Goal: Task Accomplishment & Management: Complete application form

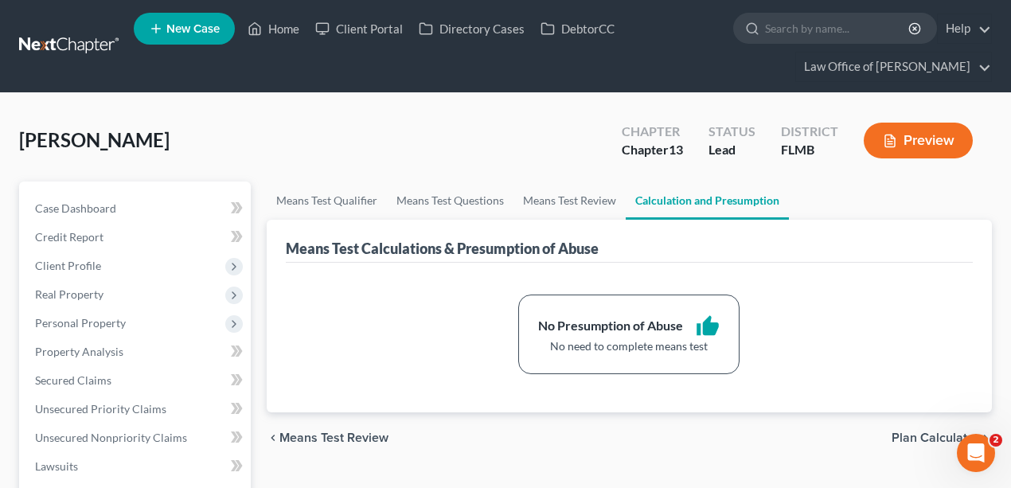
click at [326, 135] on div "[PERSON_NAME] Upgraded Chapter Chapter 13 Status Lead District [GEOGRAPHIC_DATA…" at bounding box center [505, 146] width 973 height 69
click at [412, 154] on div "[PERSON_NAME] Upgraded Chapter Chapter 13 Status Lead District [GEOGRAPHIC_DATA…" at bounding box center [505, 146] width 973 height 69
click at [249, 123] on div "[PERSON_NAME] Upgraded Chapter Chapter 13 Status Lead District [GEOGRAPHIC_DATA…" at bounding box center [505, 146] width 973 height 69
click at [125, 201] on link "Case Dashboard" at bounding box center [136, 208] width 229 height 29
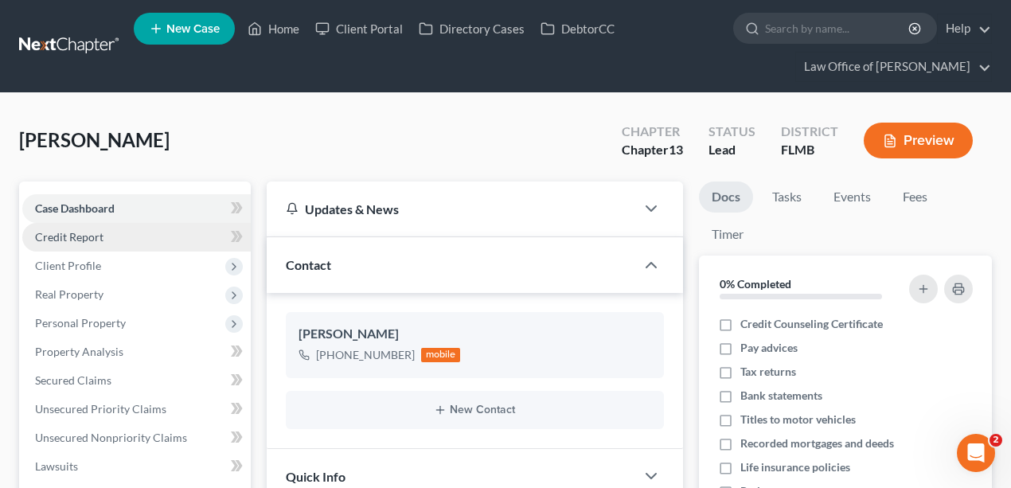
click at [105, 239] on link "Credit Report" at bounding box center [136, 237] width 229 height 29
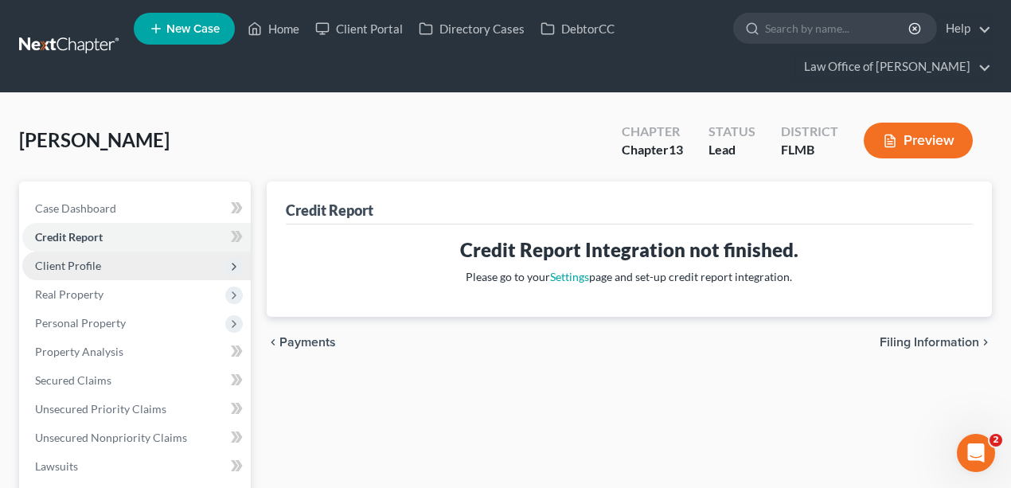
click at [82, 260] on span "Client Profile" at bounding box center [68, 266] width 66 height 14
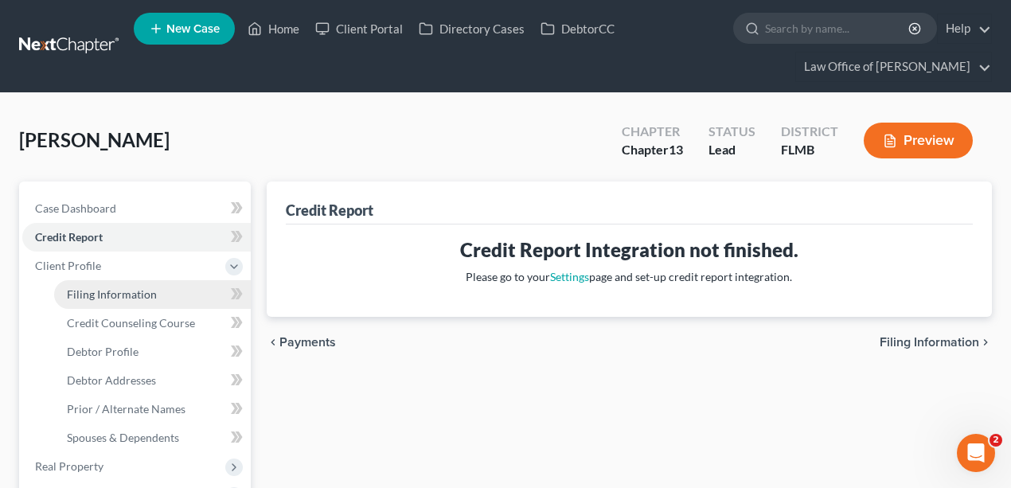
click at [107, 292] on span "Filing Information" at bounding box center [112, 294] width 90 height 14
select select "1"
select select "0"
select select "3"
select select "15"
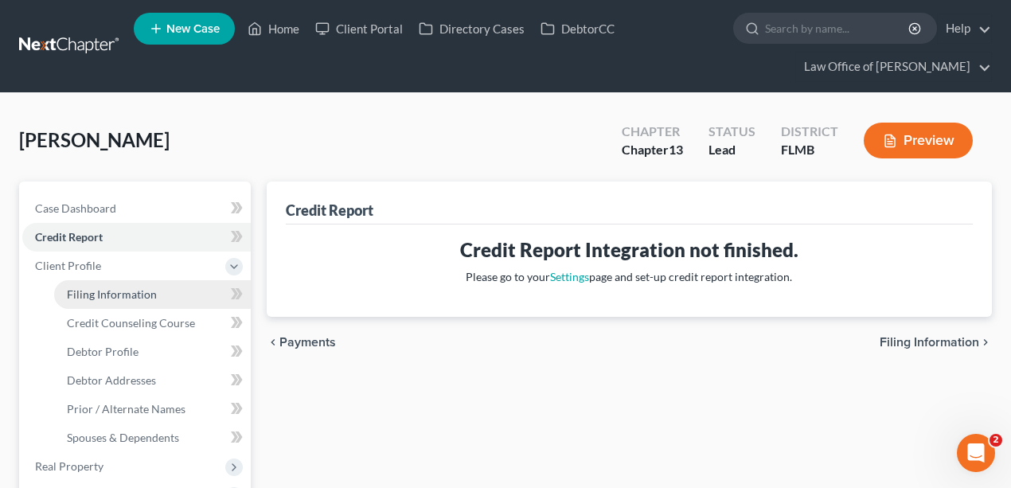
select select "0"
select select "9"
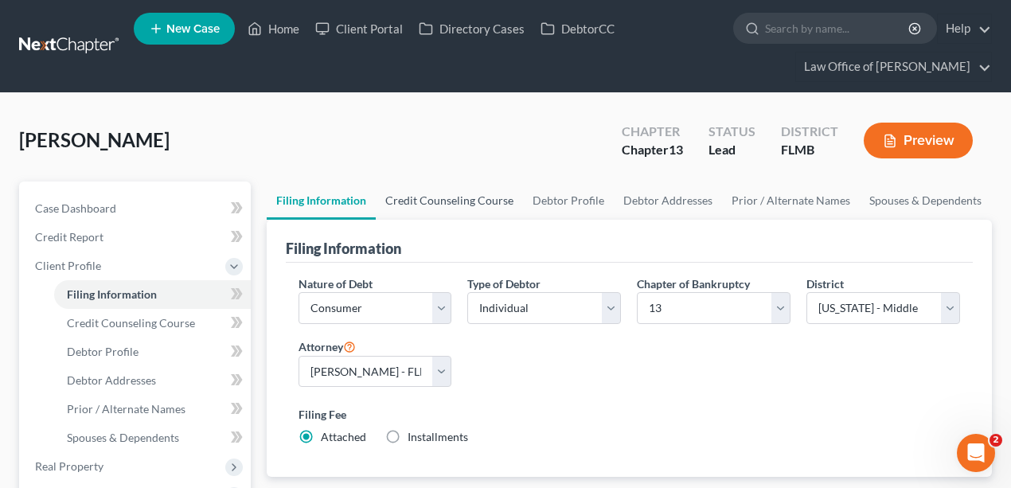
click at [433, 199] on link "Credit Counseling Course" at bounding box center [449, 201] width 147 height 38
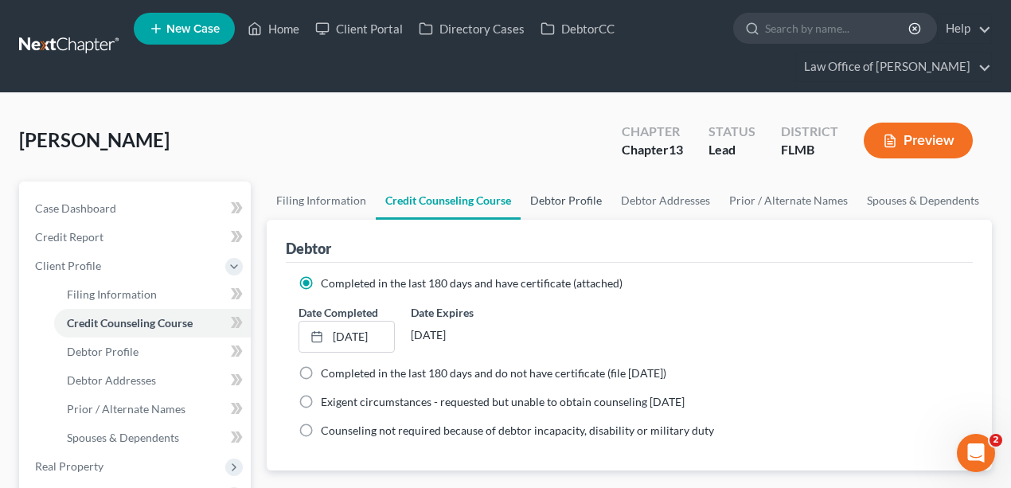
click at [572, 206] on link "Debtor Profile" at bounding box center [566, 201] width 91 height 38
select select "0"
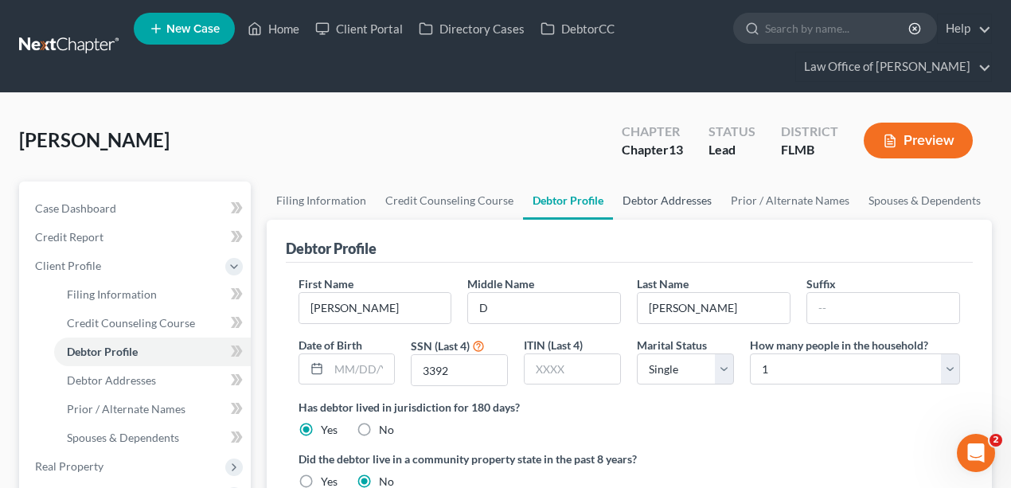
click at [690, 205] on link "Debtor Addresses" at bounding box center [667, 201] width 108 height 38
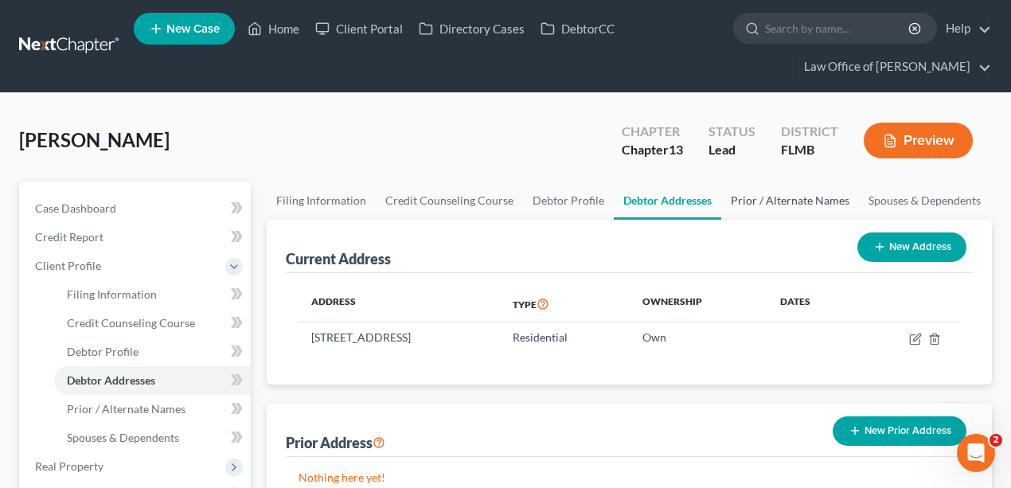
click at [794, 199] on link "Prior / Alternate Names" at bounding box center [790, 201] width 138 height 38
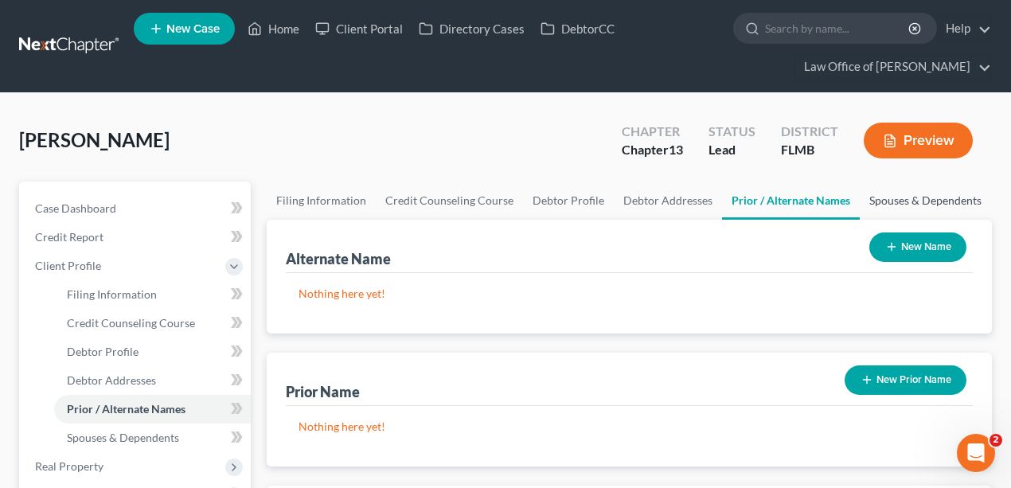
click at [935, 202] on link "Spouses & Dependents" at bounding box center [925, 201] width 131 height 38
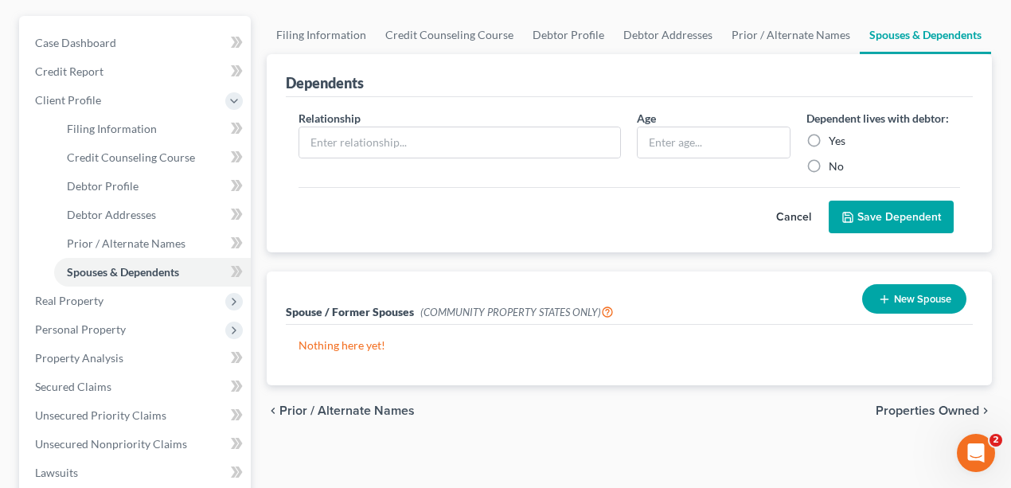
scroll to position [318, 0]
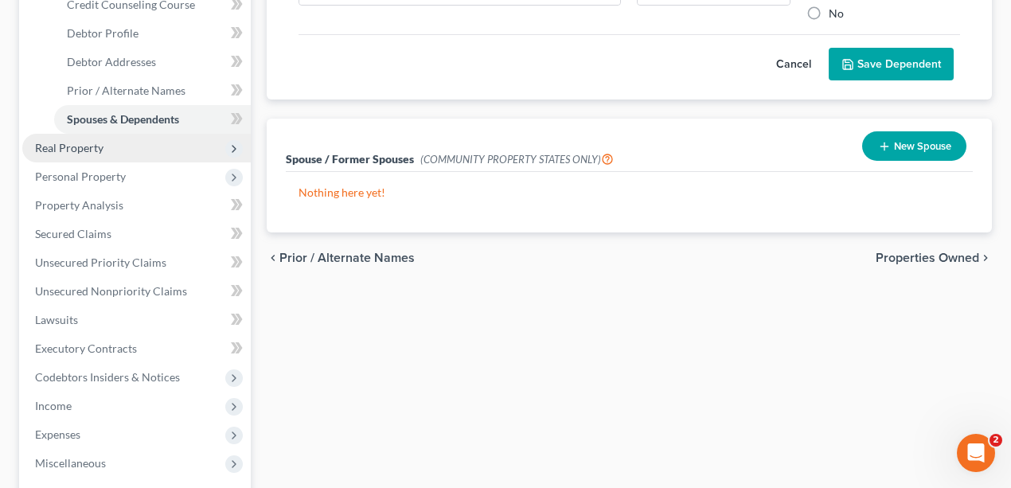
click at [99, 142] on span "Real Property" at bounding box center [69, 148] width 68 height 14
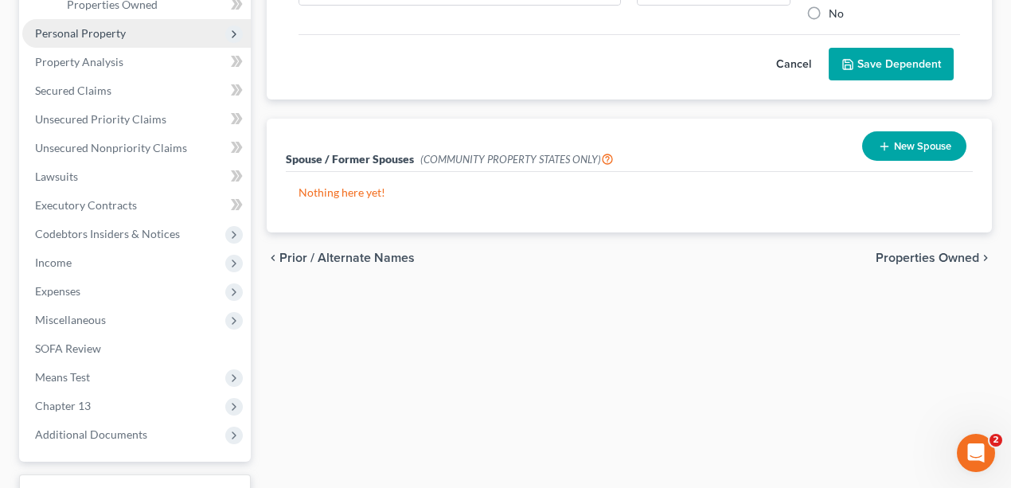
click at [82, 24] on span "Personal Property" at bounding box center [136, 33] width 229 height 29
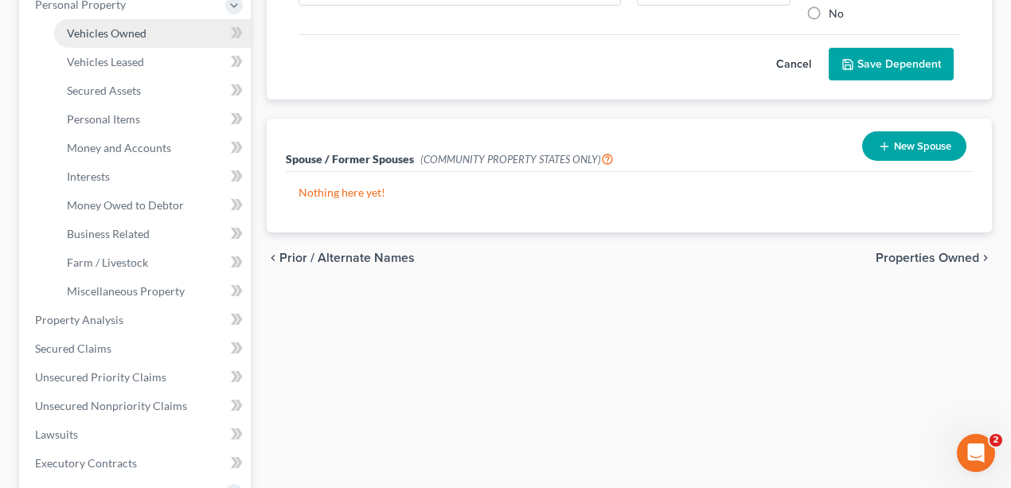
click at [100, 29] on span "Vehicles Owned" at bounding box center [107, 33] width 80 height 14
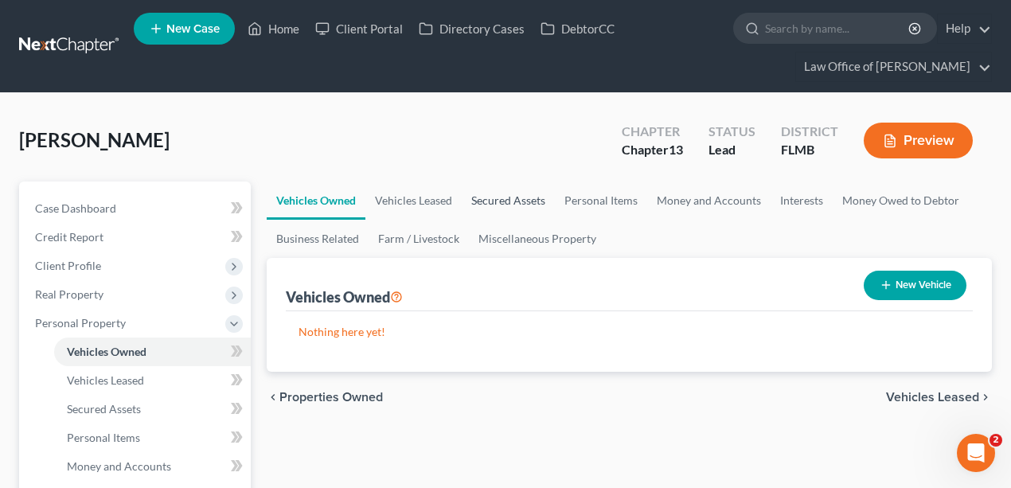
click at [511, 197] on link "Secured Assets" at bounding box center [508, 201] width 93 height 38
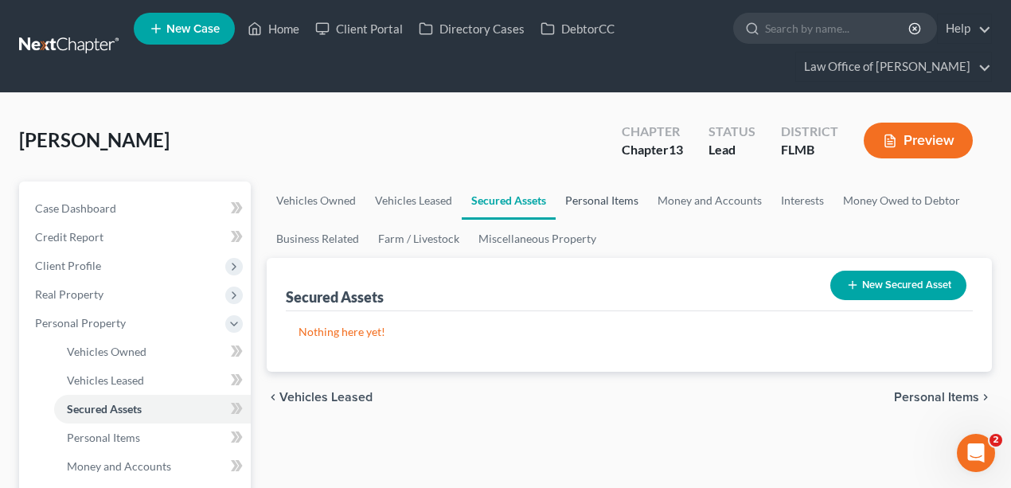
click at [601, 197] on link "Personal Items" at bounding box center [602, 201] width 92 height 38
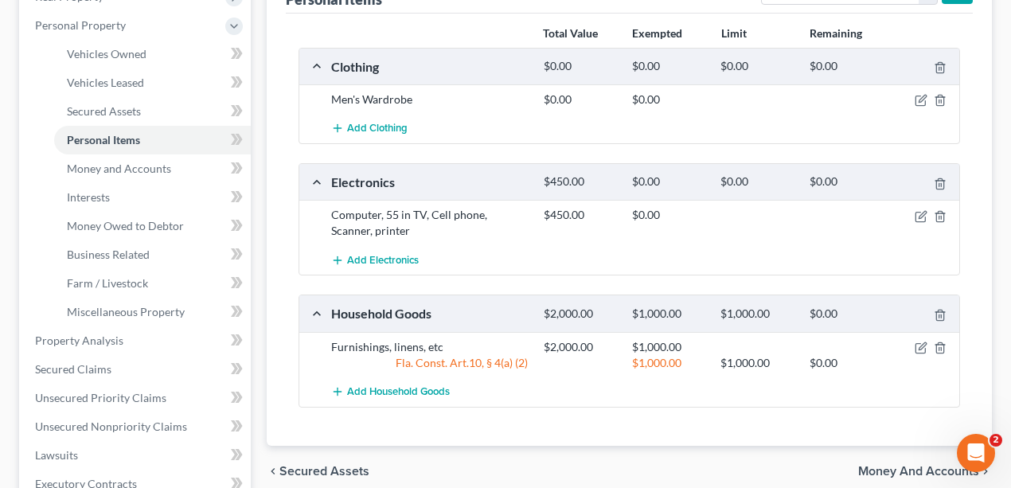
scroll to position [424, 0]
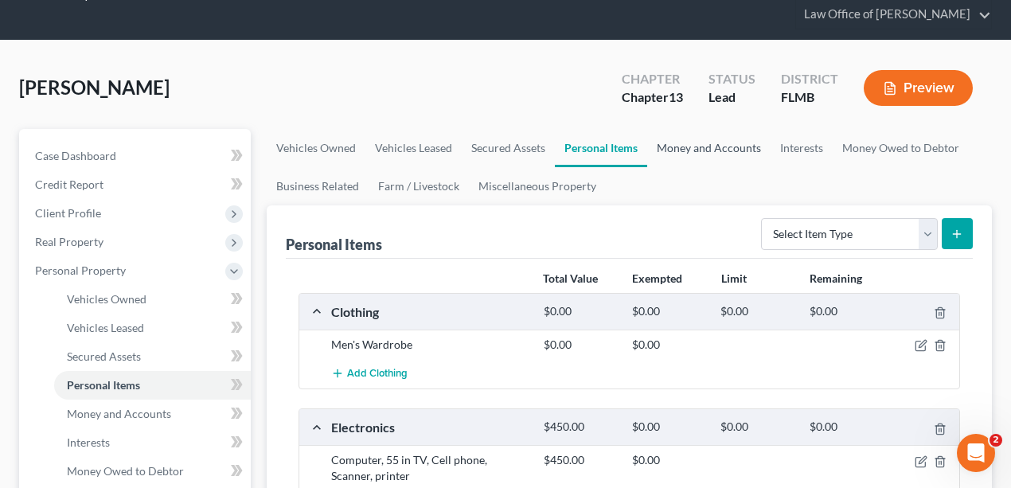
click at [717, 140] on link "Money and Accounts" at bounding box center [708, 148] width 123 height 38
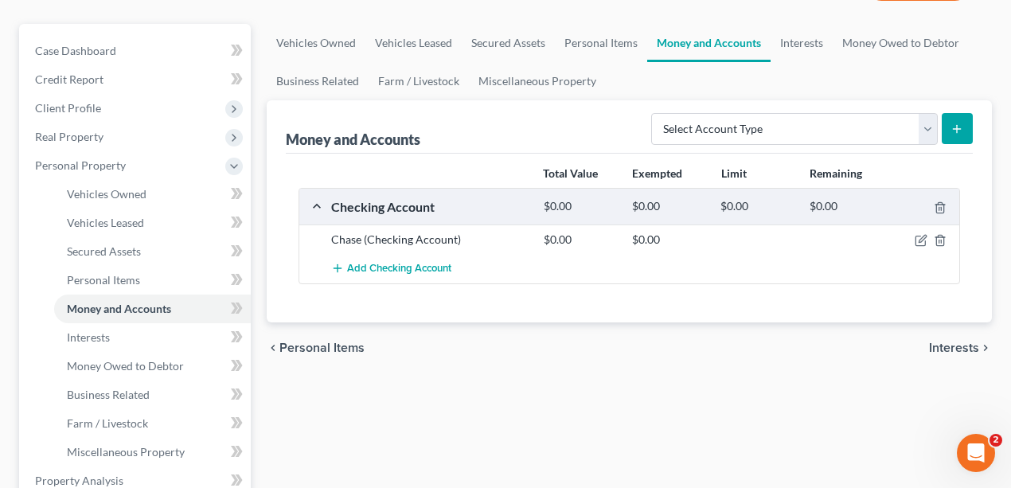
scroll to position [159, 0]
click at [914, 38] on link "Money Owed to Debtor" at bounding box center [901, 41] width 136 height 38
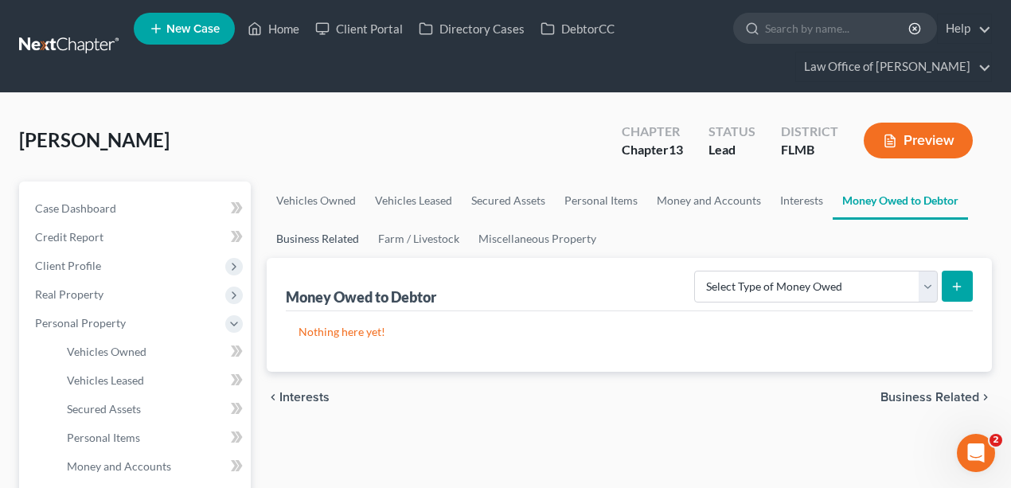
click at [299, 235] on link "Business Related" at bounding box center [318, 239] width 102 height 38
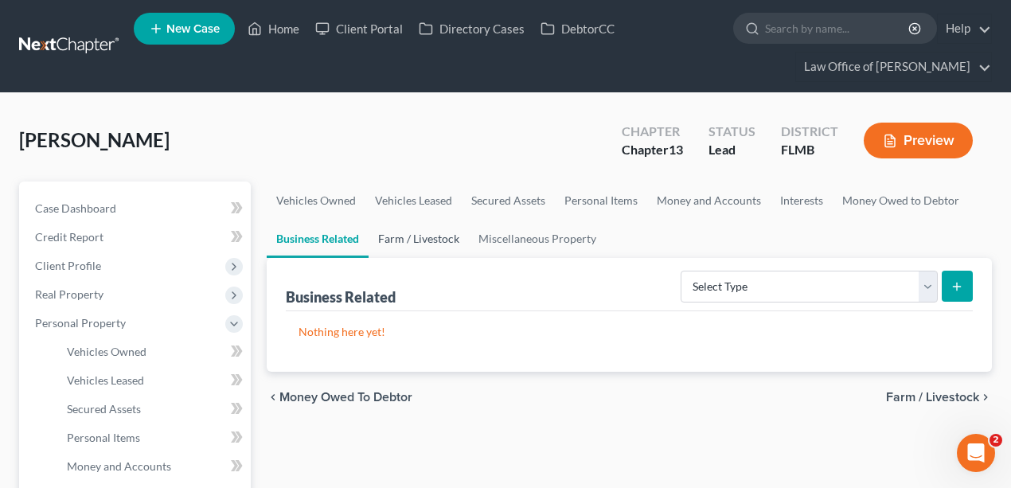
click at [451, 237] on link "Farm / Livestock" at bounding box center [419, 239] width 100 height 38
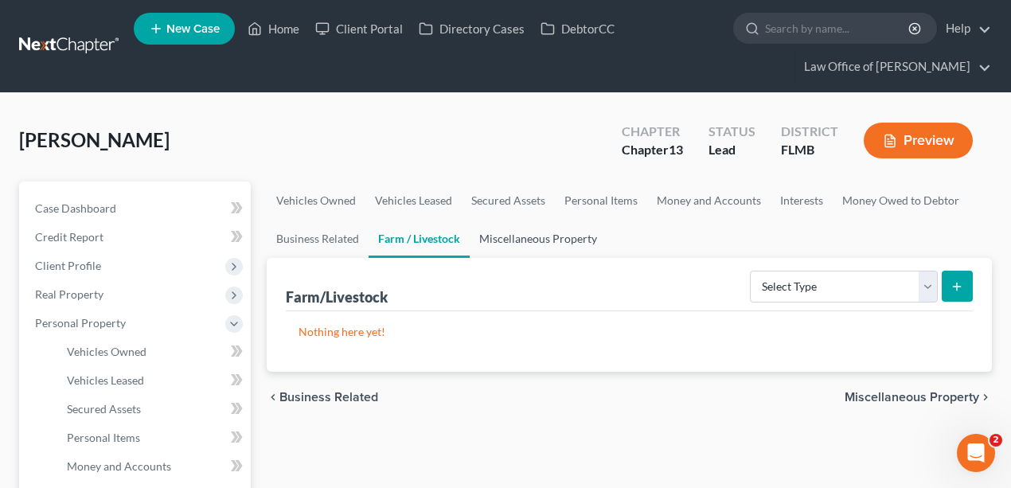
click at [578, 236] on link "Miscellaneous Property" at bounding box center [538, 239] width 137 height 38
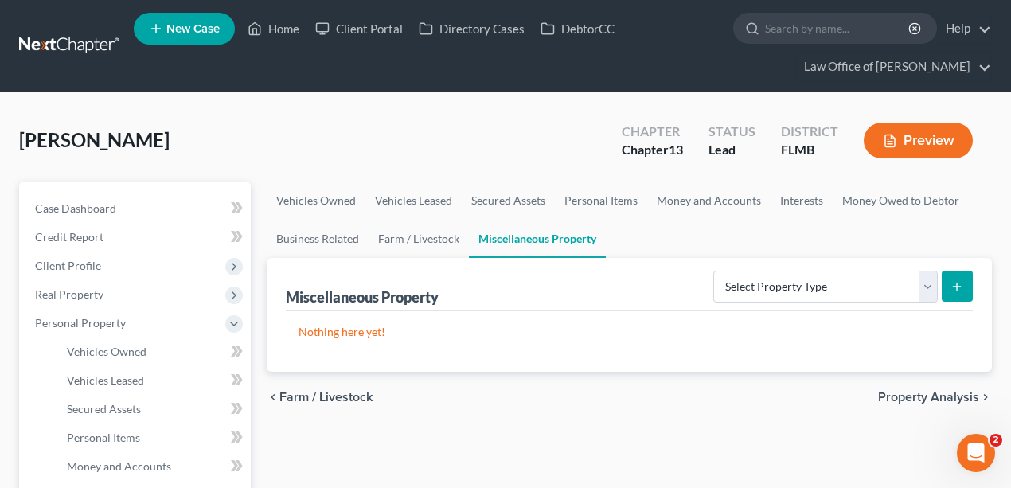
scroll to position [424, 0]
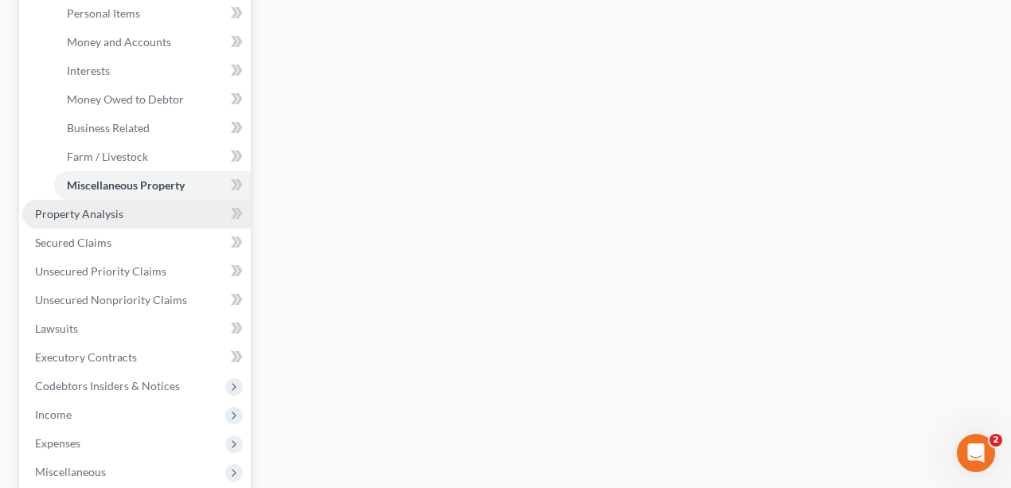
click at [86, 211] on span "Property Analysis" at bounding box center [79, 214] width 88 height 14
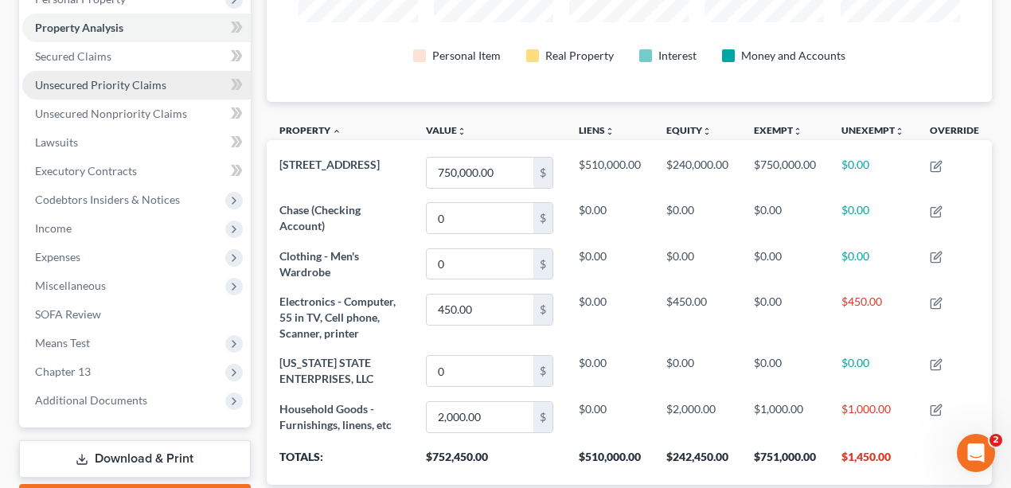
click at [99, 88] on span "Unsecured Priority Claims" at bounding box center [100, 85] width 131 height 14
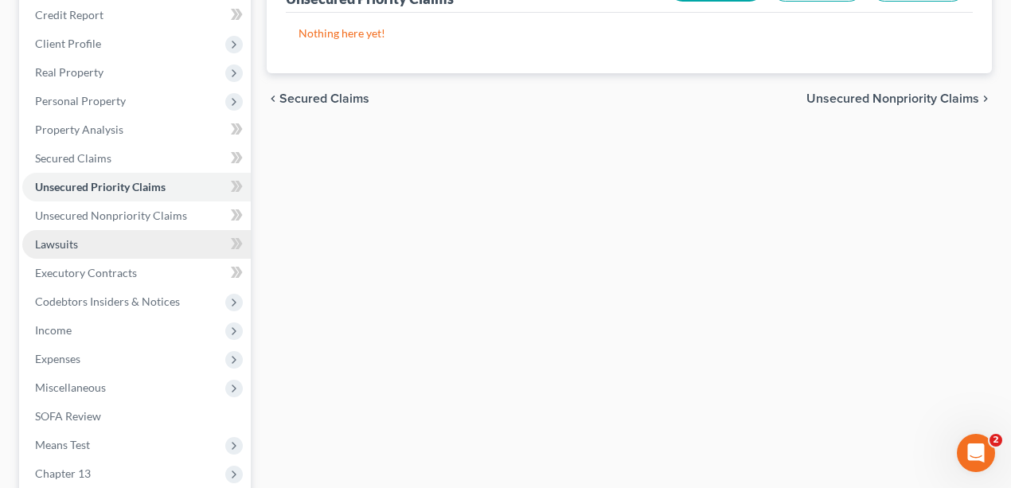
scroll to position [318, 0]
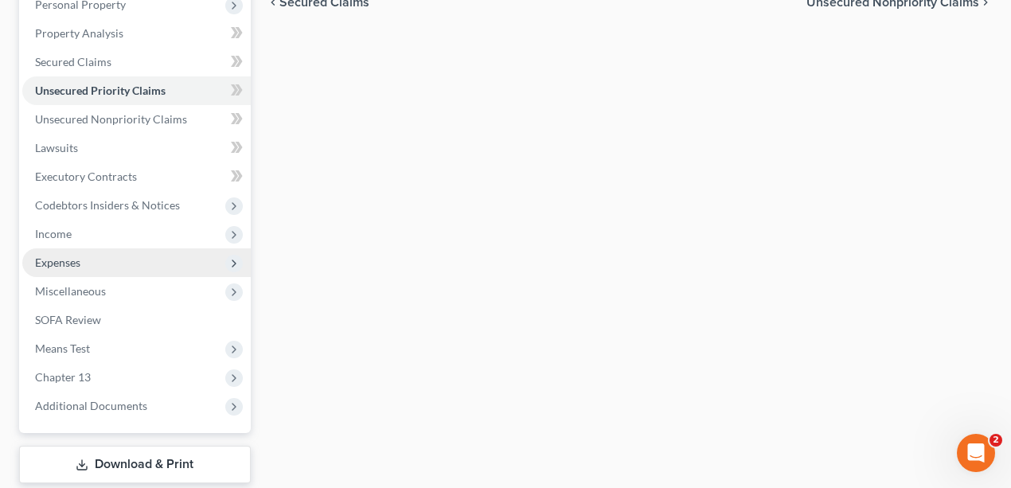
click at [76, 258] on span "Expenses" at bounding box center [57, 263] width 45 height 14
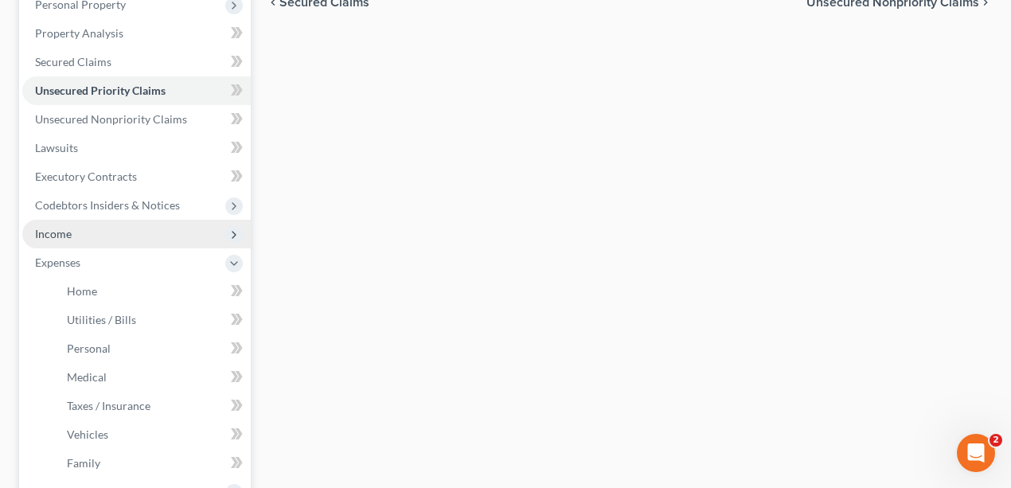
click at [81, 230] on span "Income" at bounding box center [136, 234] width 229 height 29
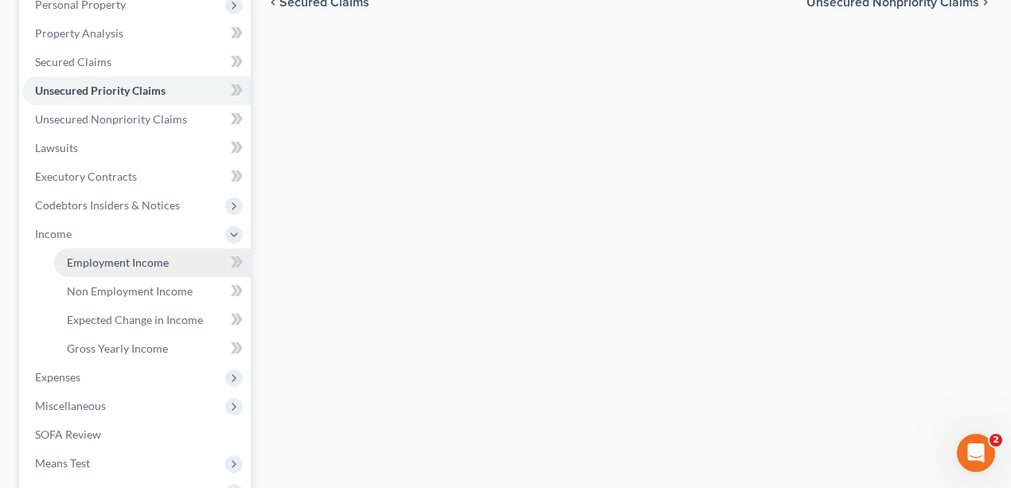
click at [96, 268] on span "Employment Income" at bounding box center [118, 263] width 102 height 14
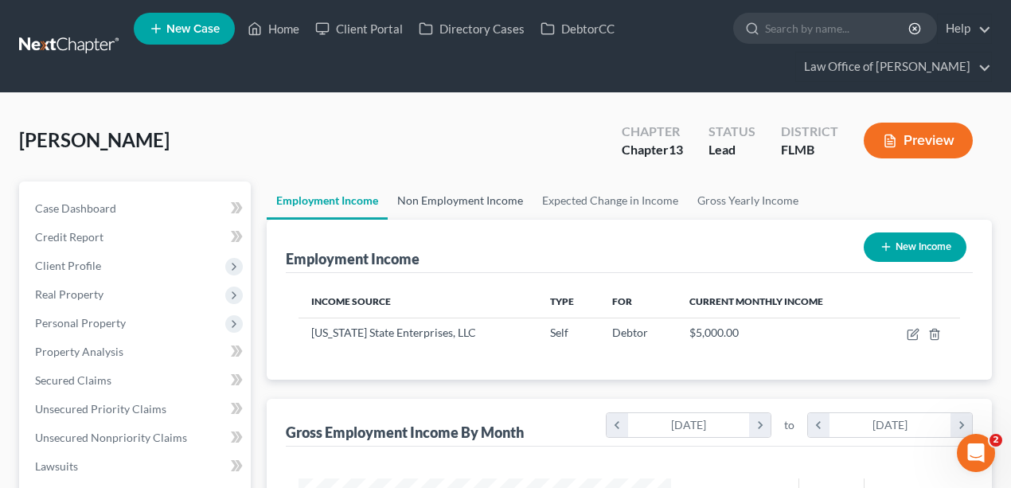
click at [425, 202] on link "Non Employment Income" at bounding box center [460, 201] width 145 height 38
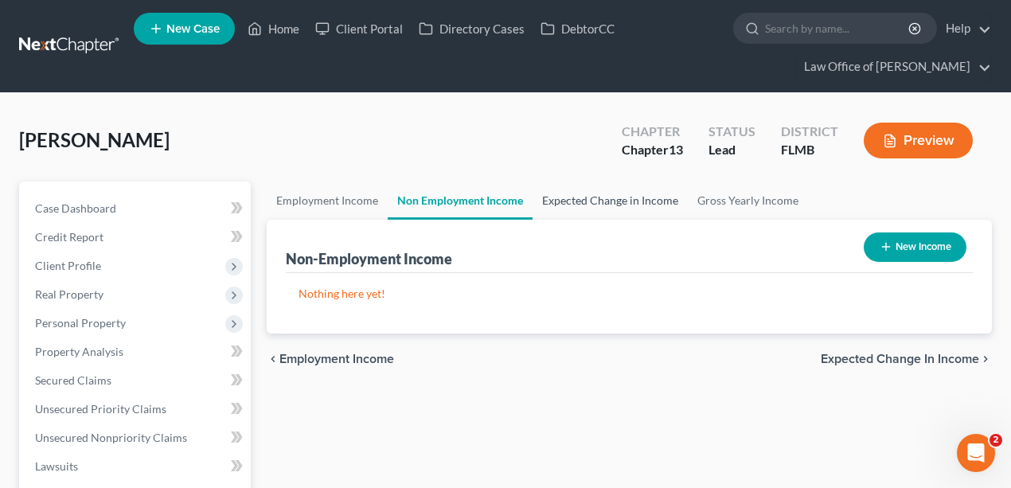
click at [635, 200] on link "Expected Change in Income" at bounding box center [610, 201] width 155 height 38
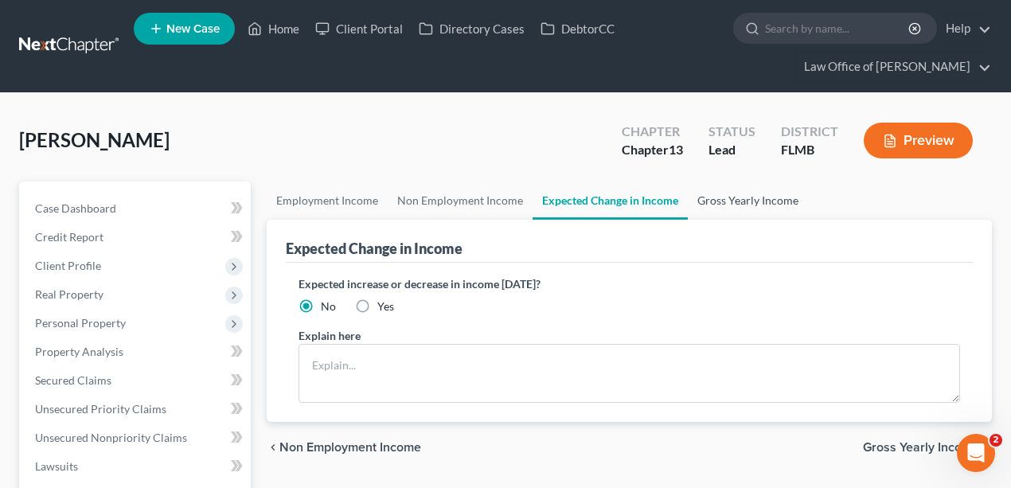
click at [755, 205] on link "Gross Yearly Income" at bounding box center [748, 201] width 120 height 38
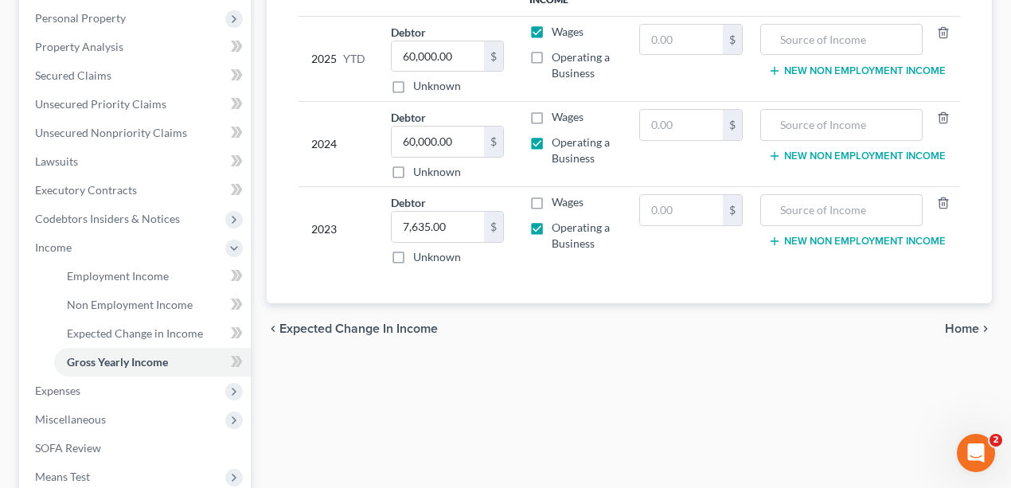
scroll to position [318, 0]
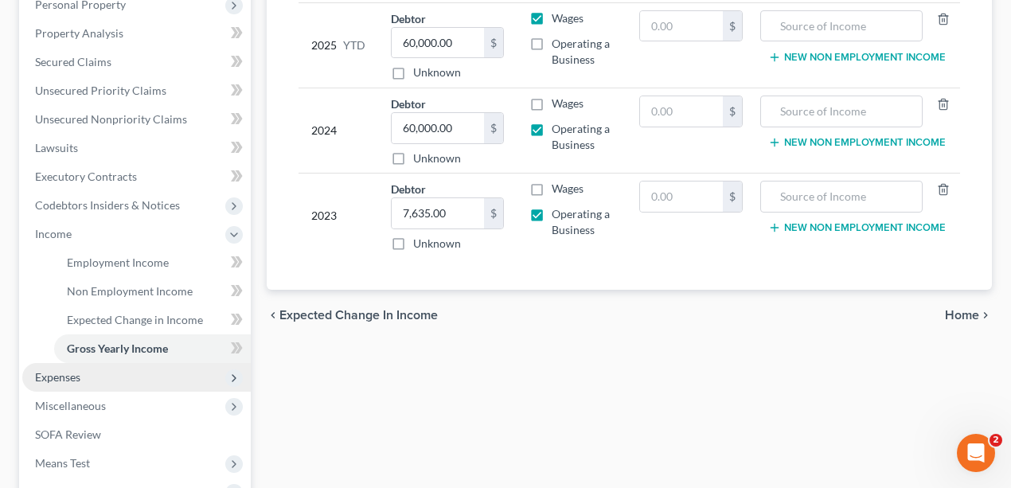
click at [139, 373] on span "Expenses" at bounding box center [136, 377] width 229 height 29
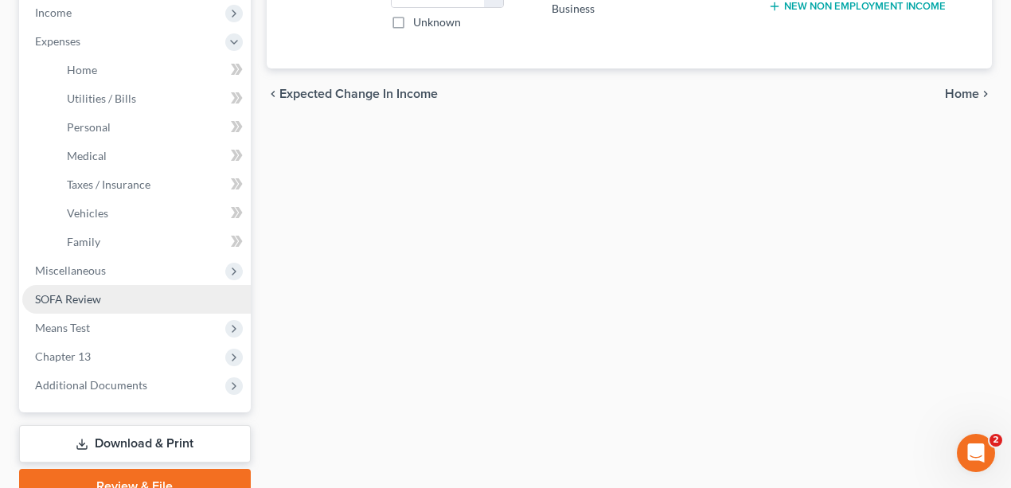
scroll to position [614, 0]
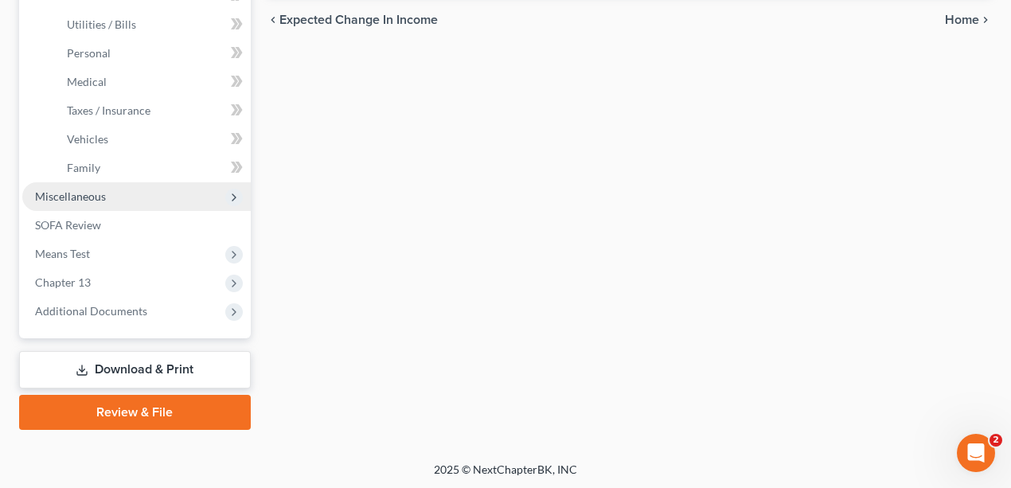
click at [149, 199] on span "Miscellaneous" at bounding box center [136, 196] width 229 height 29
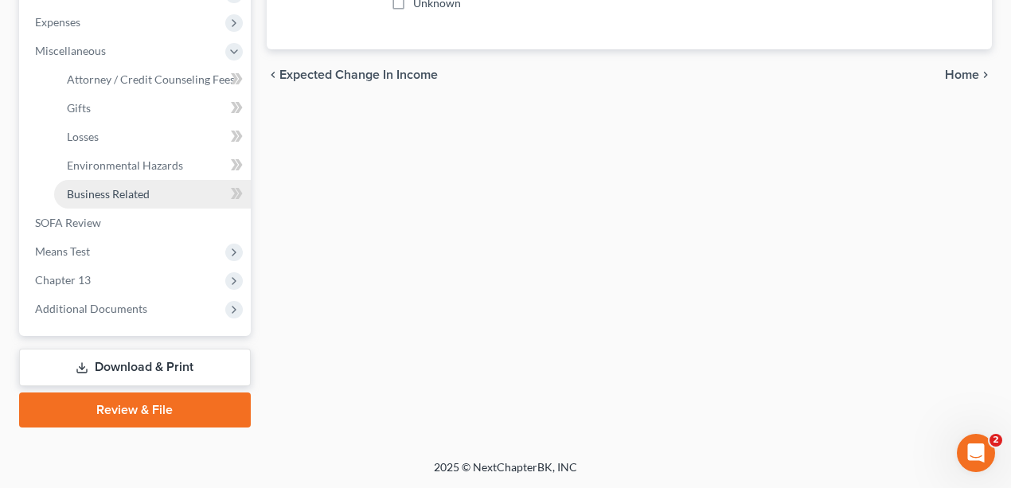
scroll to position [557, 0]
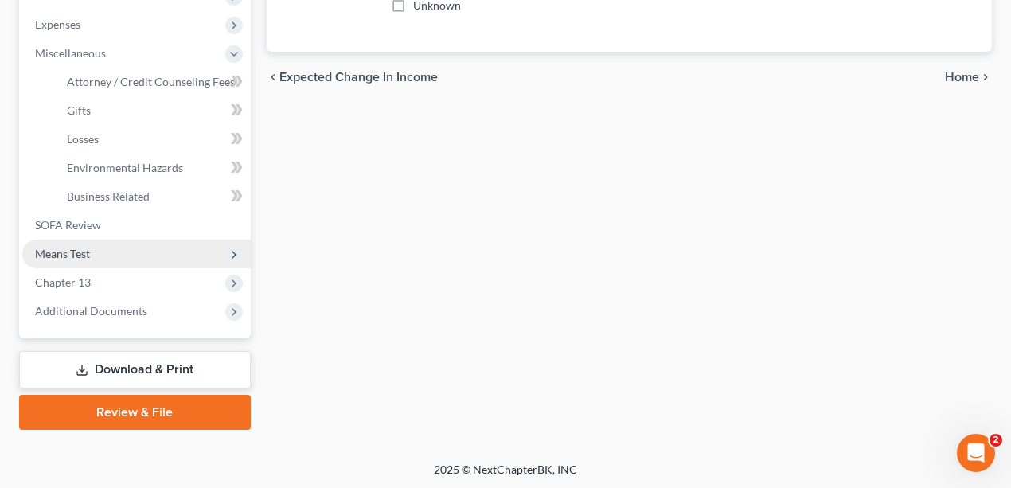
click at [90, 256] on span "Means Test" at bounding box center [136, 254] width 229 height 29
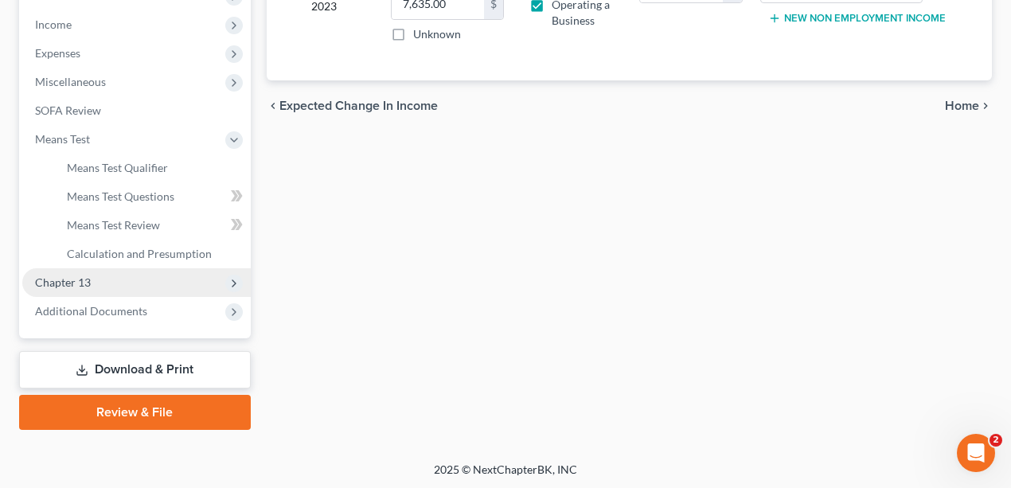
click at [167, 277] on span "Chapter 13" at bounding box center [136, 282] width 229 height 29
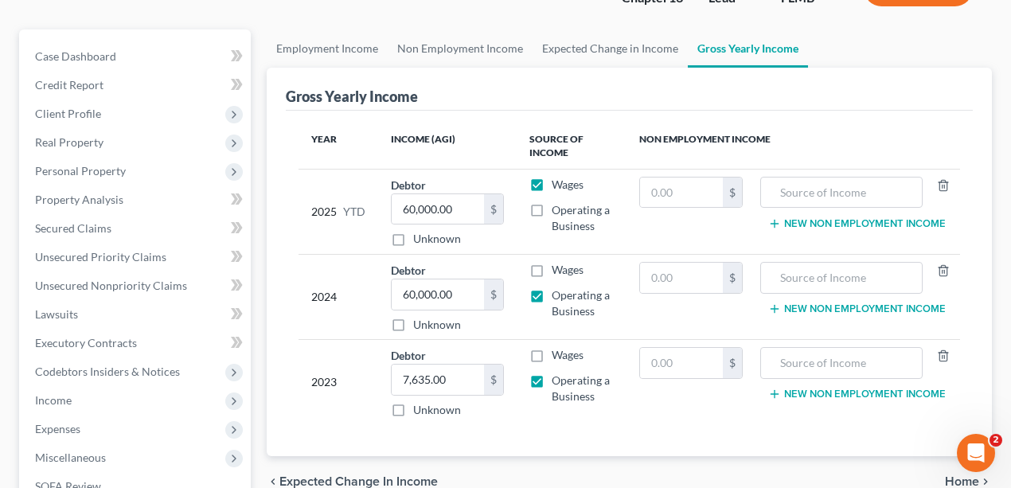
scroll to position [471, 0]
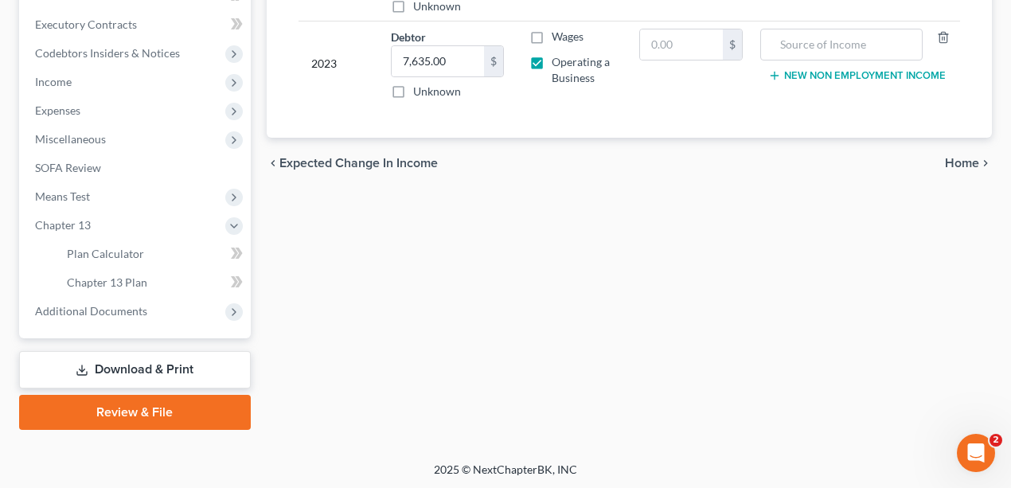
click at [127, 406] on link "Review & File" at bounding box center [135, 412] width 232 height 35
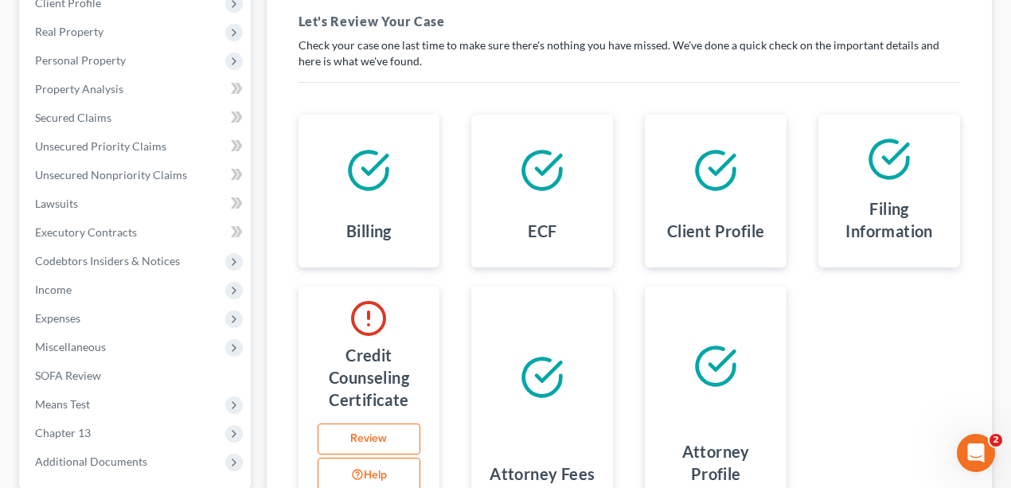
scroll to position [318, 0]
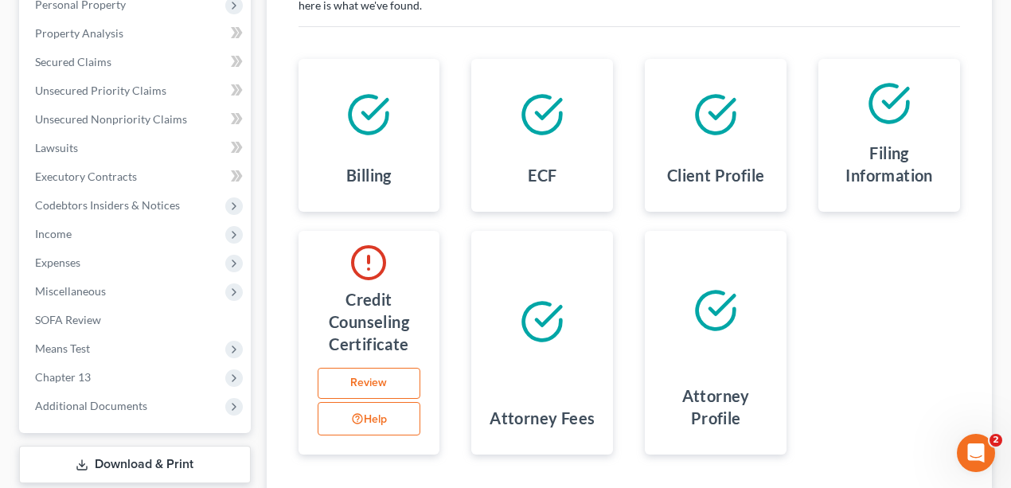
click at [385, 384] on link "Review" at bounding box center [370, 384] width 104 height 32
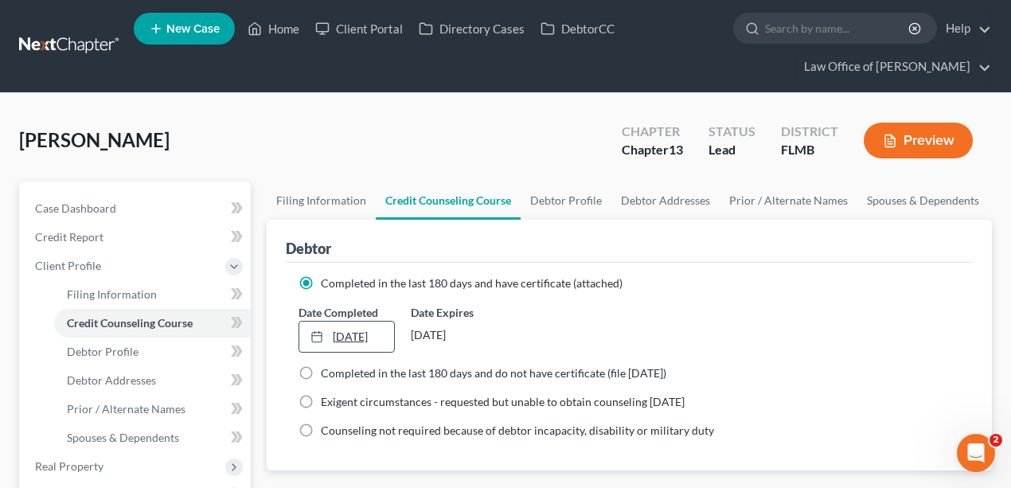
click at [375, 334] on link "[DATE]" at bounding box center [347, 337] width 96 height 30
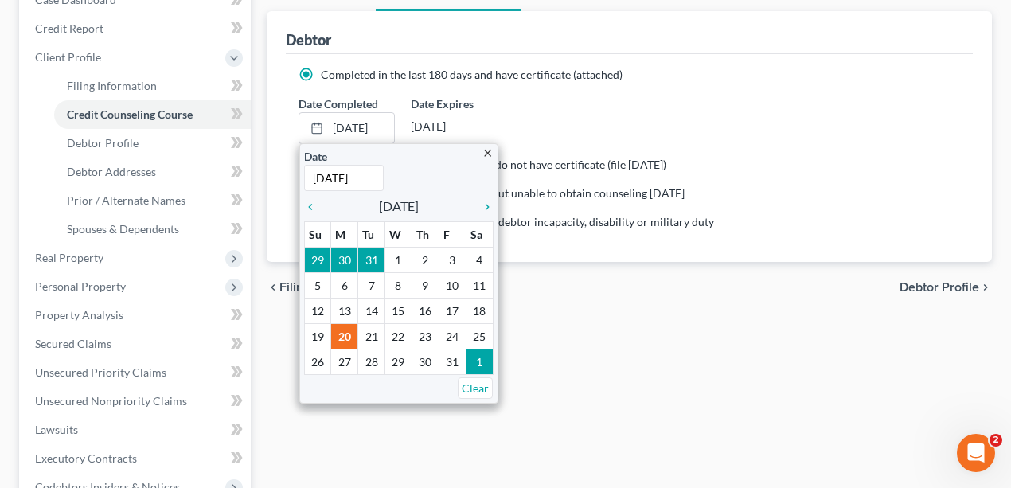
scroll to position [212, 0]
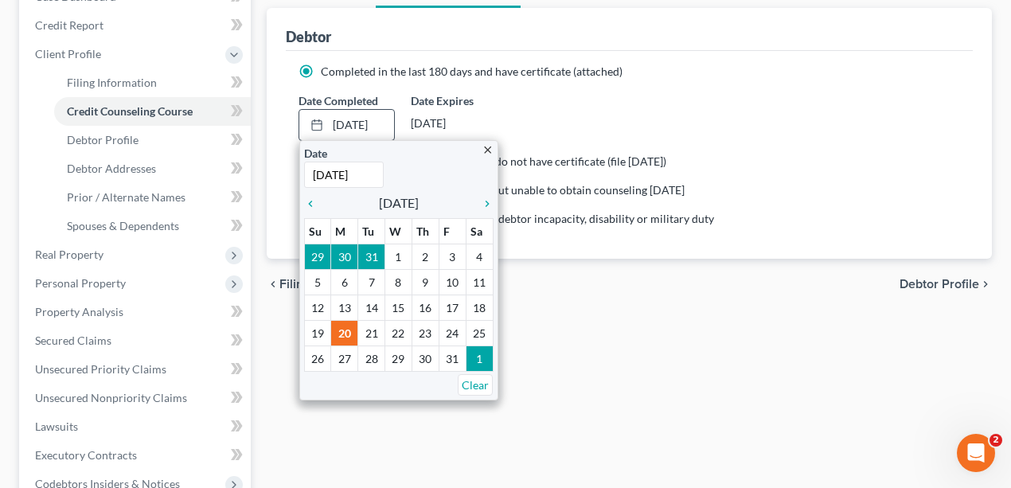
click at [487, 147] on icon "close" at bounding box center [488, 150] width 12 height 12
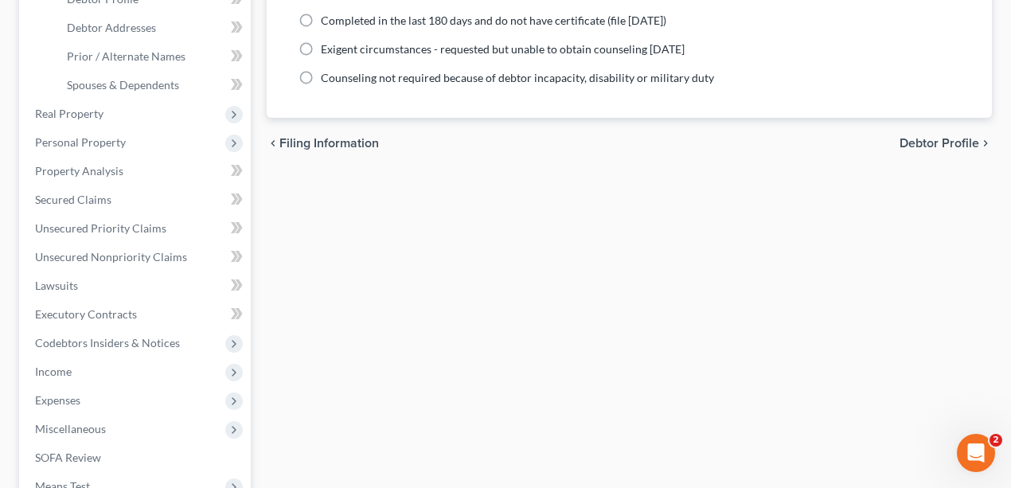
scroll to position [585, 0]
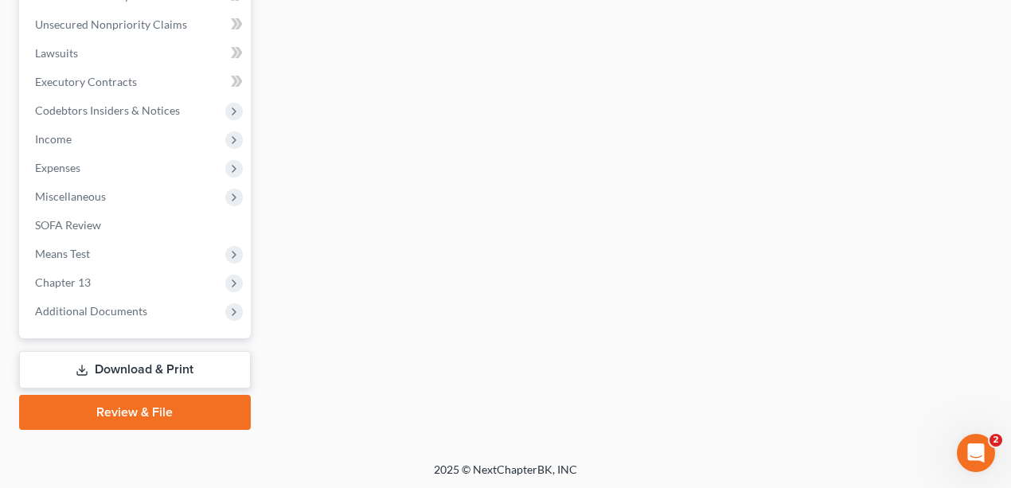
click at [183, 357] on link "Download & Print" at bounding box center [135, 369] width 232 height 37
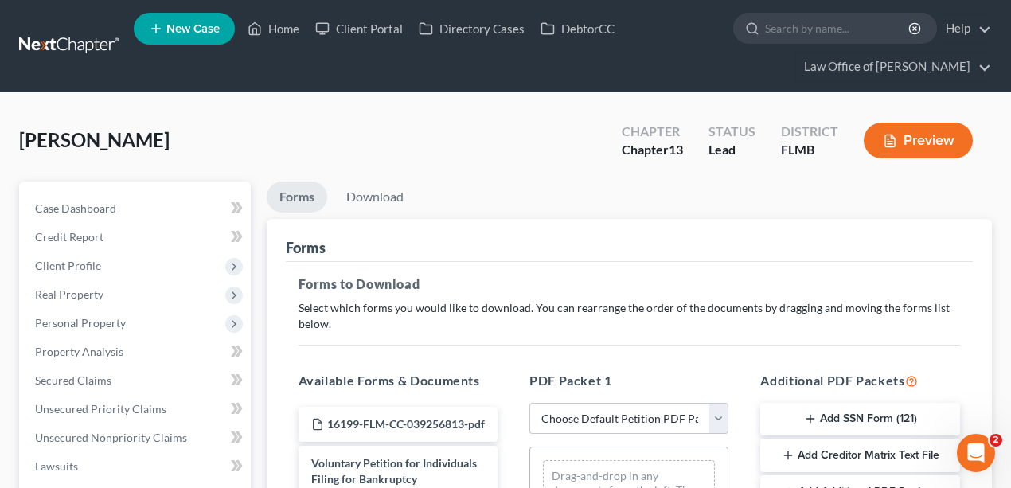
scroll to position [212, 0]
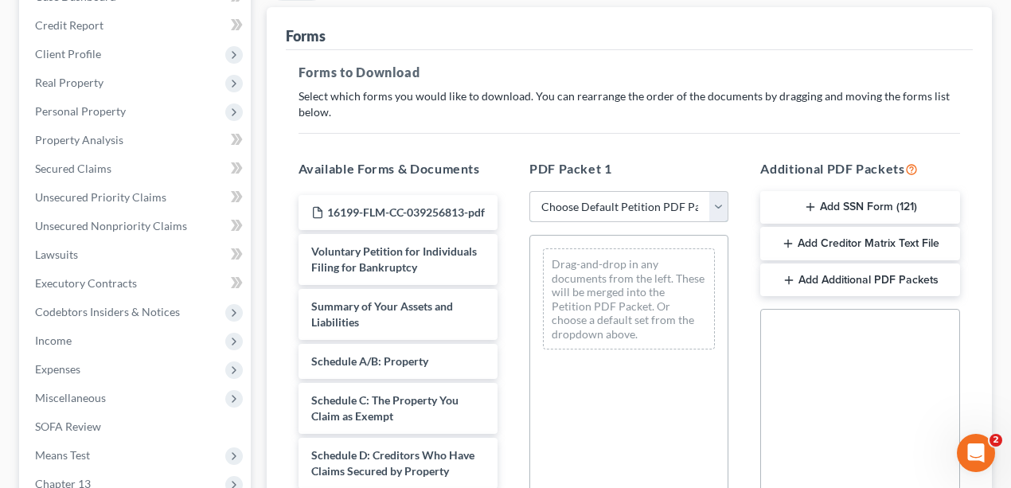
click at [668, 196] on select "Choose Default Petition PDF Packet Complete Bankruptcy Petition (all forms and …" at bounding box center [628, 207] width 199 height 32
select select "0"
click at [529, 191] on select "Choose Default Petition PDF Packet Complete Bankruptcy Petition (all forms and …" at bounding box center [628, 207] width 199 height 32
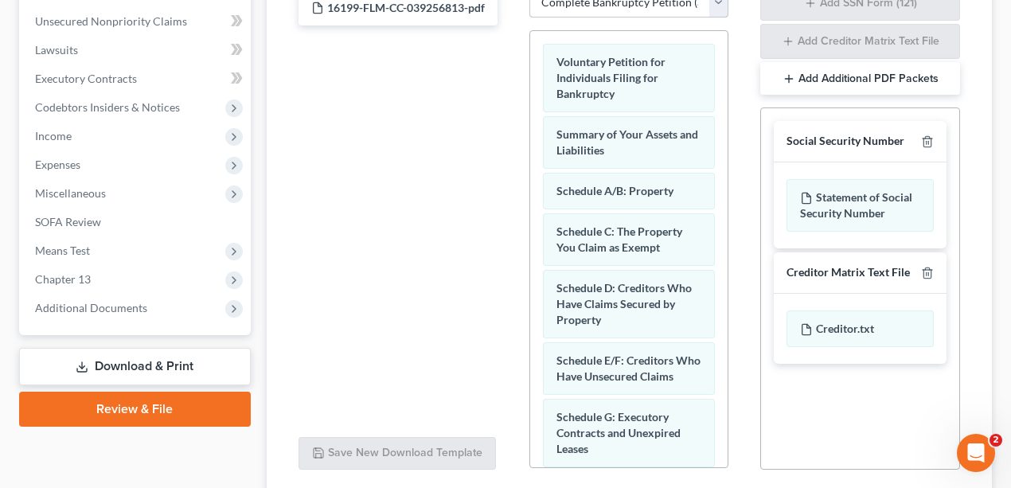
scroll to position [539, 0]
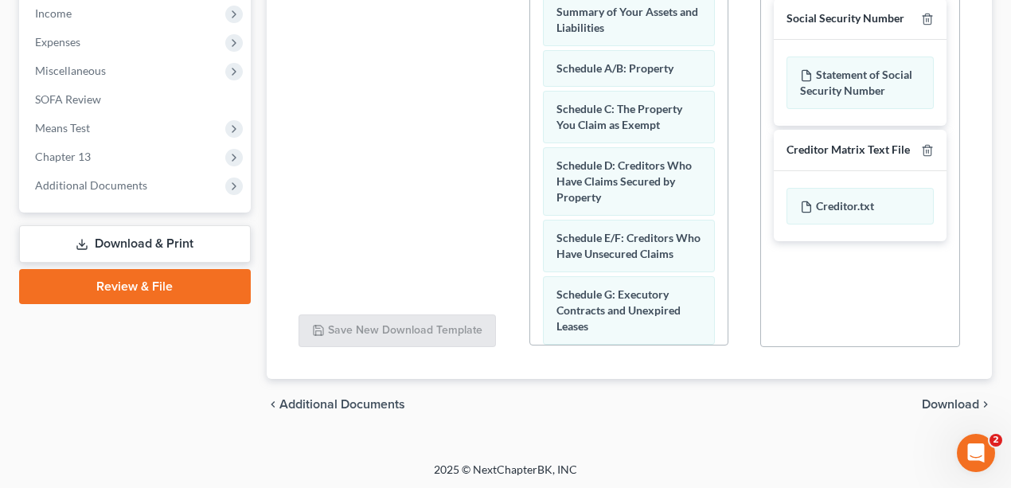
click at [959, 398] on span "Download" at bounding box center [950, 404] width 57 height 13
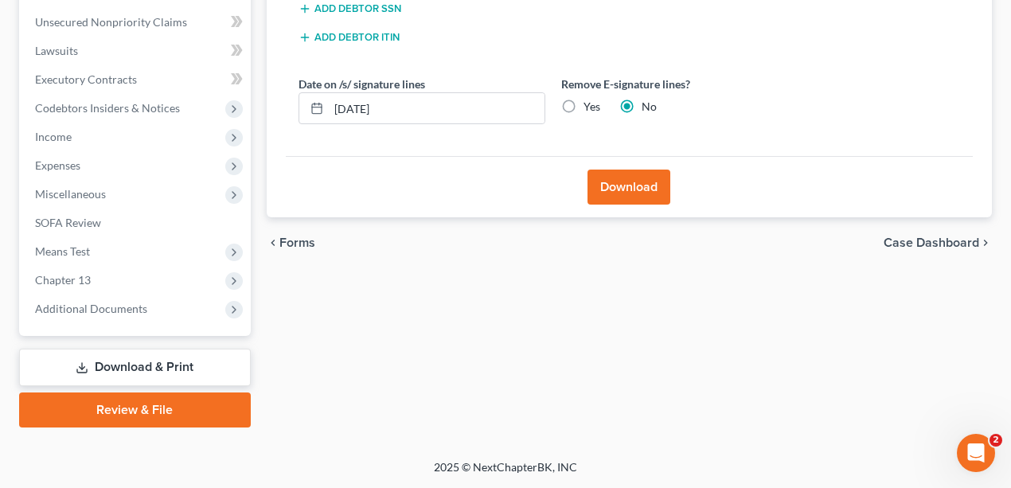
scroll to position [413, 0]
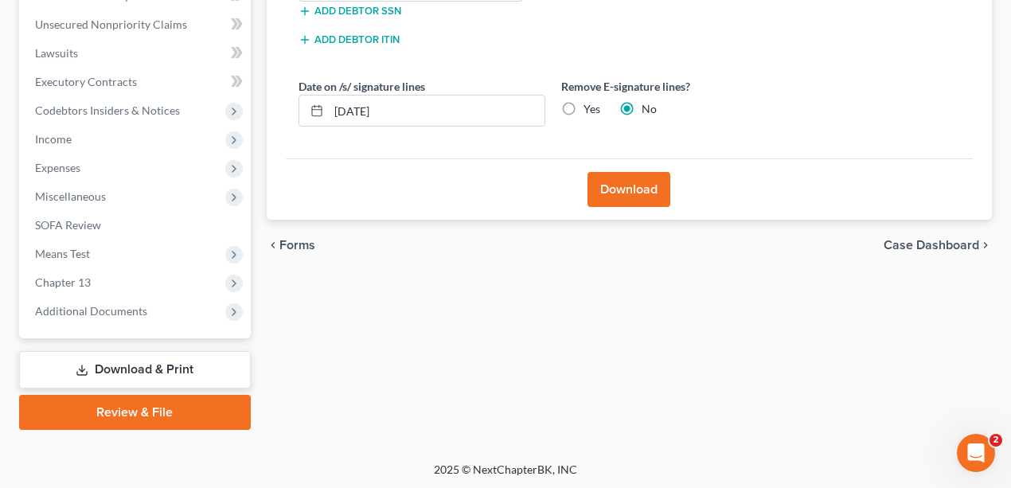
click at [584, 107] on label "Yes" at bounding box center [592, 109] width 17 height 16
click at [590, 107] on input "Yes" at bounding box center [595, 106] width 10 height 10
radio input "true"
radio input "false"
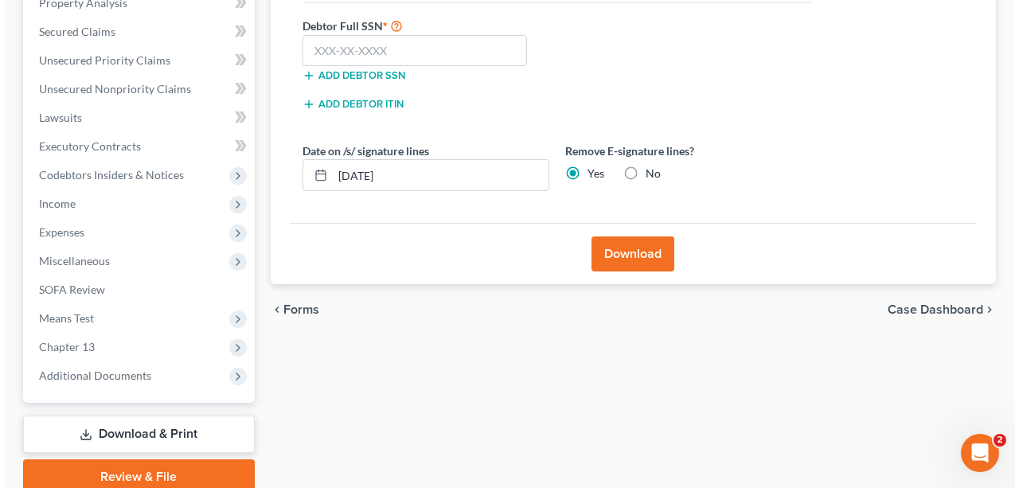
scroll to position [254, 0]
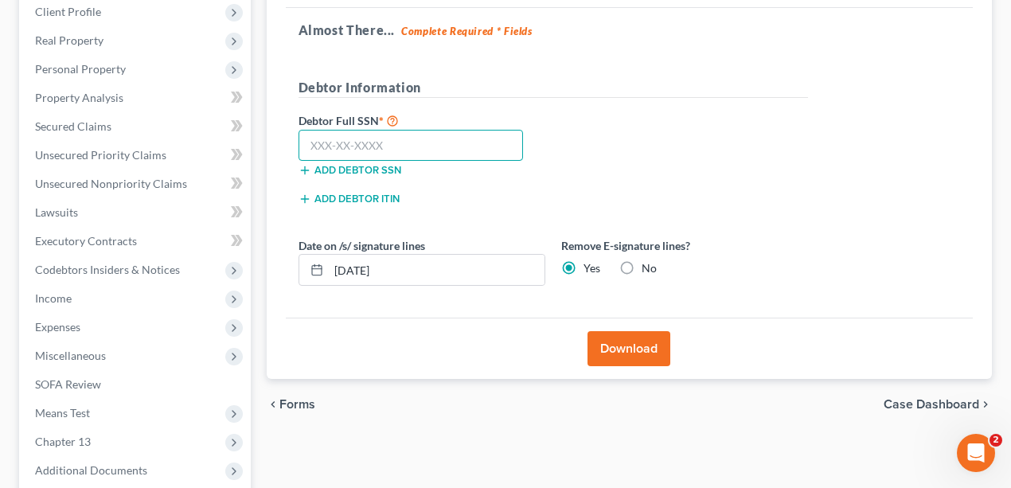
click at [462, 130] on input "text" at bounding box center [411, 146] width 225 height 32
type input "589-16-3392"
click at [636, 346] on button "Download" at bounding box center [629, 348] width 83 height 35
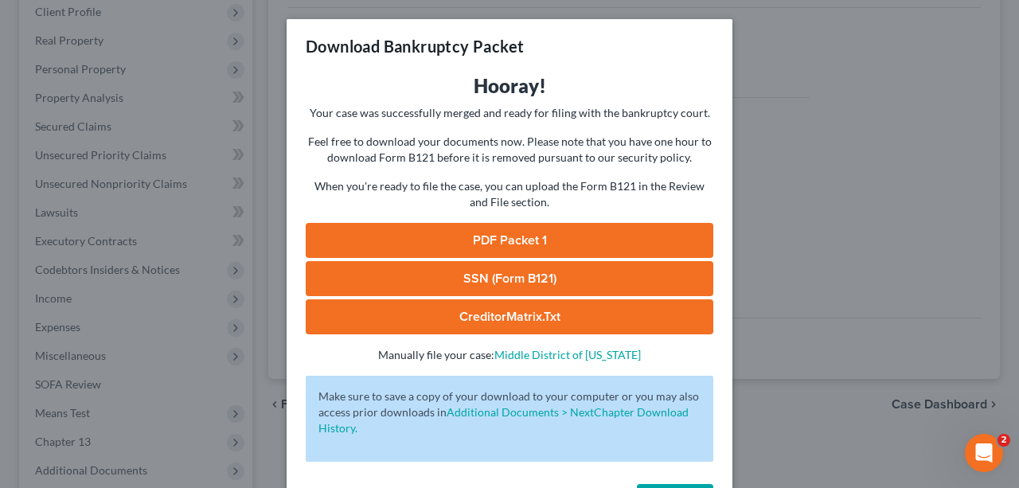
click at [567, 233] on link "PDF Packet 1" at bounding box center [510, 240] width 408 height 35
click at [485, 272] on link "SSN (Form B121)" at bounding box center [510, 278] width 408 height 35
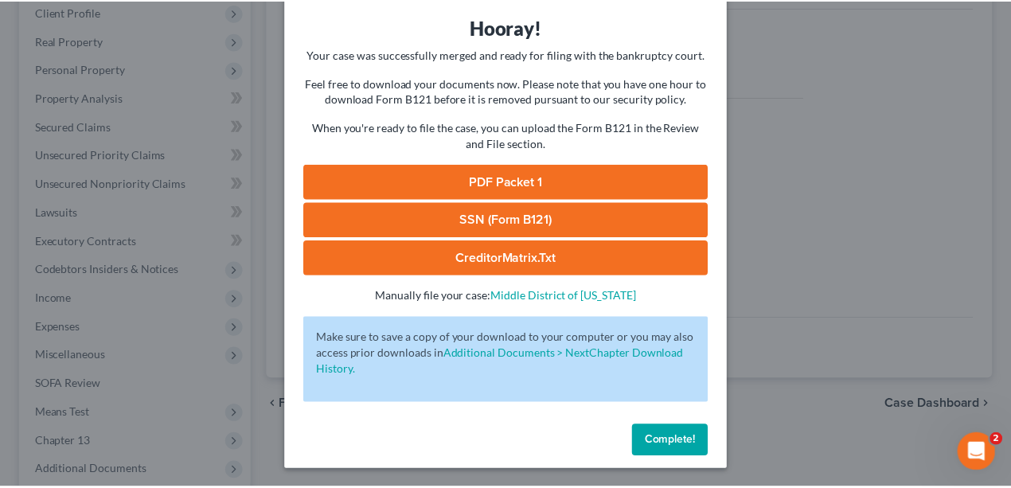
scroll to position [59, 0]
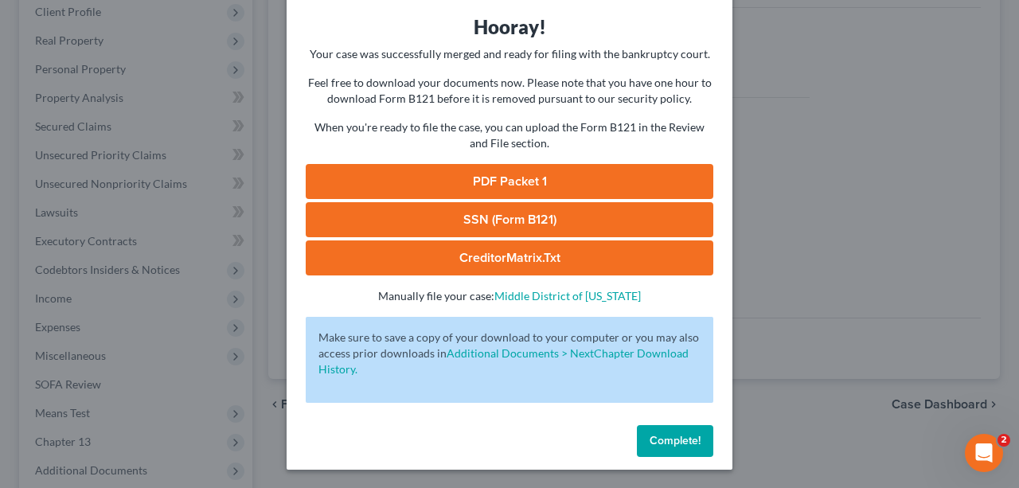
click at [697, 439] on button "Complete!" at bounding box center [675, 441] width 76 height 32
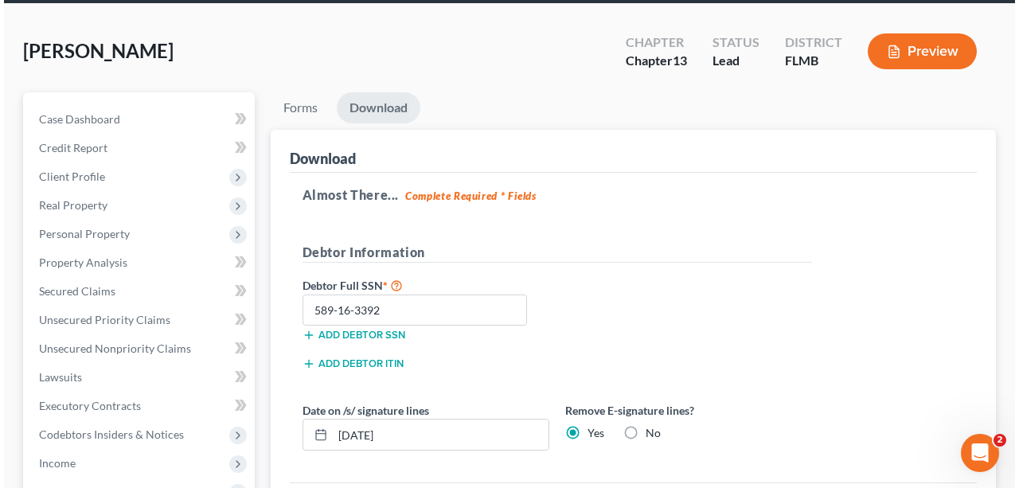
scroll to position [0, 0]
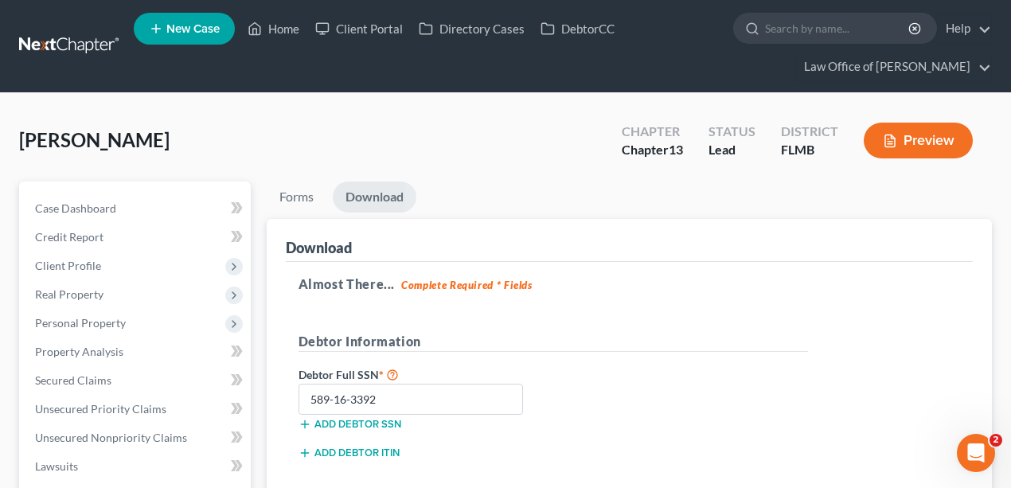
click at [936, 142] on button "Preview" at bounding box center [918, 141] width 109 height 36
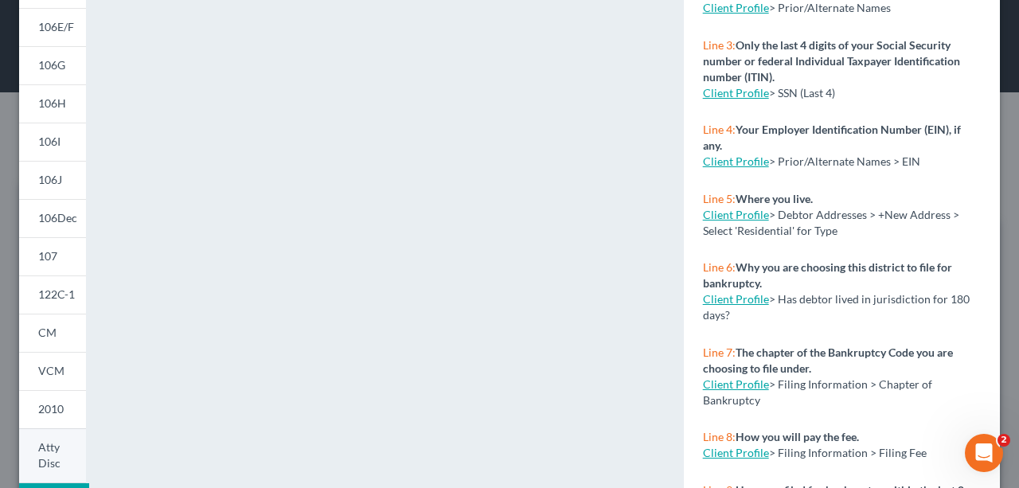
scroll to position [395, 0]
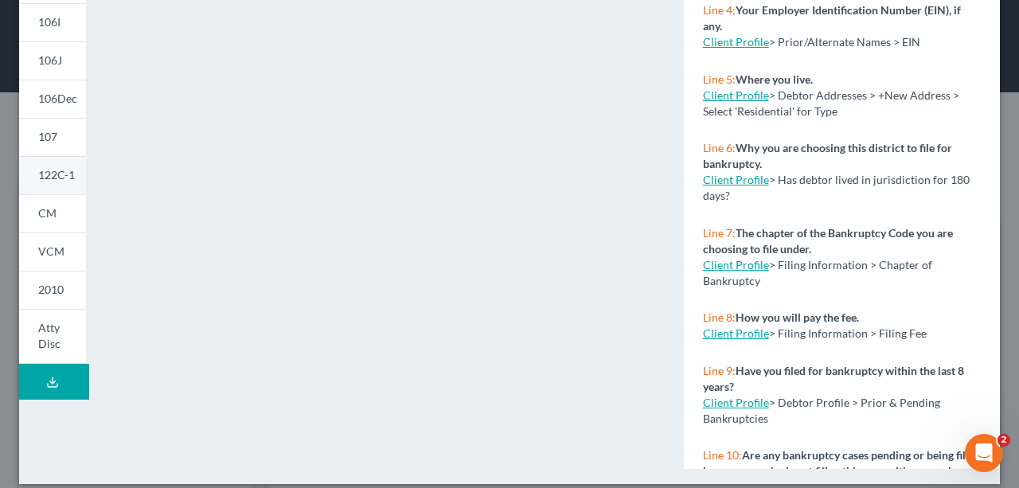
click at [53, 186] on link "122C-1" at bounding box center [52, 175] width 67 height 38
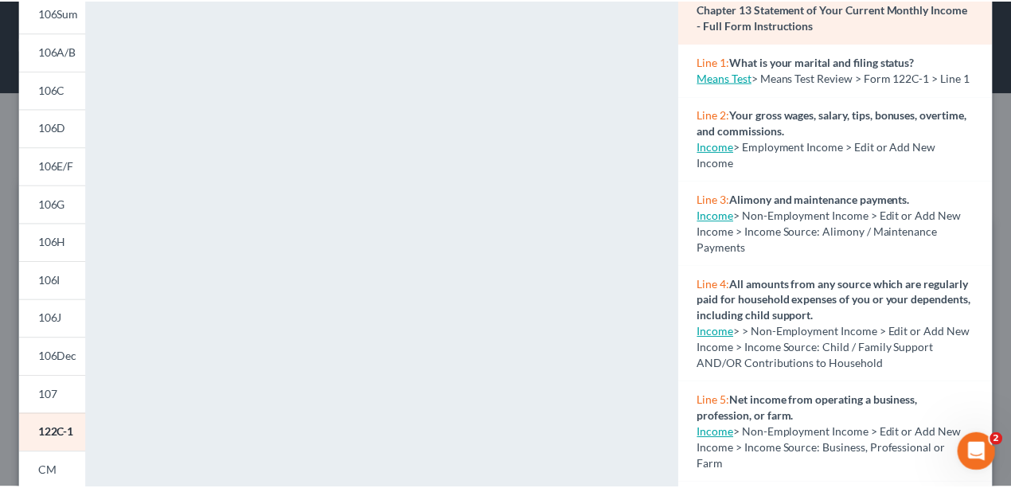
scroll to position [0, 0]
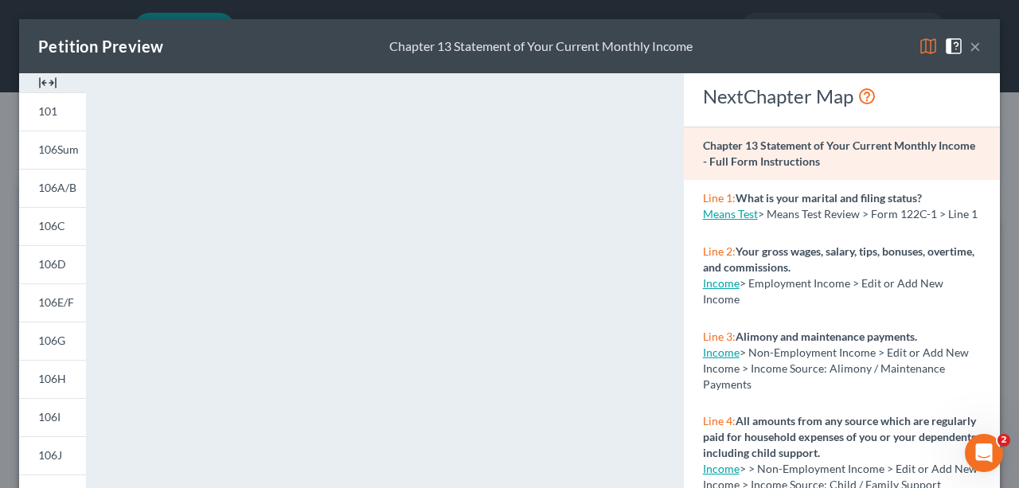
click at [125, 11] on div "Petition Preview Chapter 13 Statement of Your Current Monthly Income × 101 106S…" at bounding box center [509, 244] width 1019 height 488
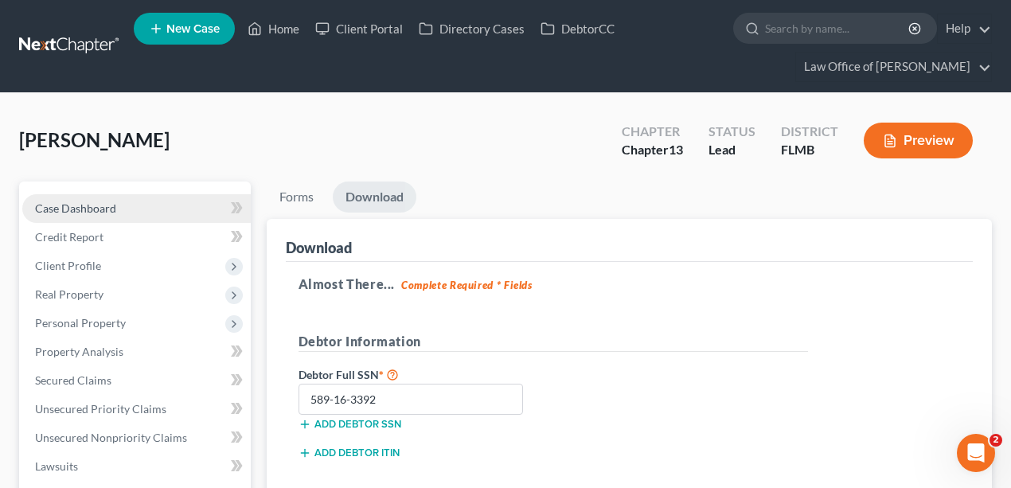
click at [80, 209] on span "Case Dashboard" at bounding box center [75, 208] width 81 height 14
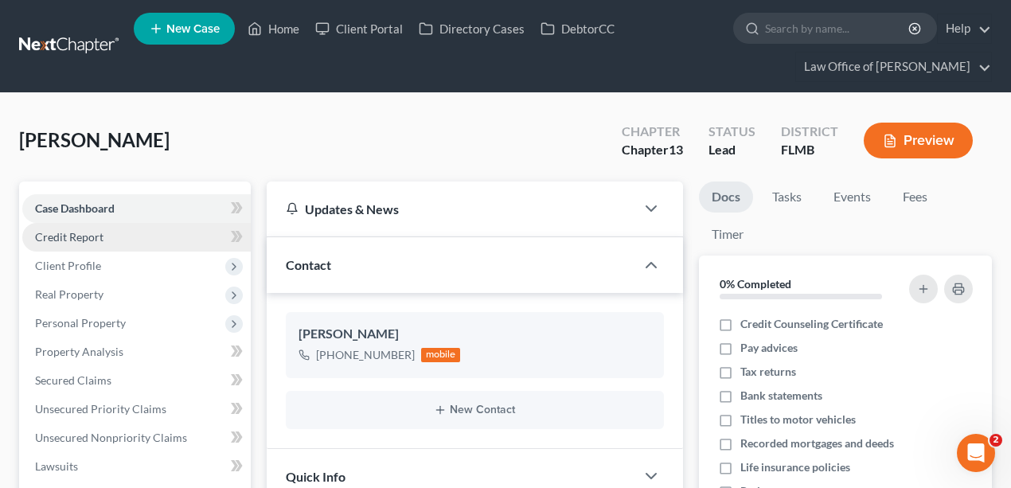
click at [91, 238] on span "Credit Report" at bounding box center [69, 237] width 68 height 14
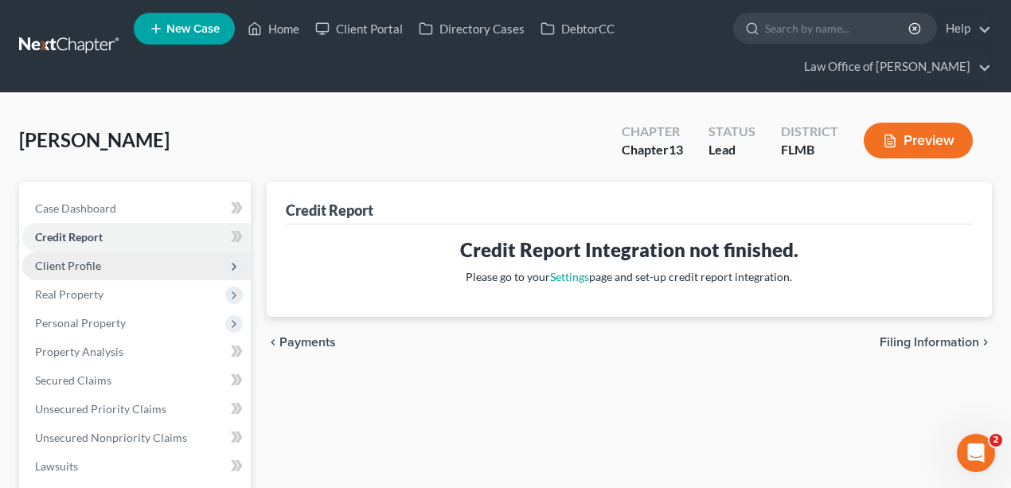
click at [94, 263] on span "Client Profile" at bounding box center [68, 266] width 66 height 14
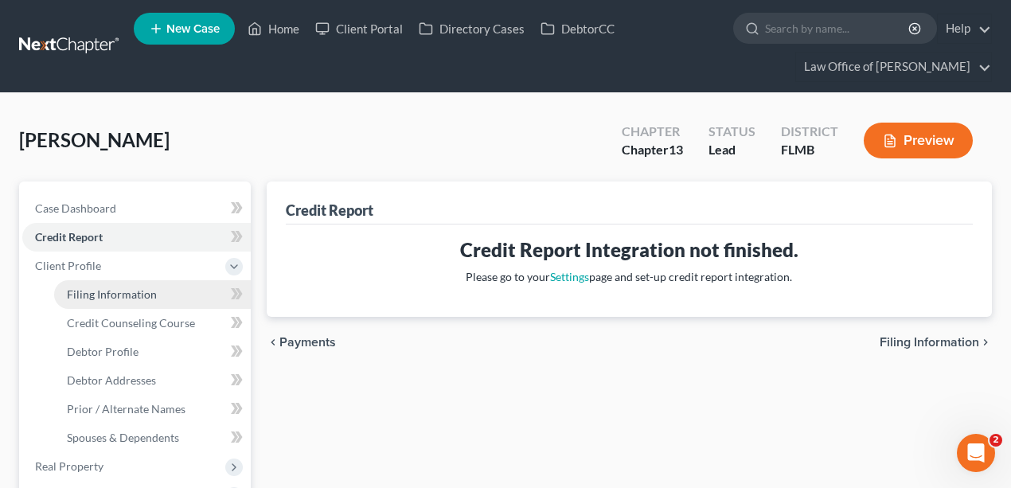
click at [100, 303] on link "Filing Information" at bounding box center [152, 294] width 197 height 29
select select "1"
select select "0"
select select "3"
select select "15"
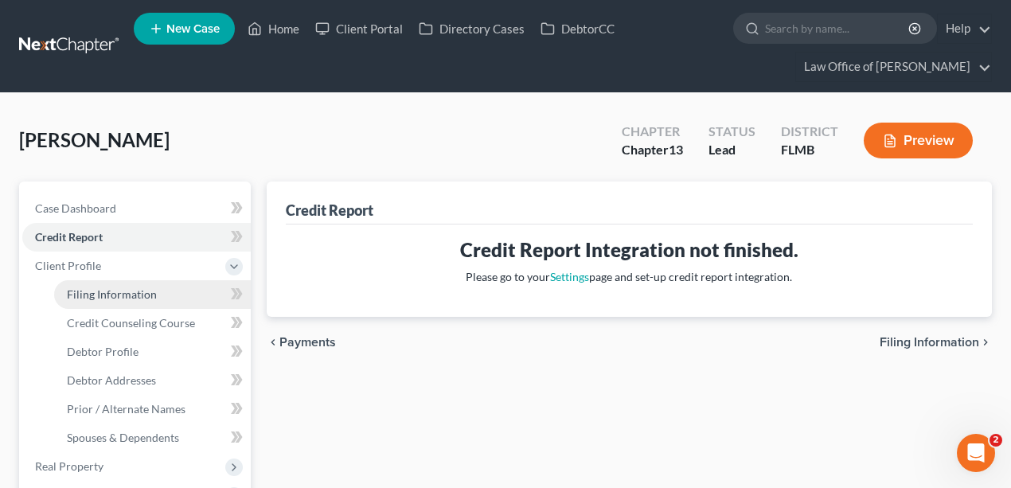
select select "0"
select select "9"
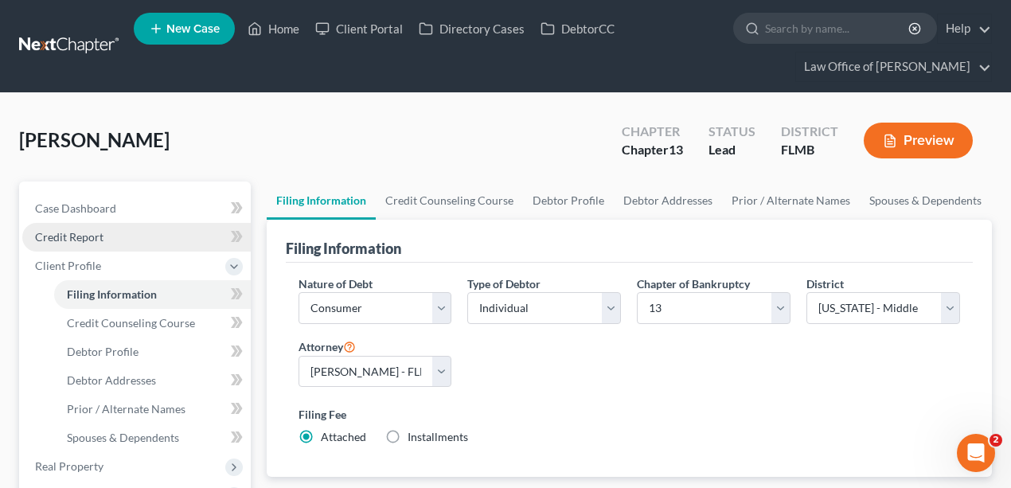
click at [135, 237] on link "Credit Report" at bounding box center [136, 237] width 229 height 29
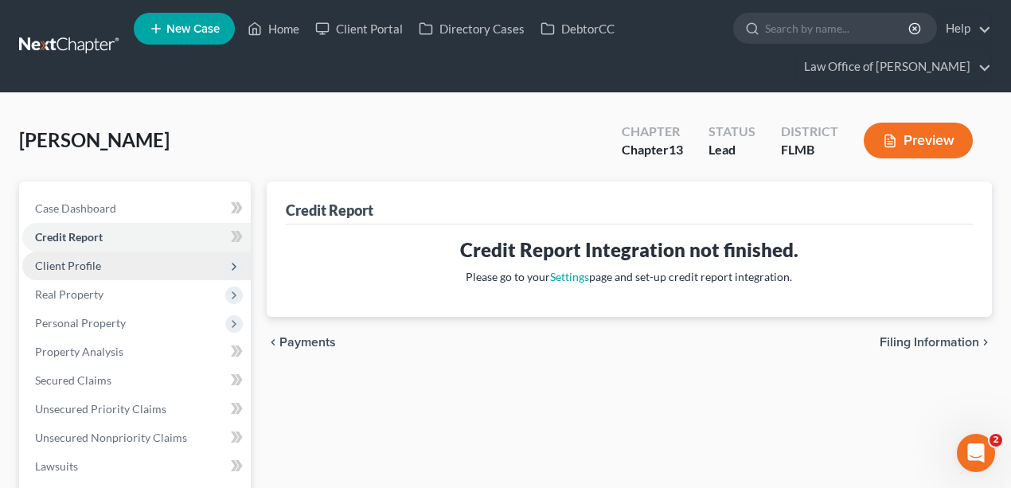
click at [96, 255] on span "Client Profile" at bounding box center [136, 266] width 229 height 29
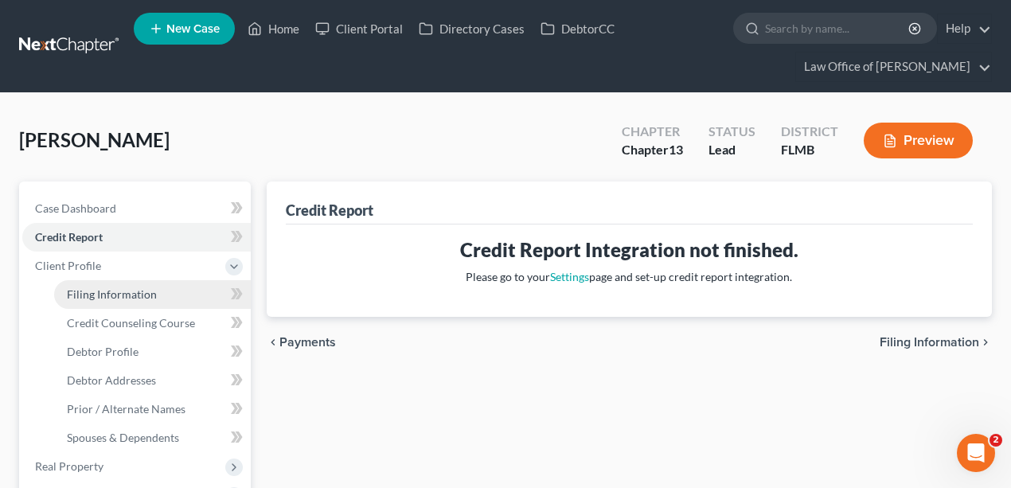
click at [139, 298] on span "Filing Information" at bounding box center [112, 294] width 90 height 14
select select "1"
select select "0"
select select "3"
select select "15"
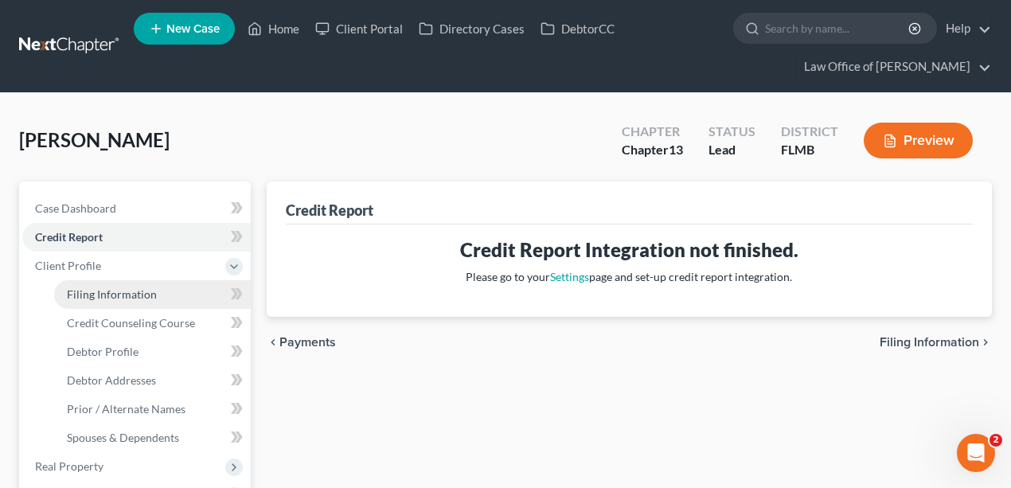
select select "0"
select select "9"
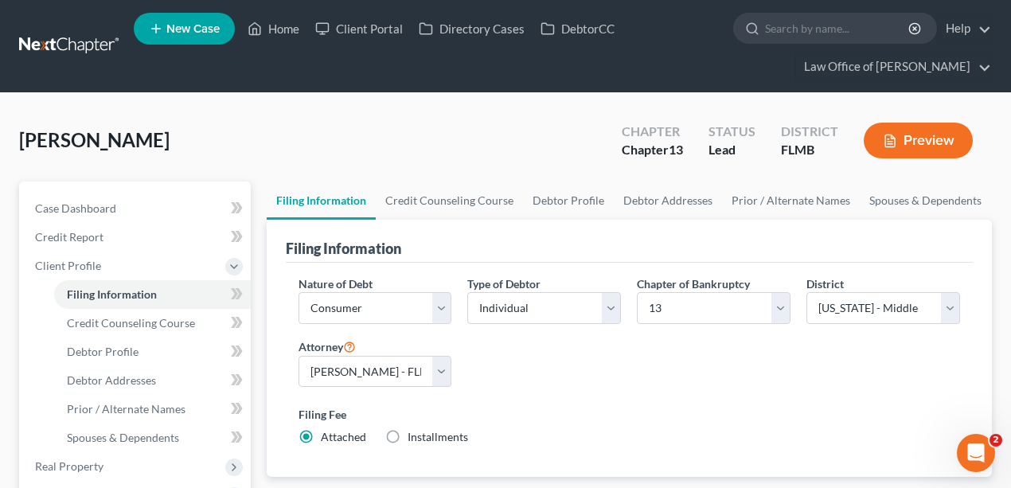
scroll to position [478, 0]
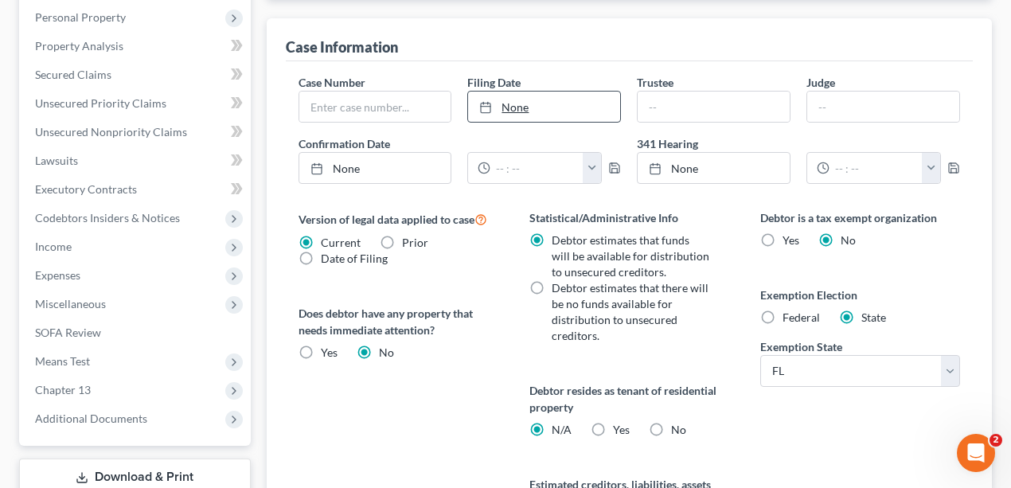
click at [514, 110] on link "None" at bounding box center [544, 107] width 152 height 30
type input "[DATE]"
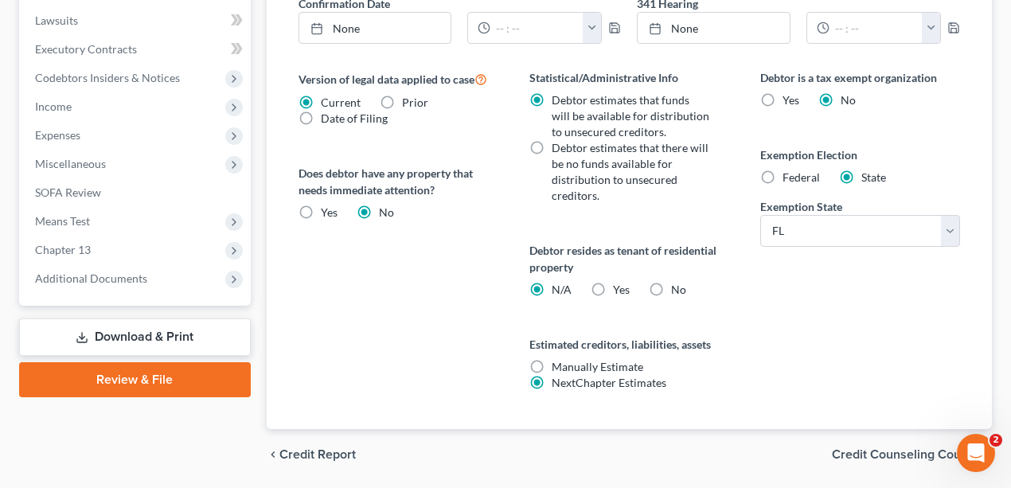
scroll to position [666, 0]
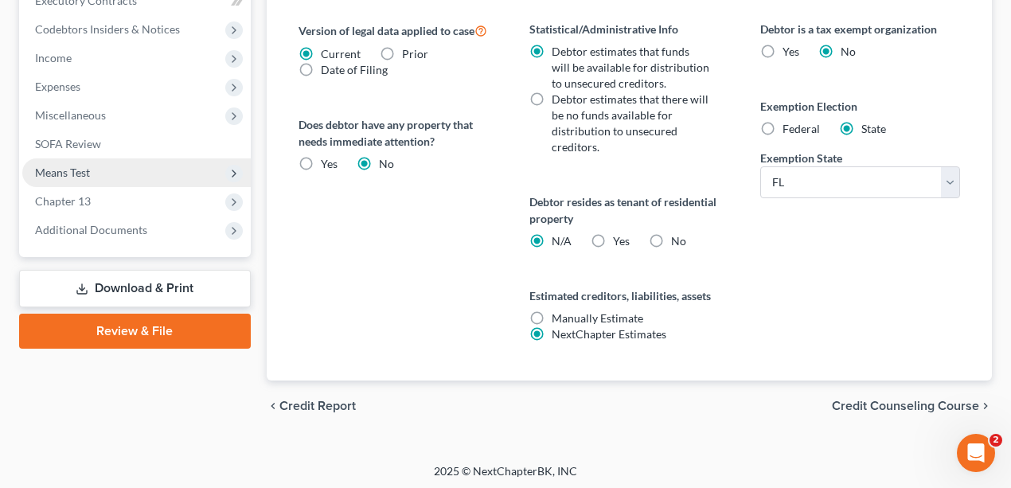
click at [81, 170] on span "Means Test" at bounding box center [62, 173] width 55 height 14
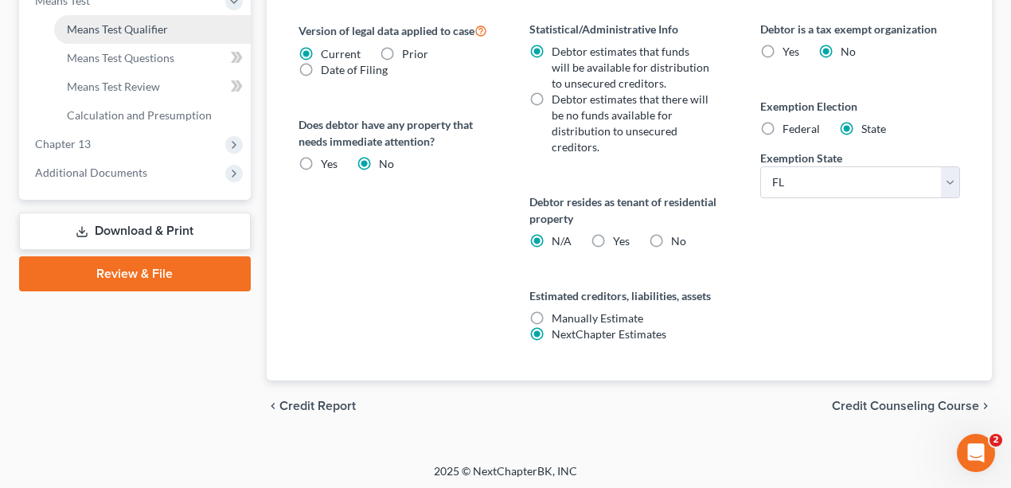
scroll to position [494, 0]
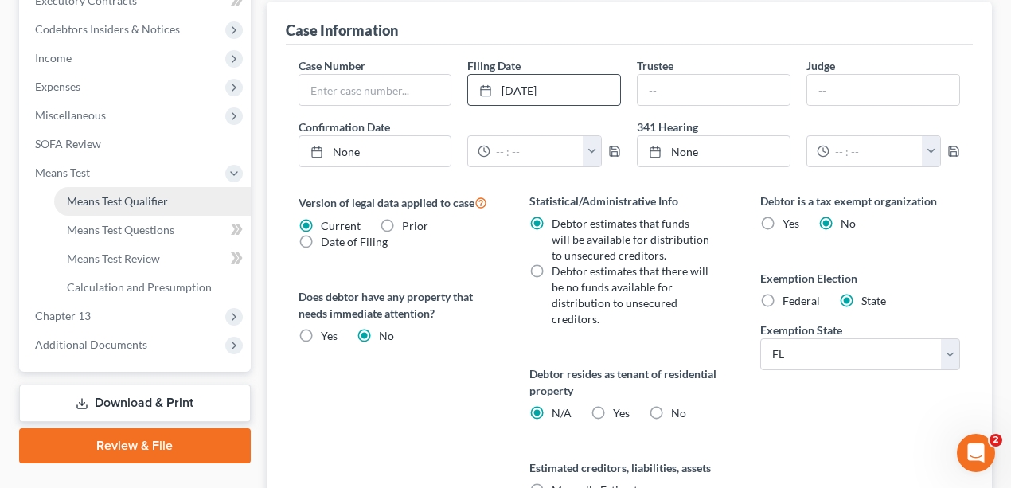
click at [126, 196] on span "Means Test Qualifier" at bounding box center [117, 201] width 101 height 14
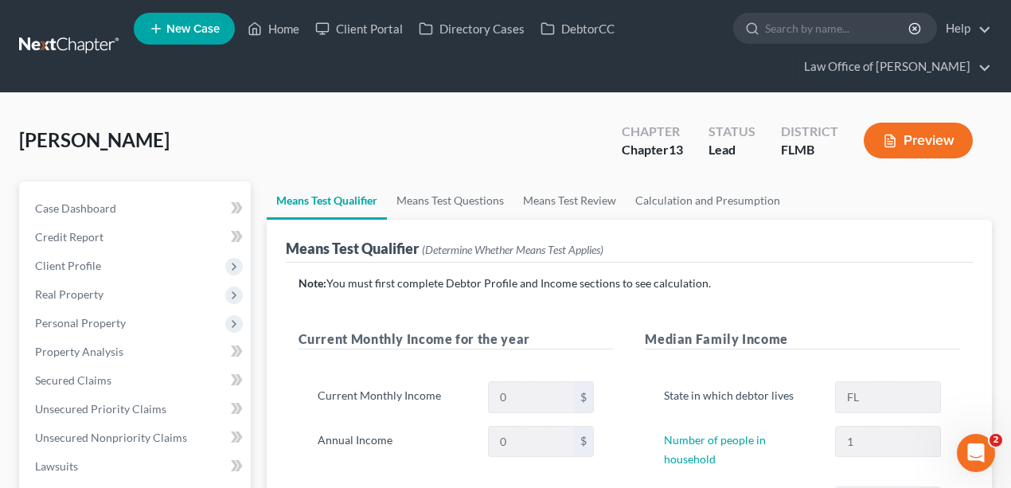
scroll to position [371, 0]
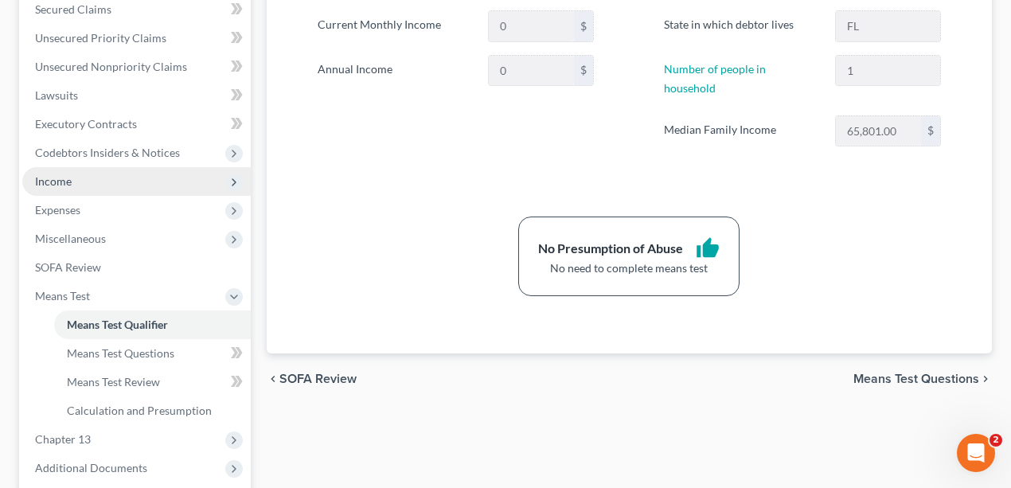
click at [57, 176] on span "Income" at bounding box center [53, 181] width 37 height 14
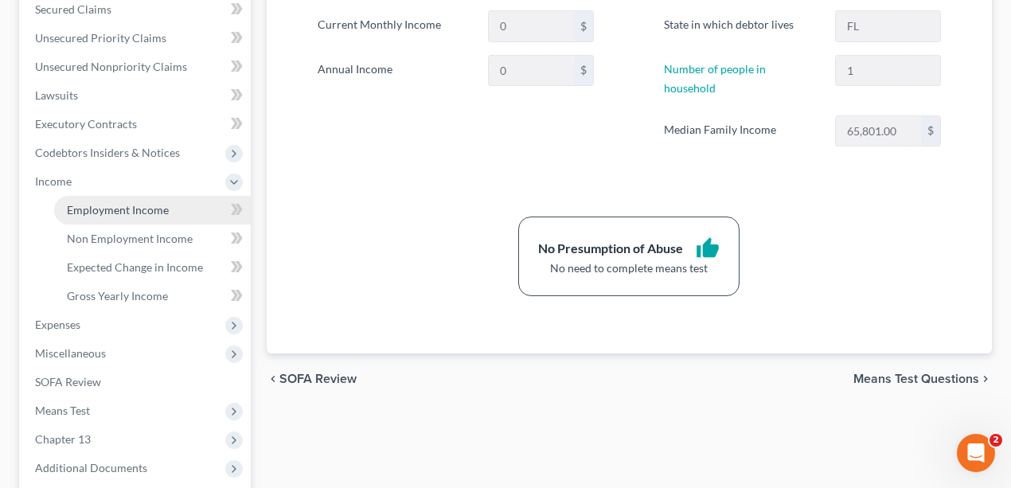
click at [129, 209] on span "Employment Income" at bounding box center [118, 210] width 102 height 14
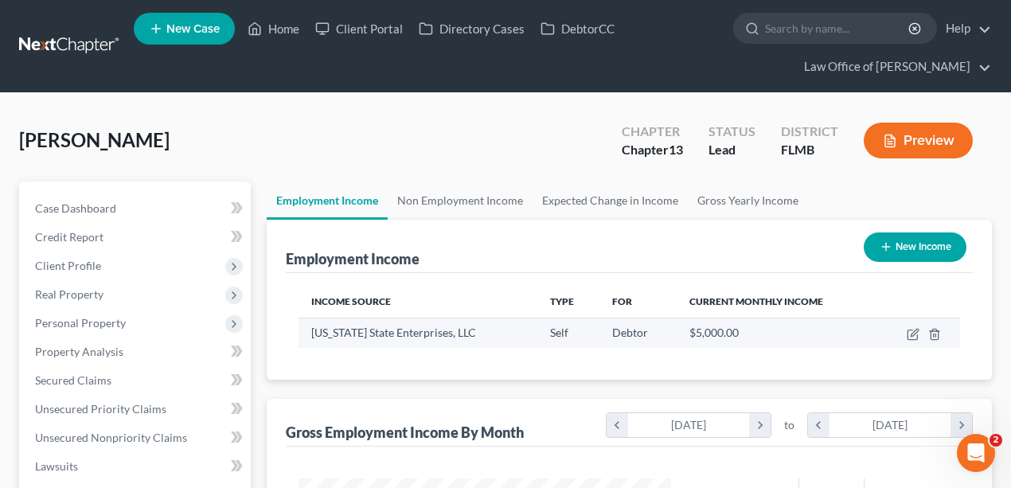
click at [911, 326] on td at bounding box center [918, 333] width 83 height 30
click at [912, 331] on icon "button" at bounding box center [914, 332] width 7 height 7
select select "1"
select select "0"
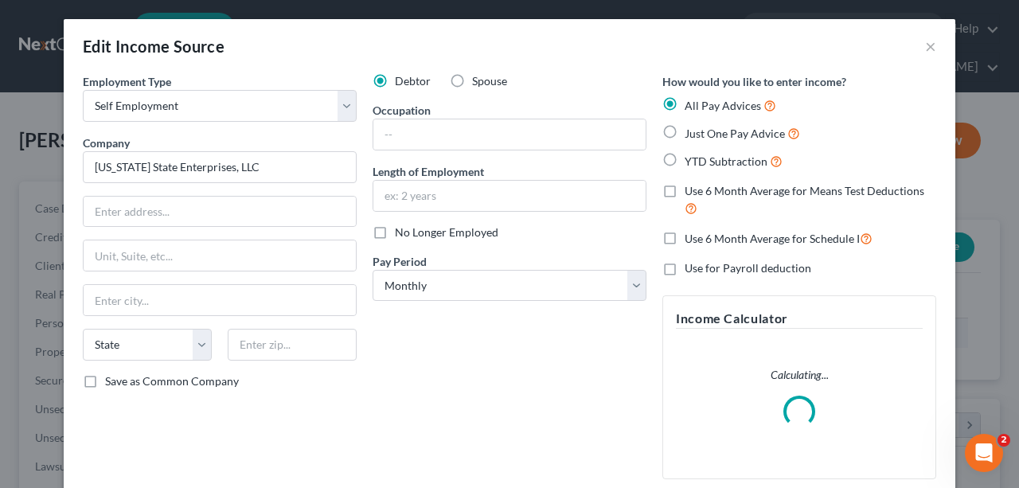
scroll to position [283, 408]
click at [691, 136] on span "Just One Pay Advice" at bounding box center [735, 134] width 100 height 14
click at [691, 135] on input "Just One Pay Advice" at bounding box center [696, 129] width 10 height 10
radio input "true"
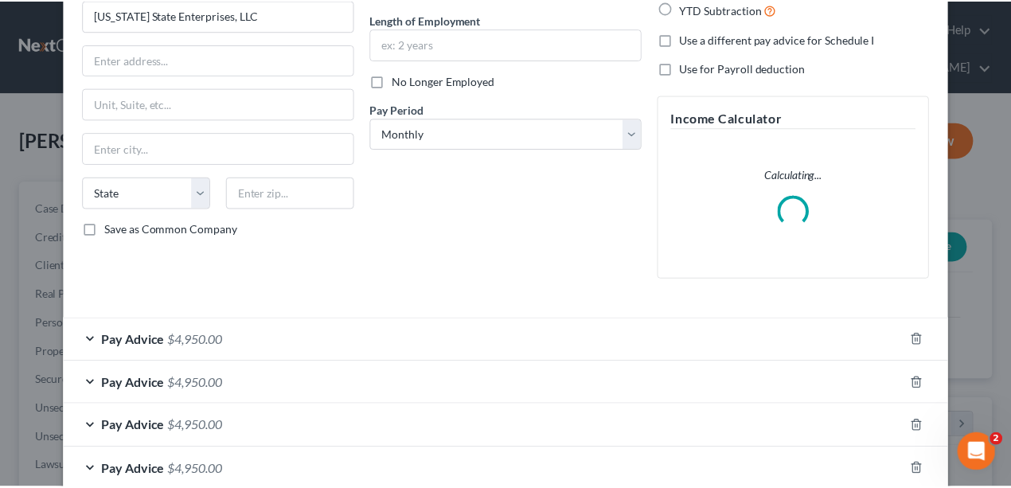
scroll to position [326, 0]
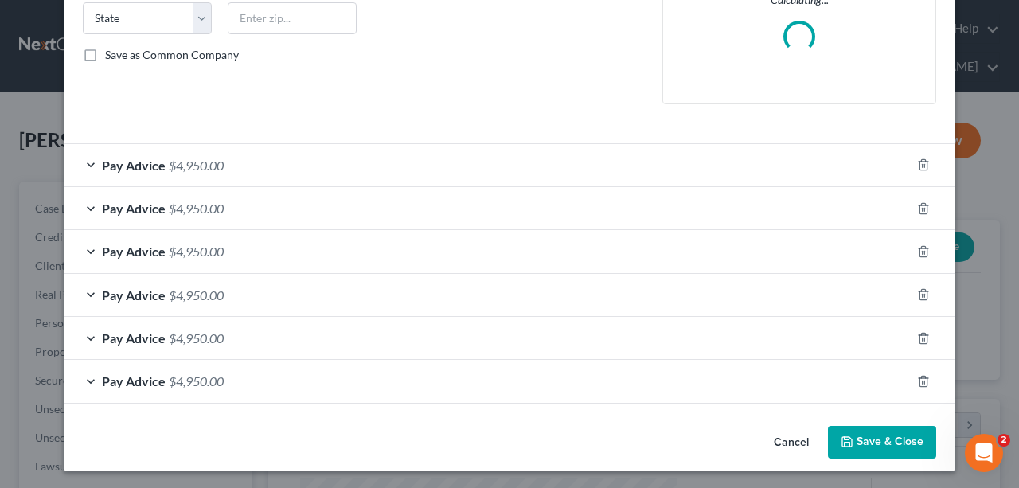
click at [898, 446] on button "Save & Close" at bounding box center [882, 442] width 108 height 33
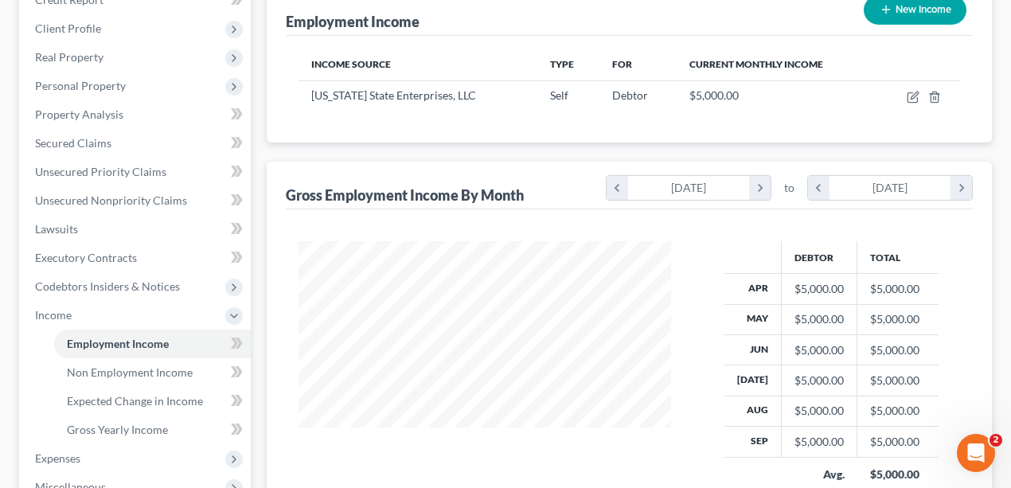
scroll to position [424, 0]
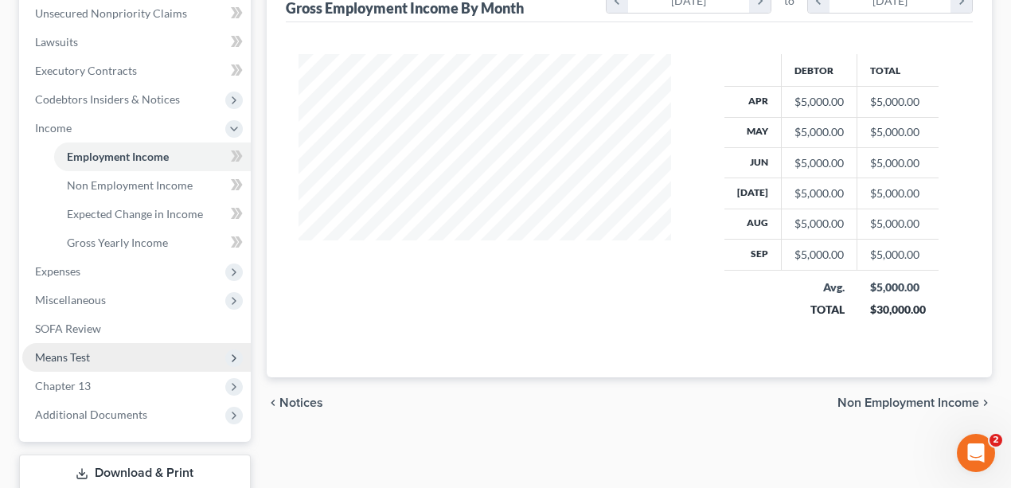
click at [67, 350] on span "Means Test" at bounding box center [62, 357] width 55 height 14
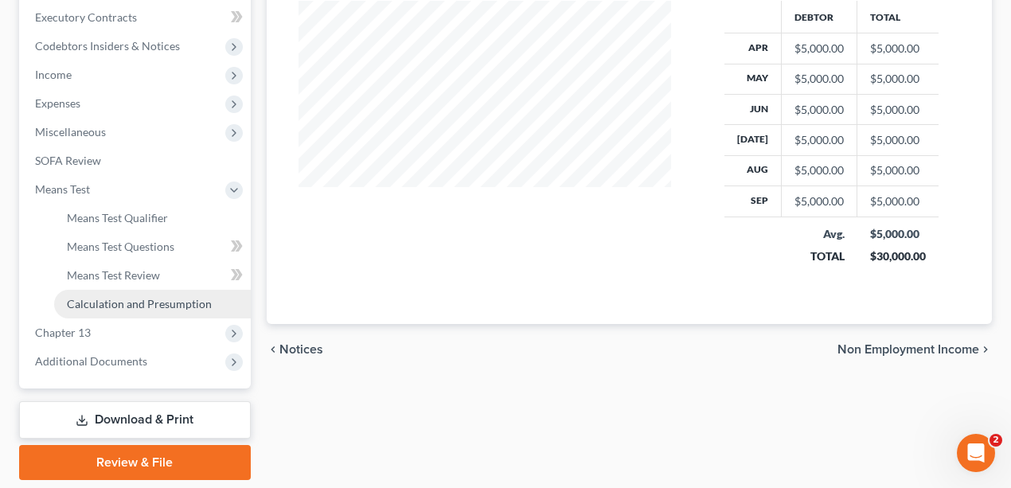
click at [162, 303] on span "Calculation and Presumption" at bounding box center [139, 304] width 145 height 14
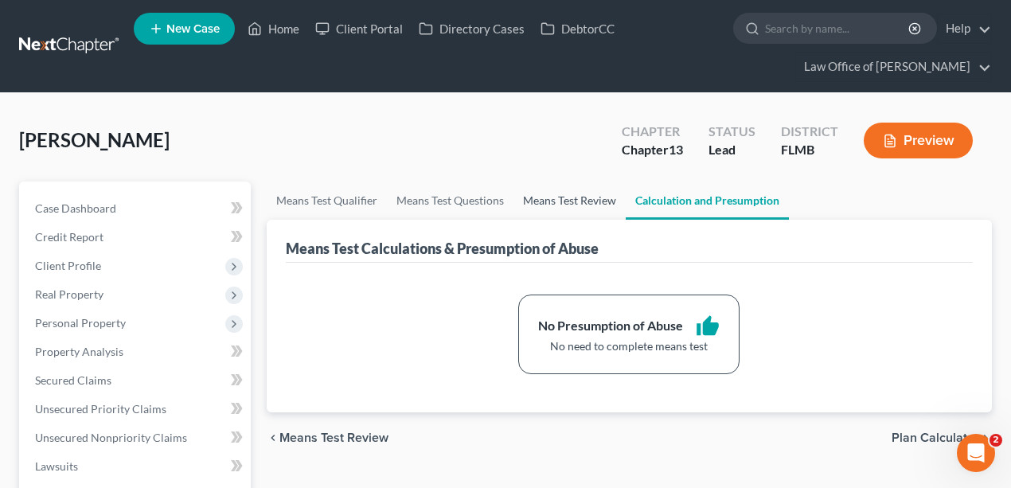
click at [569, 197] on link "Means Test Review" at bounding box center [570, 201] width 112 height 38
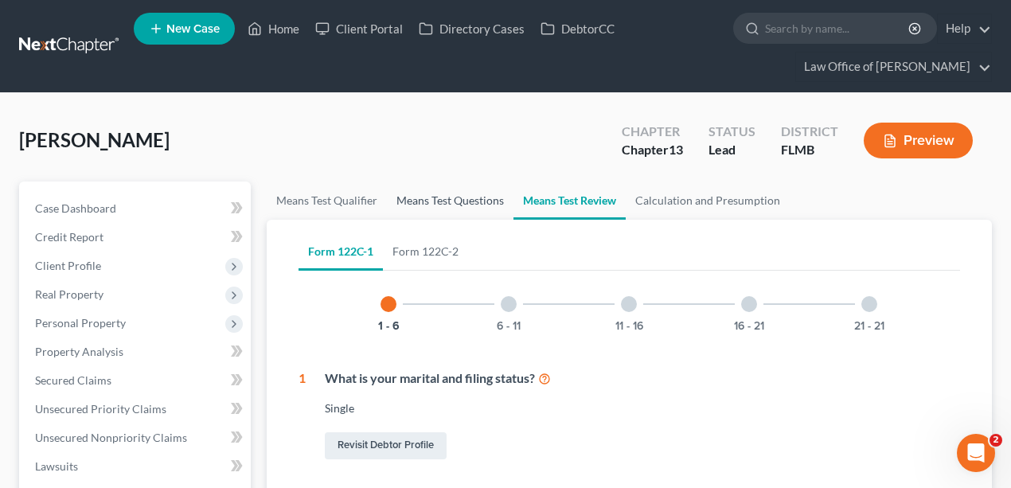
click at [492, 195] on link "Means Test Questions" at bounding box center [450, 201] width 127 height 38
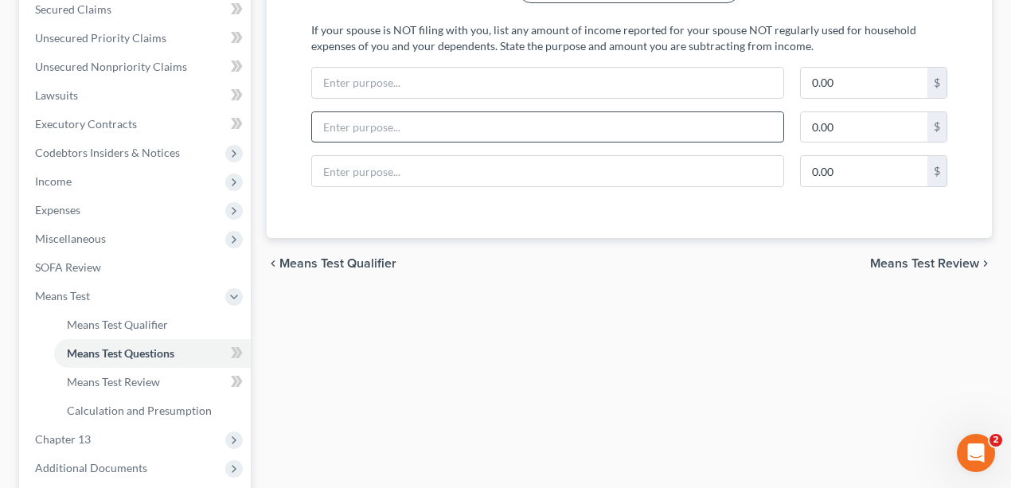
scroll to position [275, 0]
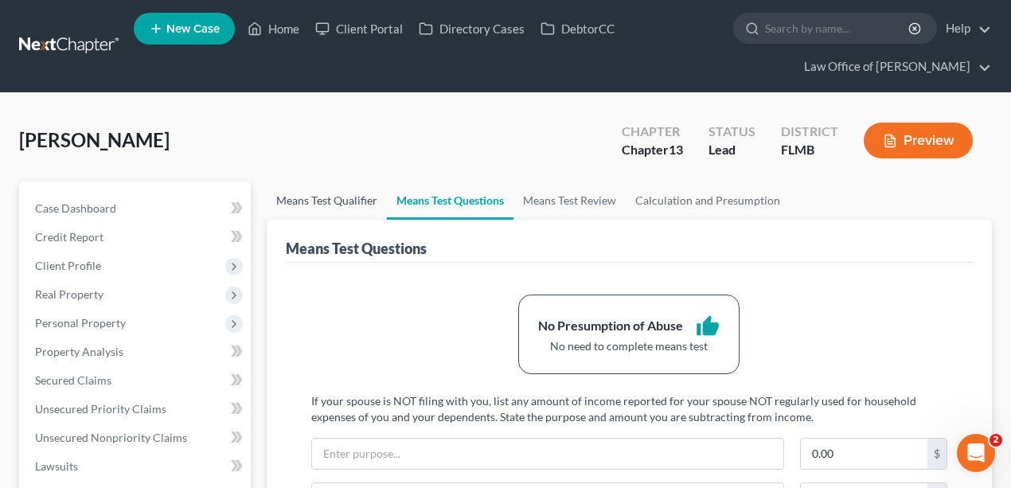
click at [358, 197] on link "Means Test Qualifier" at bounding box center [327, 201] width 120 height 38
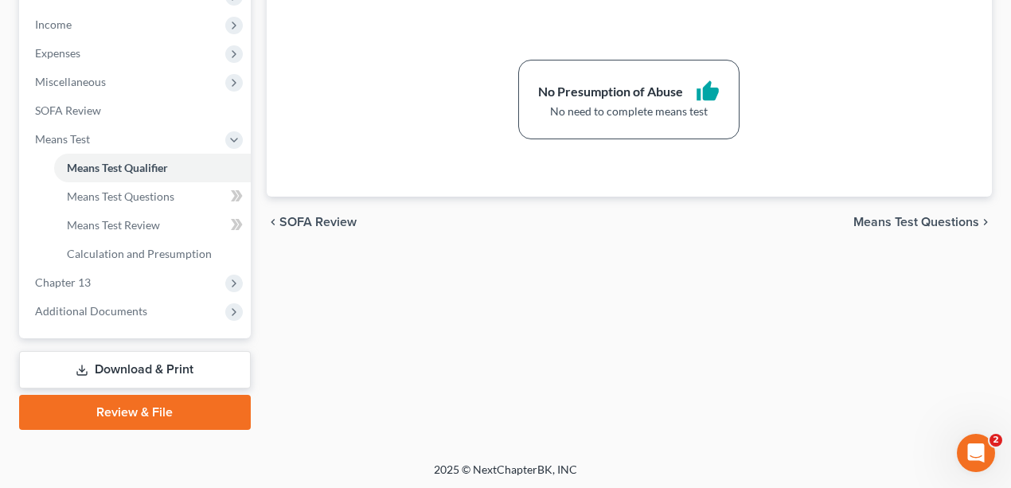
click at [140, 402] on link "Review & File" at bounding box center [135, 412] width 232 height 35
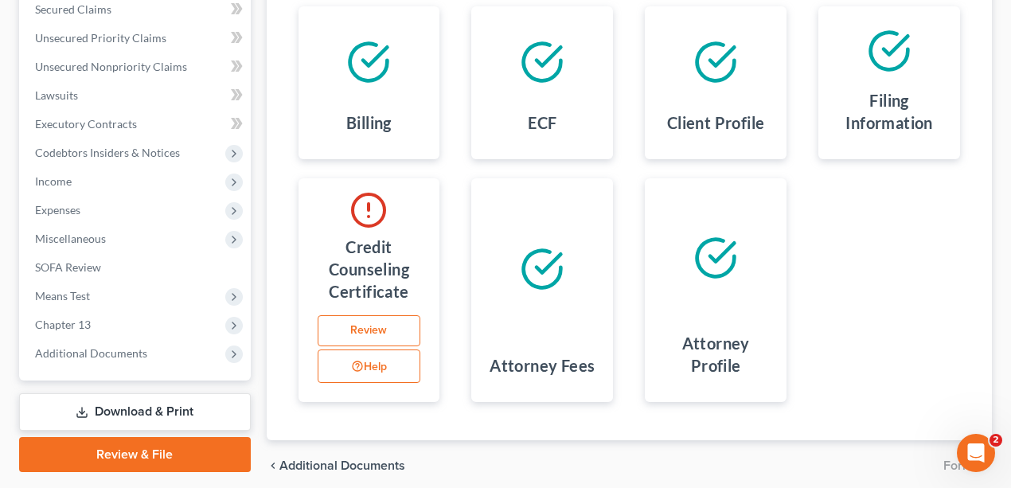
click at [110, 410] on link "Download & Print" at bounding box center [135, 411] width 232 height 37
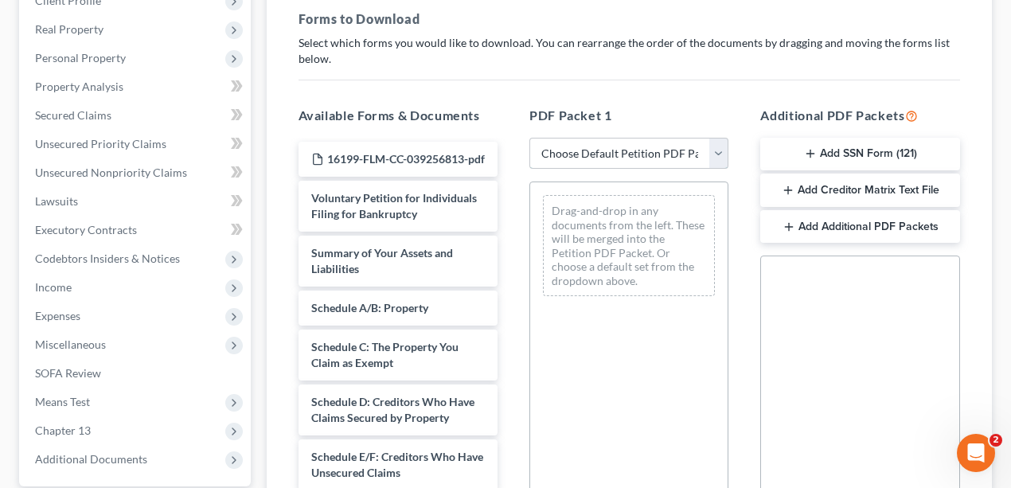
click at [691, 158] on select "Choose Default Petition PDF Packet Complete Bankruptcy Petition (all forms and …" at bounding box center [628, 154] width 199 height 32
click at [757, 61] on p "Select which forms you would like to download. You can rearrange the order of t…" at bounding box center [630, 51] width 662 height 32
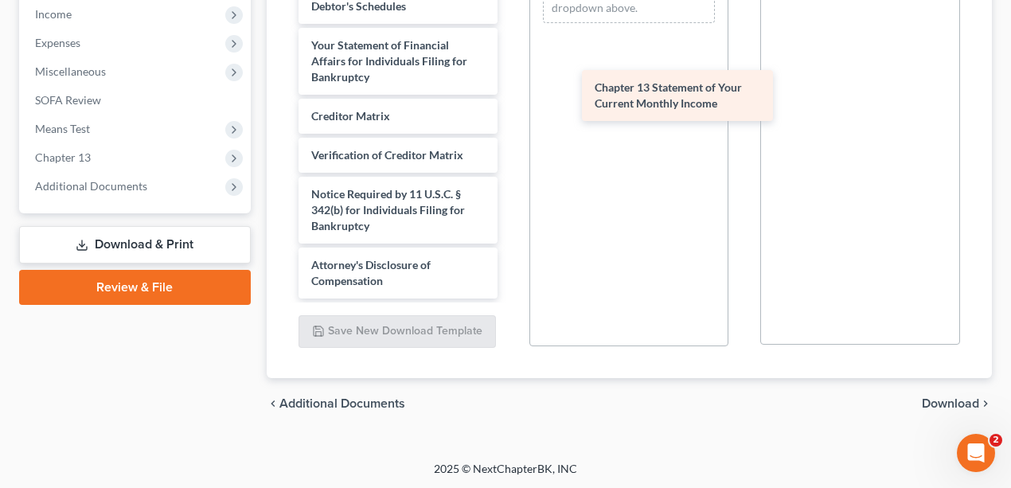
drag, startPoint x: 377, startPoint y: 139, endPoint x: 656, endPoint y: 102, distance: 281.9
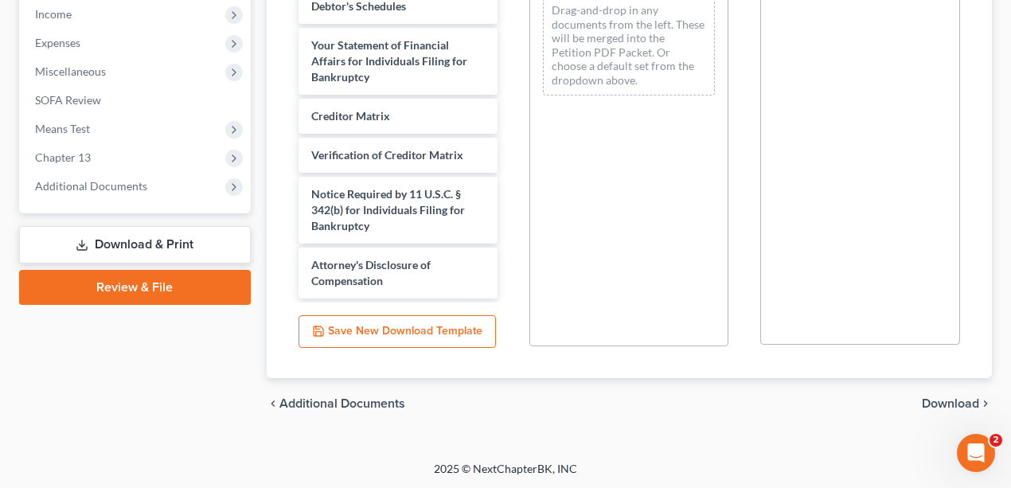
drag, startPoint x: 936, startPoint y: 385, endPoint x: 940, endPoint y: 400, distance: 15.6
click at [936, 385] on div "chevron_left Additional Documents Download chevron_right" at bounding box center [630, 403] width 726 height 51
click at [940, 400] on span "Download" at bounding box center [950, 403] width 57 height 13
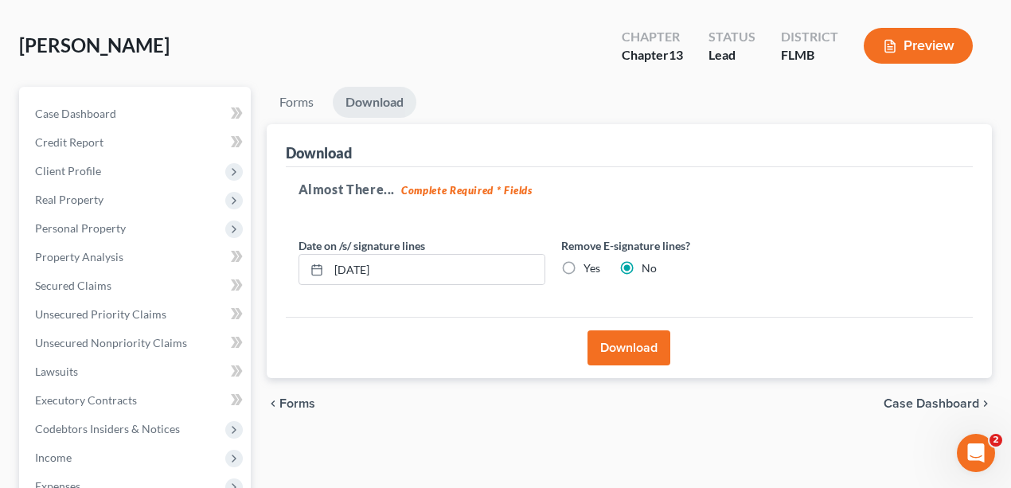
drag, startPoint x: 578, startPoint y: 253, endPoint x: 572, endPoint y: 262, distance: 10.4
click at [573, 260] on div "Remove E-signature lines? Yes No" at bounding box center [684, 261] width 263 height 49
click at [584, 268] on label "Yes" at bounding box center [592, 268] width 17 height 16
click at [590, 268] on input "Yes" at bounding box center [595, 265] width 10 height 10
radio input "true"
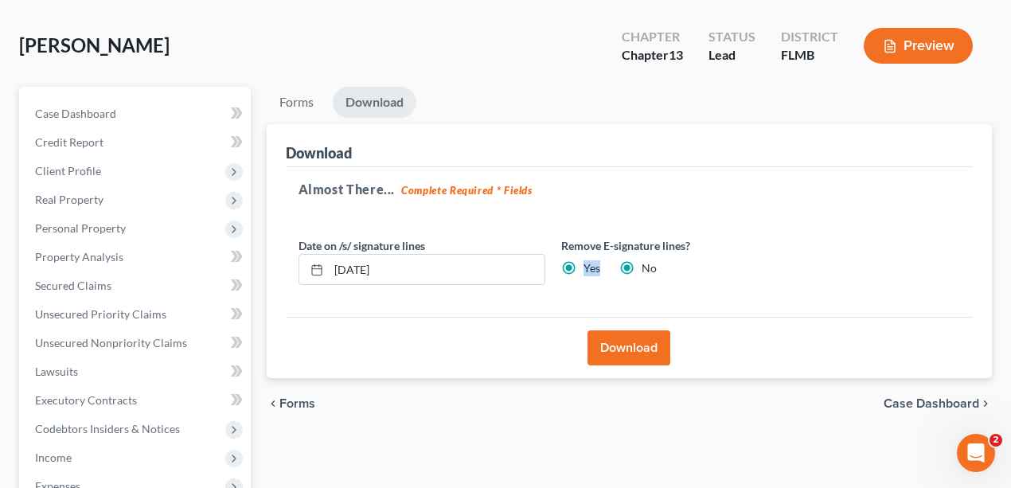
radio input "false"
click at [647, 369] on div "Download" at bounding box center [630, 347] width 688 height 61
click at [643, 350] on button "Download" at bounding box center [629, 347] width 83 height 35
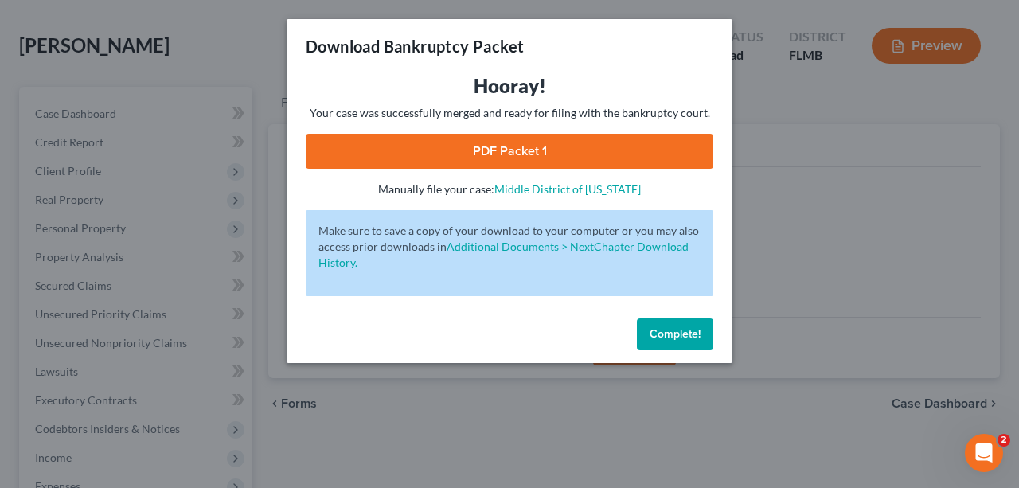
click at [615, 147] on link "PDF Packet 1" at bounding box center [510, 151] width 408 height 35
click at [682, 334] on span "Complete!" at bounding box center [675, 334] width 51 height 14
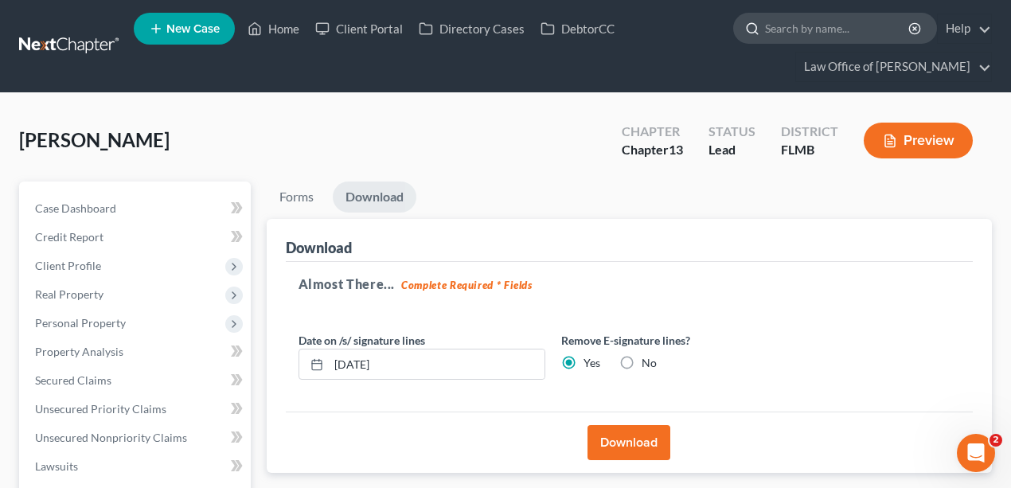
click at [819, 25] on input "search" at bounding box center [838, 28] width 146 height 29
type input "[PERSON_NAME]"
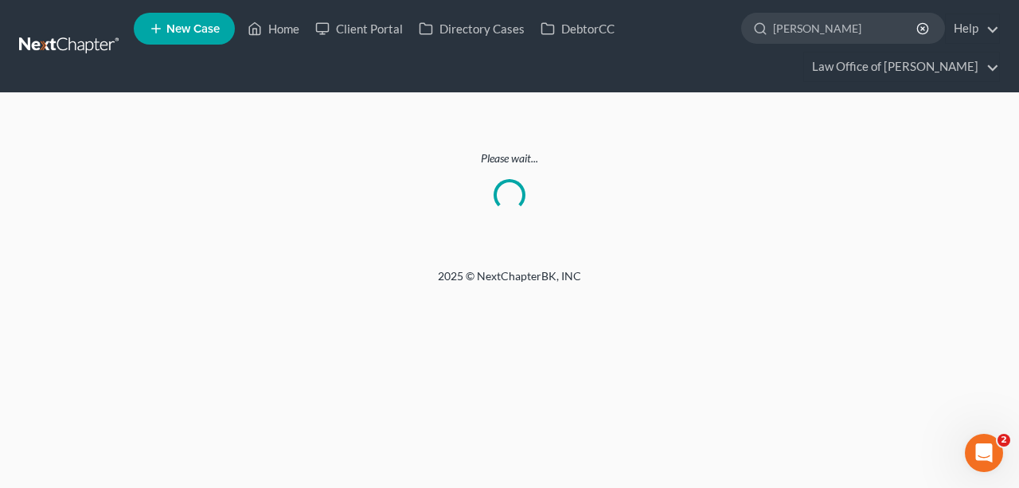
click at [64, 47] on link at bounding box center [70, 46] width 102 height 29
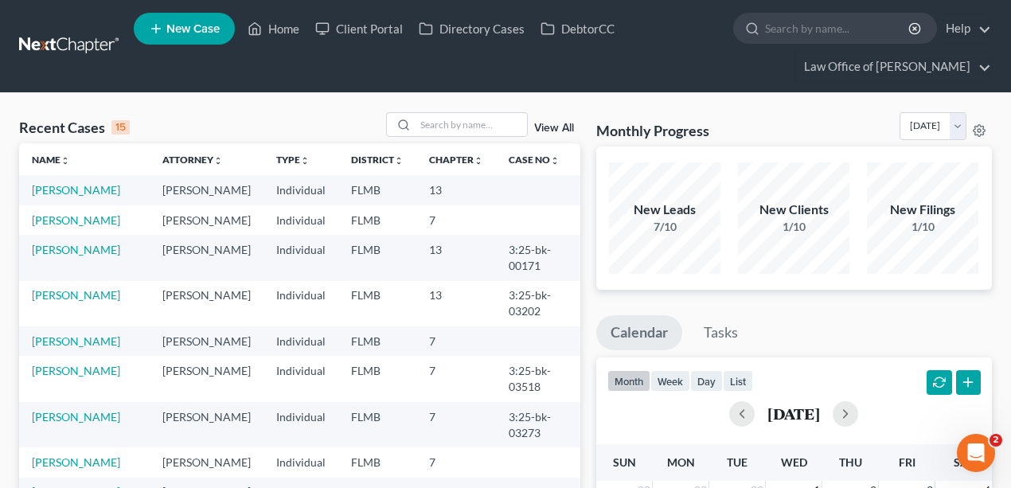
click at [449, 131] on input "search" at bounding box center [471, 124] width 111 height 23
type input "[PERSON_NAME]"
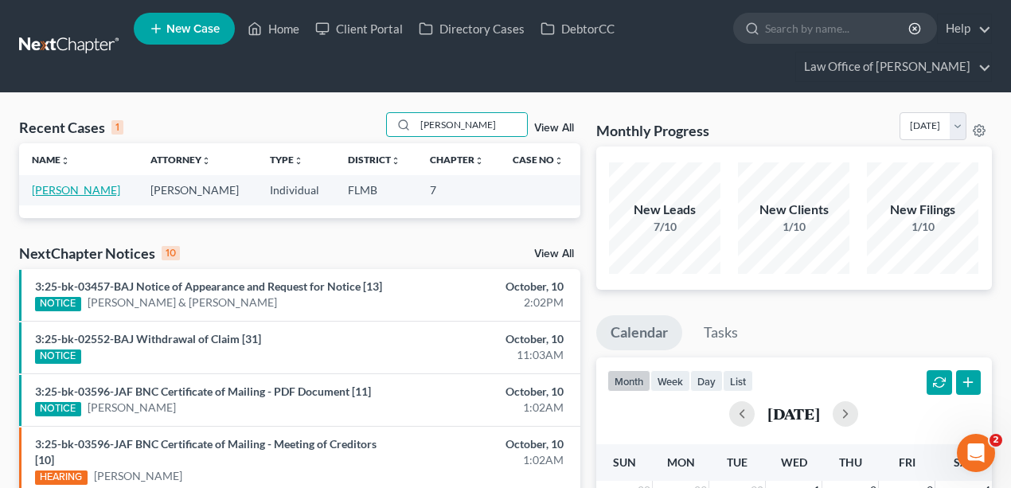
click at [82, 188] on link "[PERSON_NAME]" at bounding box center [76, 190] width 88 height 14
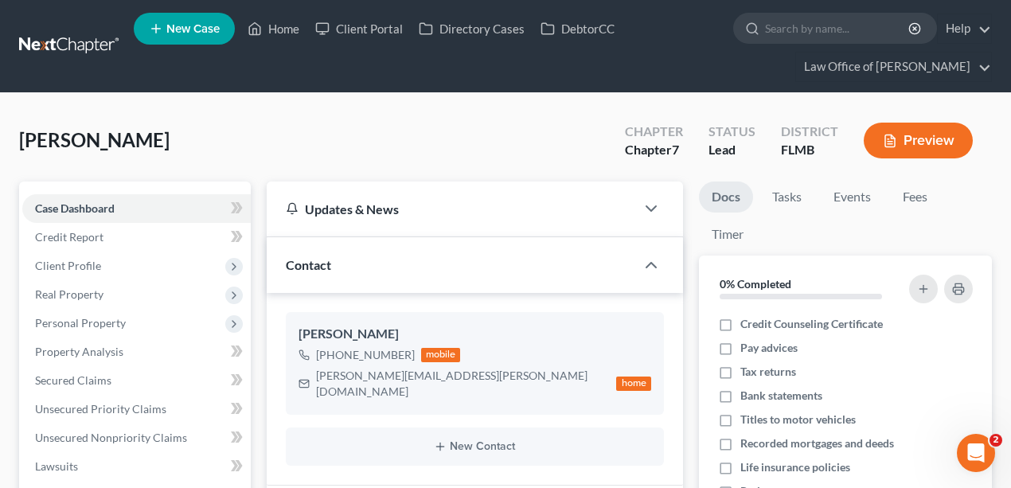
click at [166, 143] on div "Aronne, Lana Upgraded Chapter Chapter 7 Status Lead District FLMB Preview" at bounding box center [505, 146] width 973 height 69
click at [57, 35] on link at bounding box center [70, 46] width 102 height 29
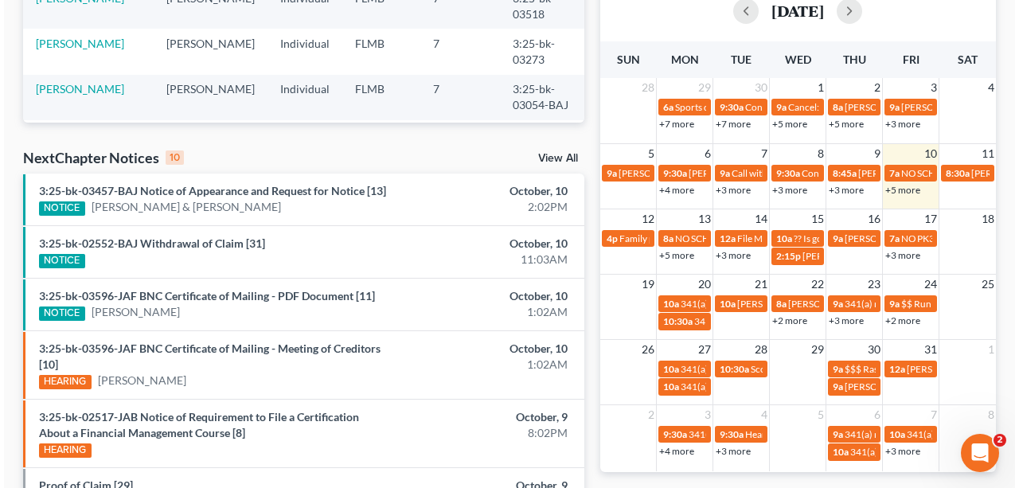
scroll to position [530, 0]
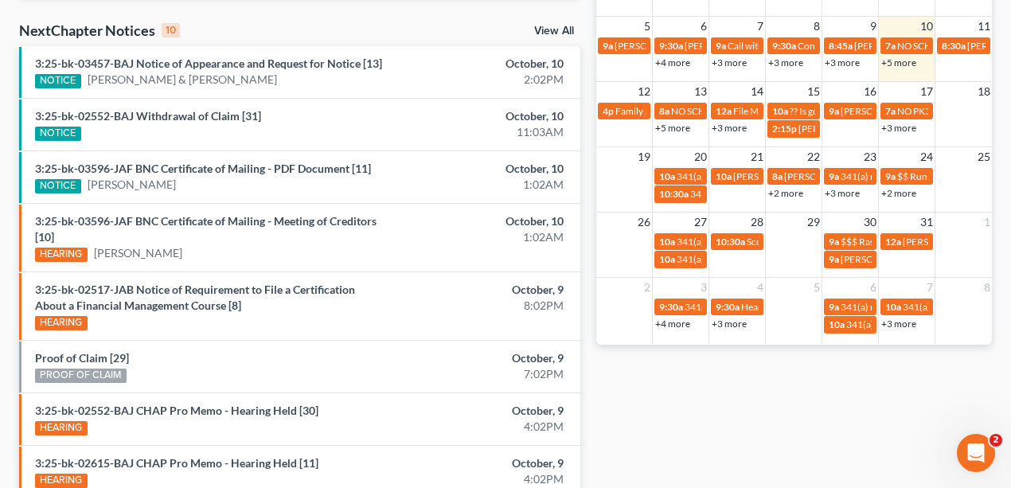
click at [673, 125] on link "+5 more" at bounding box center [672, 128] width 35 height 12
click at [705, 440] on div "Monthly Progress Bankruptcy Bankruptcy October 2025 September 2025 August 2025 …" at bounding box center [794, 113] width 412 height 1062
click at [677, 126] on link "+5 more" at bounding box center [672, 128] width 35 height 12
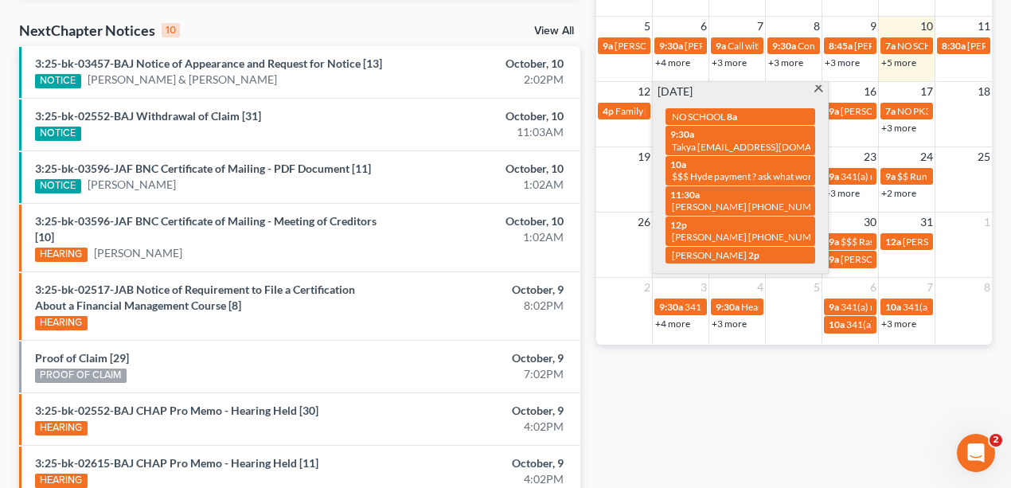
click at [704, 447] on div "Monthly Progress Bankruptcy Bankruptcy October 2025 September 2025 August 2025 …" at bounding box center [794, 113] width 412 height 1062
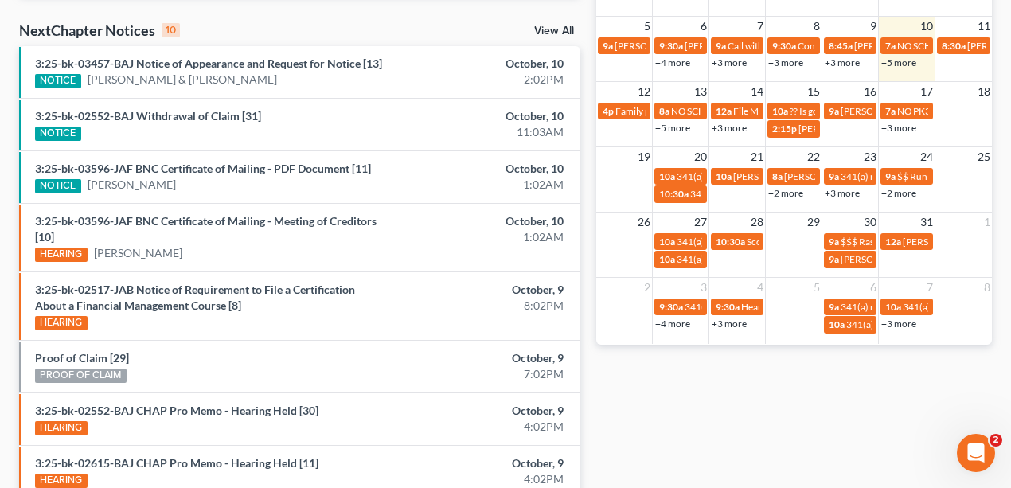
click at [675, 127] on link "+5 more" at bounding box center [672, 128] width 35 height 12
click at [786, 393] on div "Monthly Progress Bankruptcy Bankruptcy October 2025 September 2025 August 2025 …" at bounding box center [794, 113] width 412 height 1062
click at [896, 123] on link "+3 more" at bounding box center [898, 128] width 35 height 12
click at [865, 414] on div "Monthly Progress Bankruptcy Bankruptcy October 2025 September 2025 August 2025 …" at bounding box center [794, 113] width 412 height 1062
click at [837, 130] on td "9a Alicia JCRM training day ??" at bounding box center [850, 119] width 57 height 37
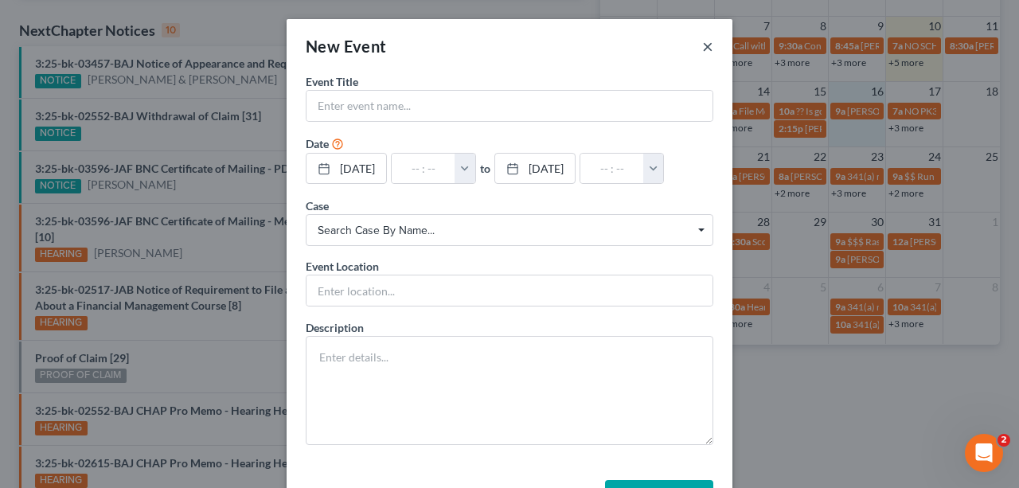
click at [704, 53] on button "×" at bounding box center [707, 46] width 11 height 19
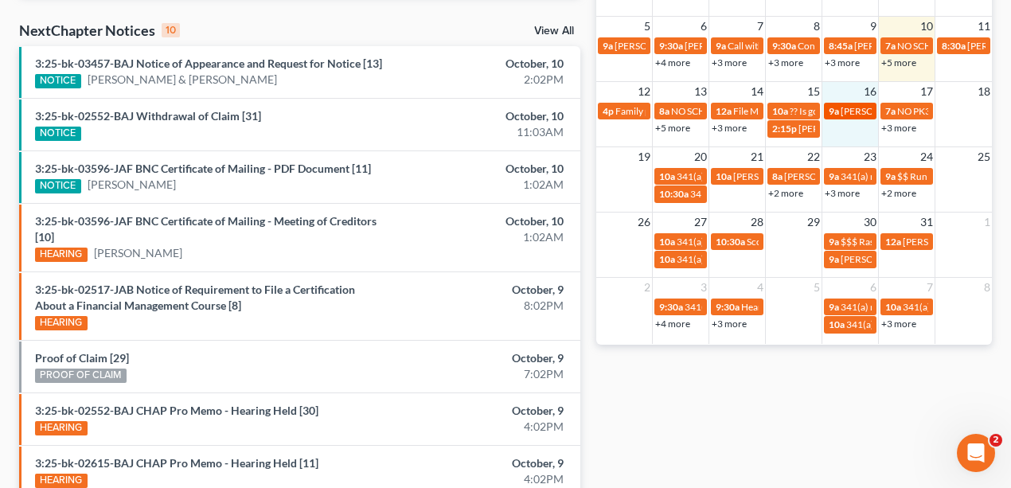
click at [867, 108] on span "Alicia JCRM training day ??" at bounding box center [922, 111] width 162 height 12
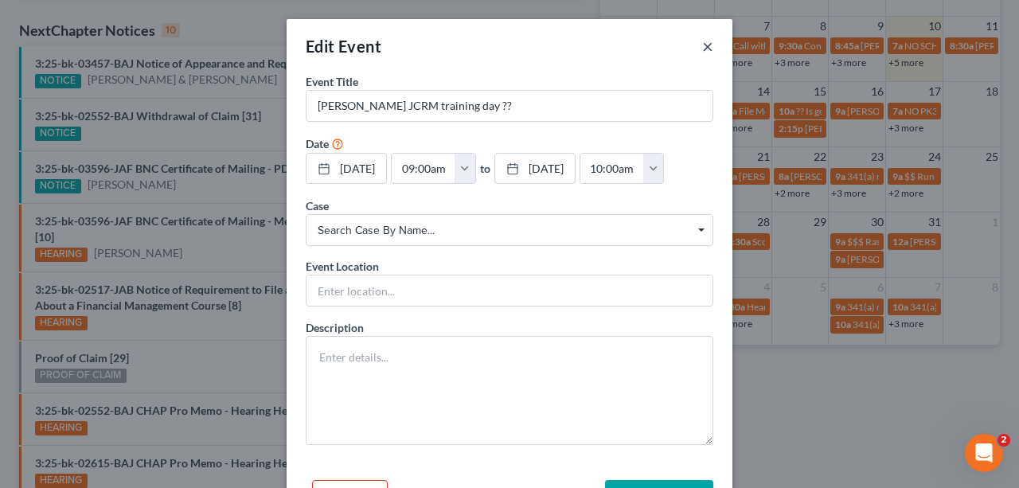
click at [702, 48] on button "×" at bounding box center [707, 46] width 11 height 19
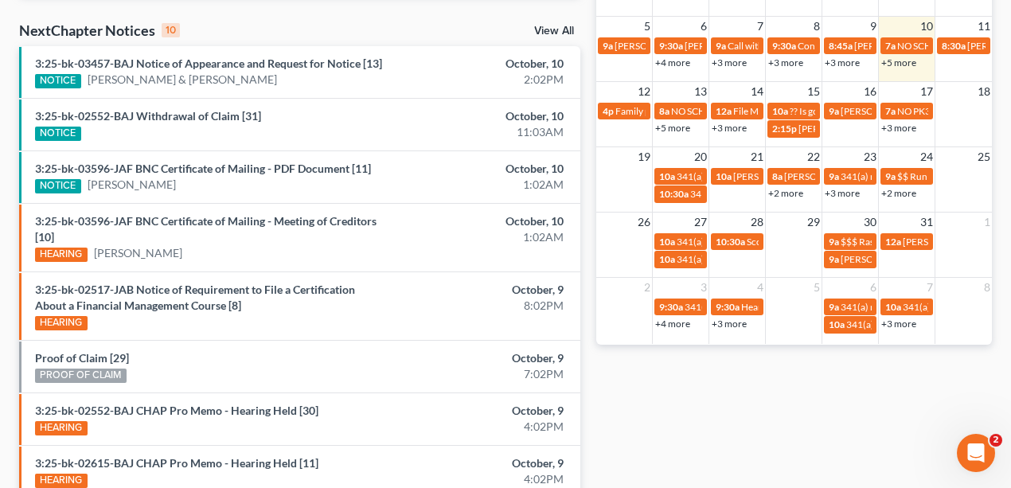
click at [842, 138] on div "12 13 14 15 16 17 18 4p Family photos 8a NO SCHOOL 12a File Motion for extensio…" at bounding box center [794, 113] width 397 height 65
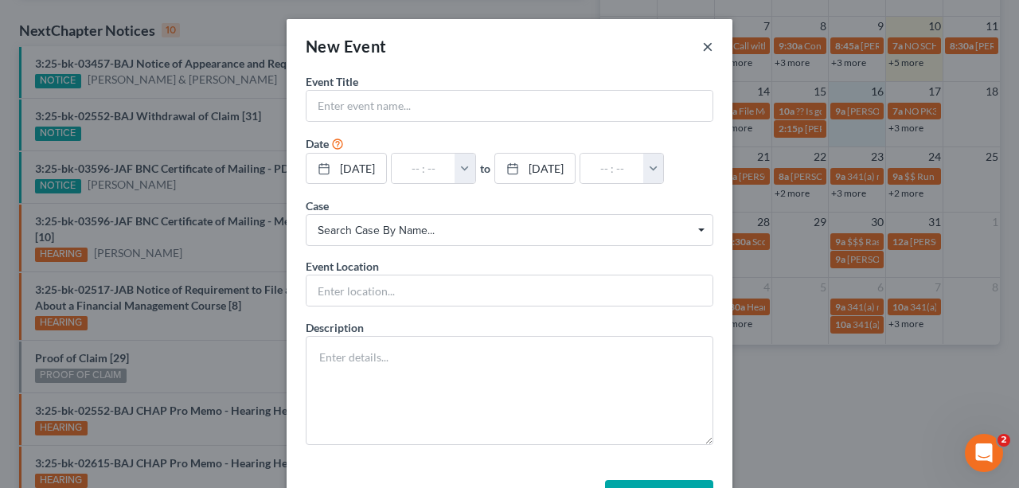
click at [707, 45] on button "×" at bounding box center [707, 46] width 11 height 19
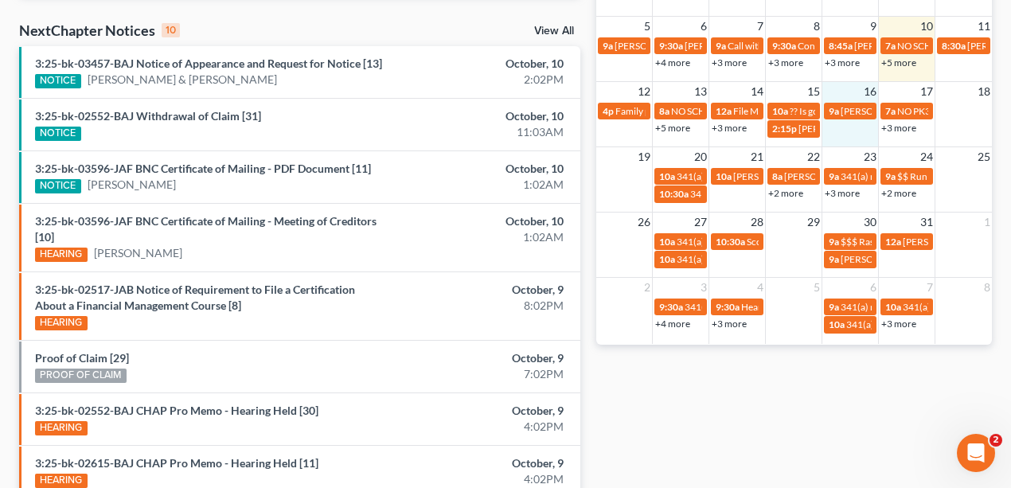
click at [683, 125] on link "+5 more" at bounding box center [672, 128] width 35 height 12
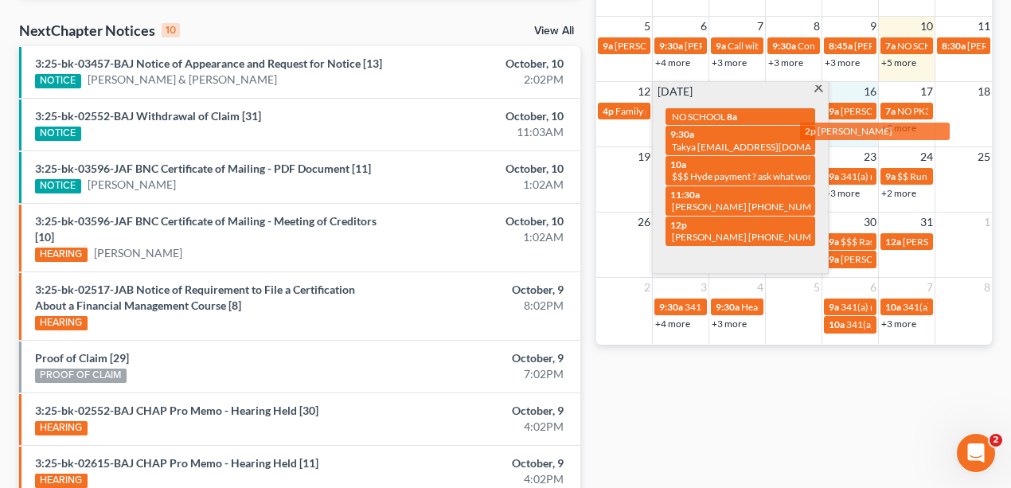
drag, startPoint x: 712, startPoint y: 256, endPoint x: 846, endPoint y: 132, distance: 183.1
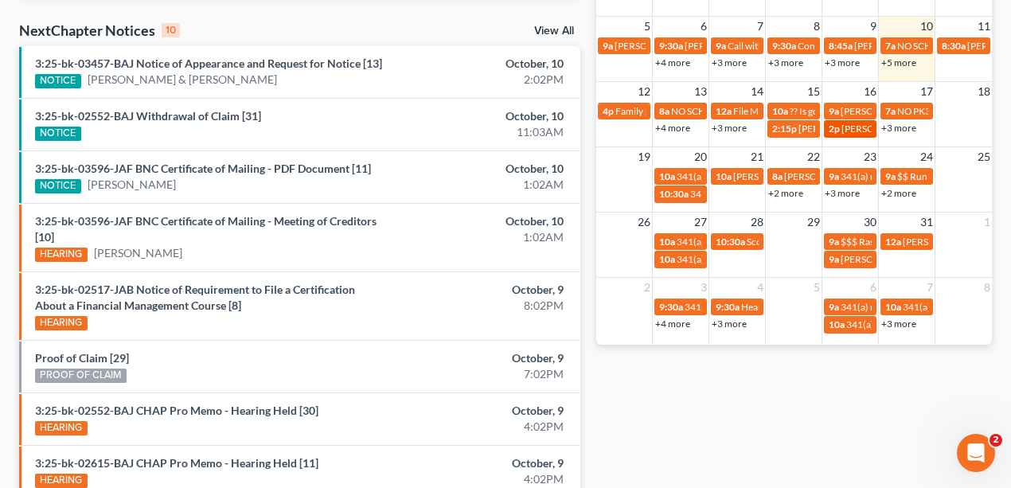
click at [846, 131] on span "John P woods" at bounding box center [879, 129] width 75 height 12
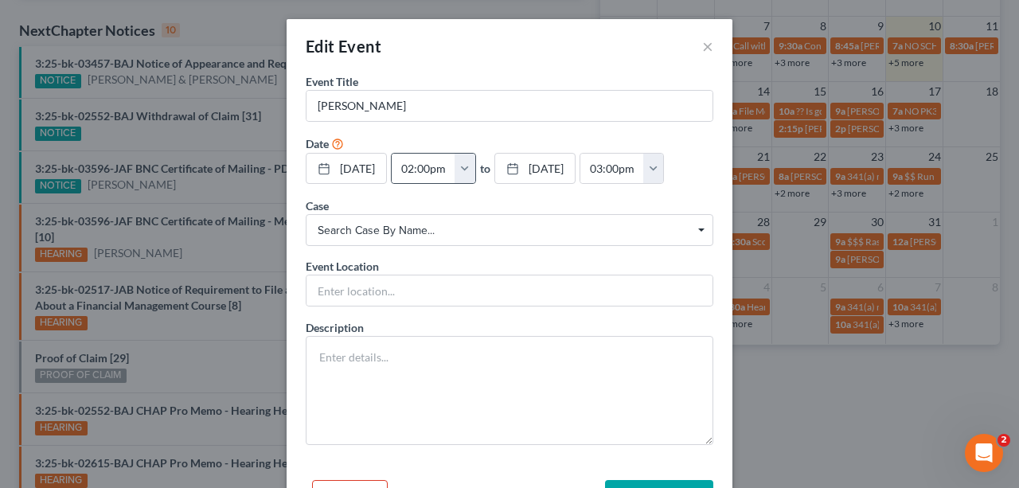
click at [475, 169] on button "button" at bounding box center [465, 169] width 21 height 30
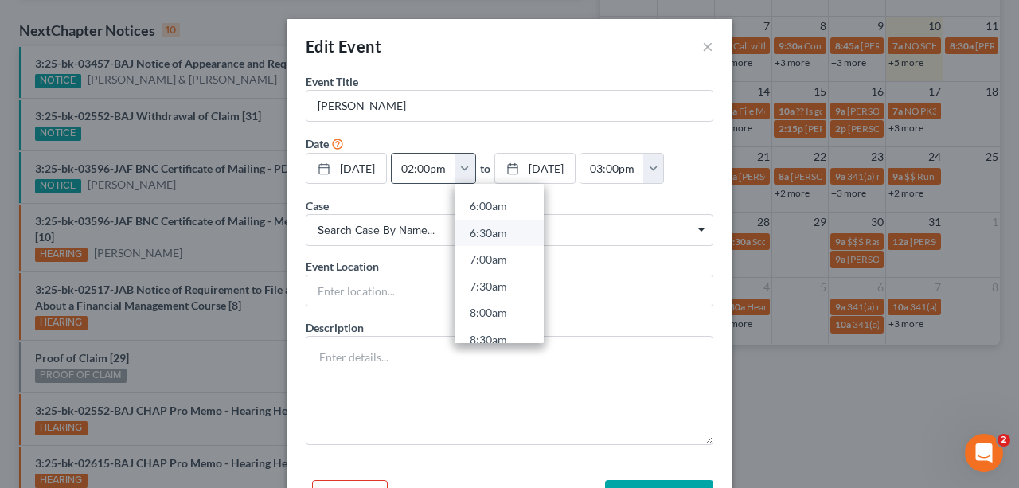
scroll to position [690, 0]
click at [515, 281] on link "2:30pm" at bounding box center [499, 289] width 89 height 27
type input "2:30pm"
type input "03:30pm"
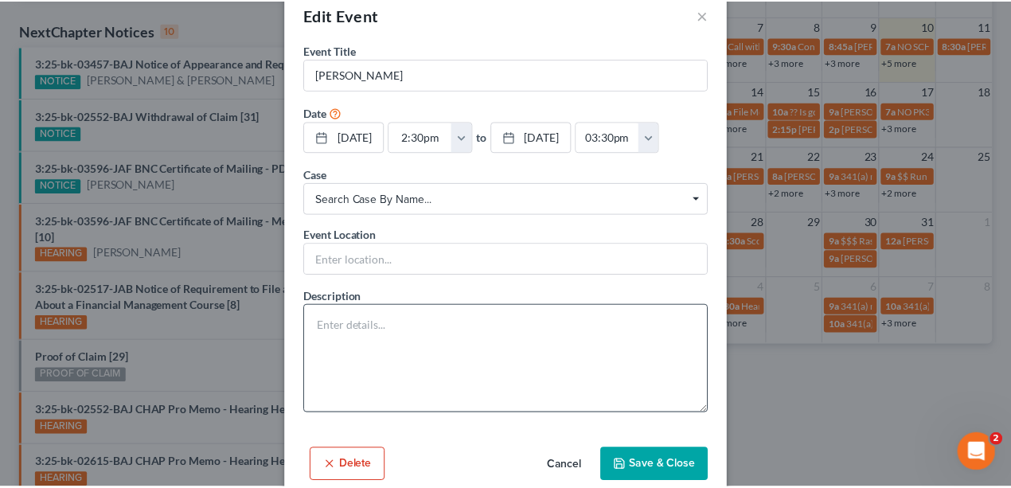
scroll to position [55, 0]
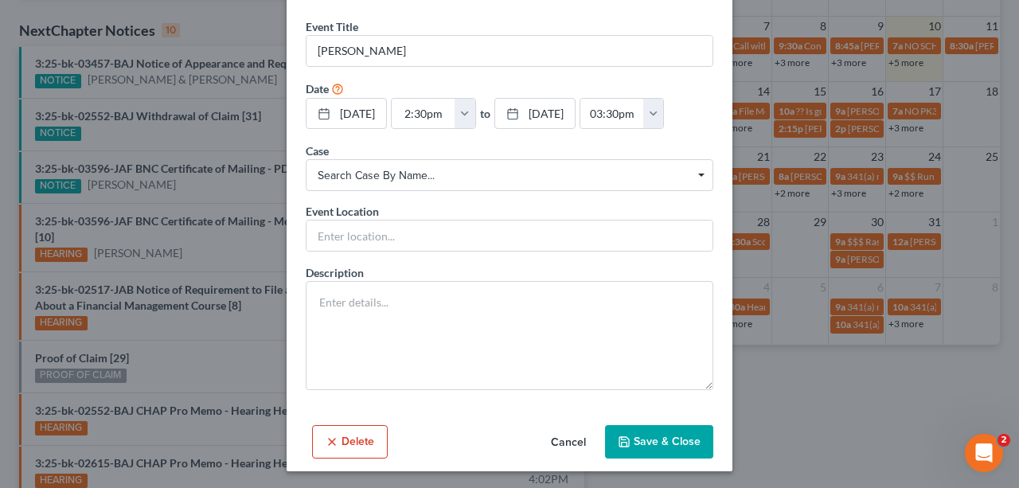
click at [650, 433] on button "Save & Close" at bounding box center [659, 441] width 108 height 33
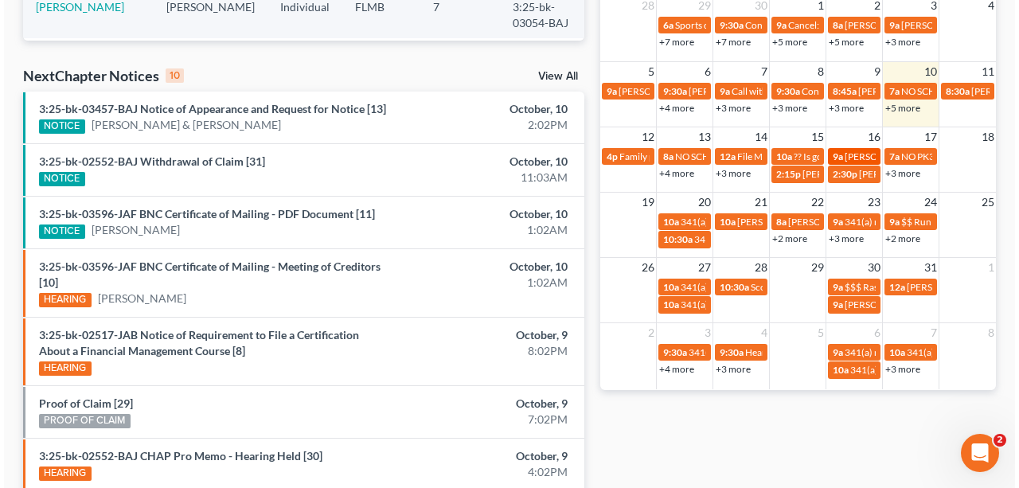
scroll to position [424, 0]
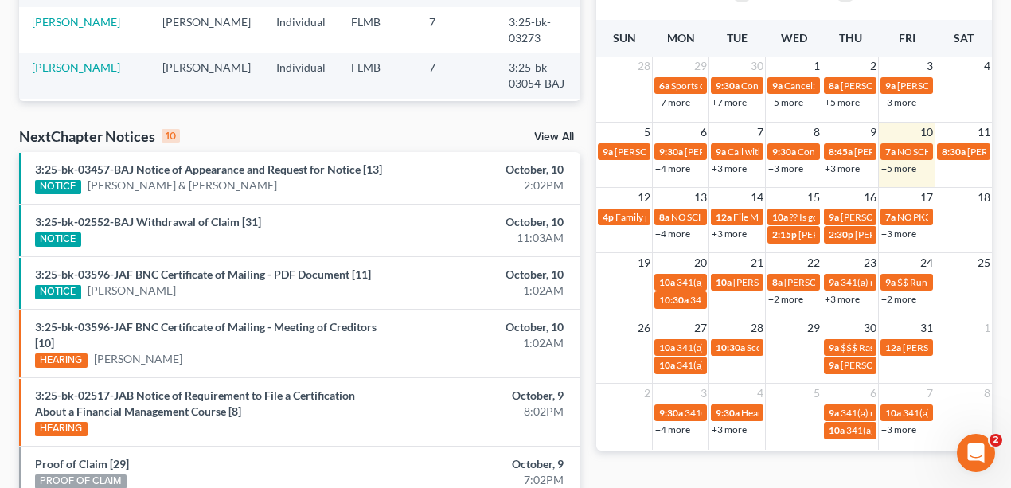
click at [680, 236] on link "+4 more" at bounding box center [672, 234] width 35 height 12
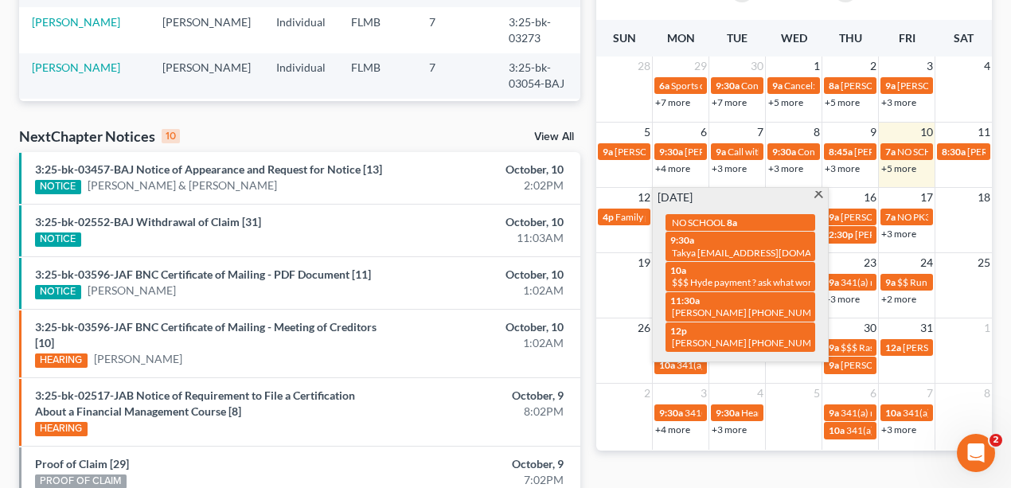
click at [710, 469] on div "Monthly Progress Bankruptcy Bankruptcy October 2025 September 2025 August 2025 …" at bounding box center [794, 219] width 412 height 1062
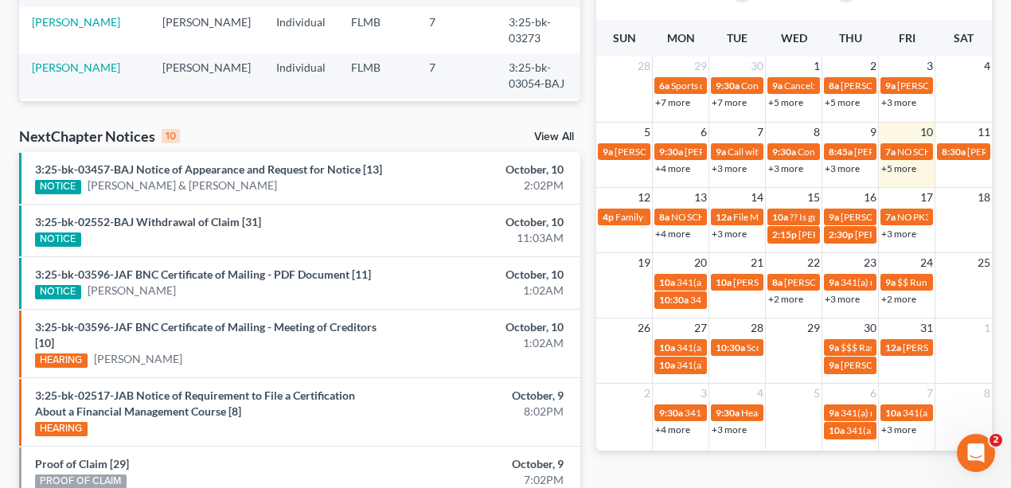
click at [728, 230] on link "+3 more" at bounding box center [729, 234] width 35 height 12
click at [807, 471] on div "Monthly Progress Bankruptcy Bankruptcy October 2025 September 2025 August 2025 …" at bounding box center [794, 219] width 412 height 1062
click at [790, 212] on span "?? Is government shut down over??" at bounding box center [861, 217] width 143 height 12
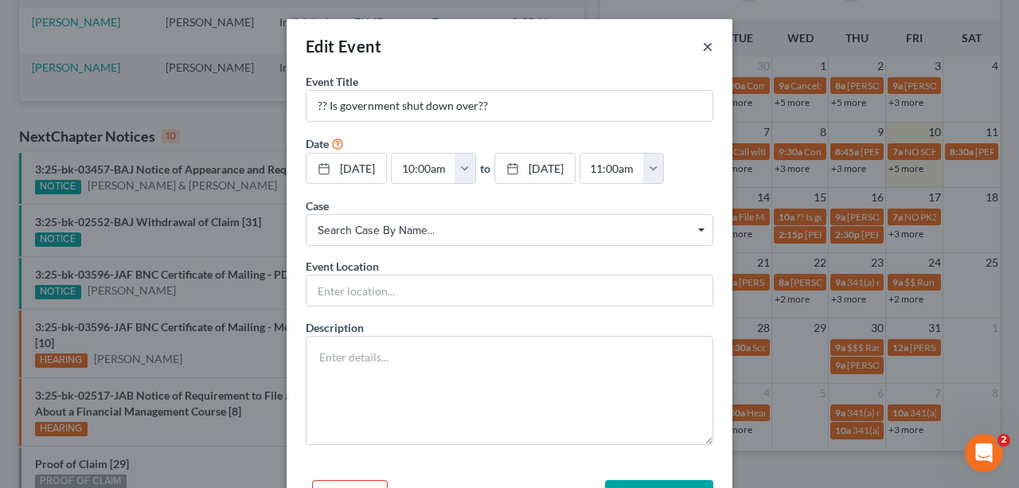
click at [707, 45] on button "×" at bounding box center [707, 46] width 11 height 19
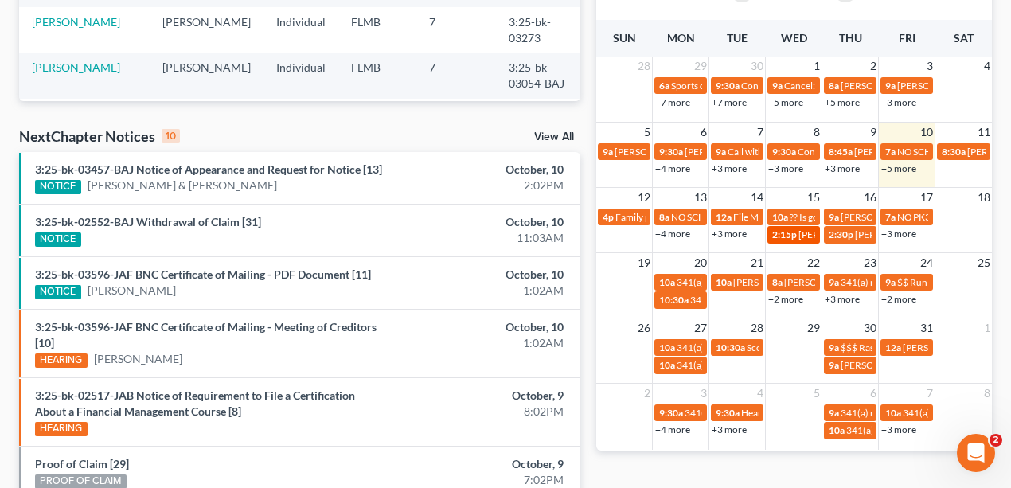
click at [796, 236] on span "2:15p" at bounding box center [784, 235] width 25 height 12
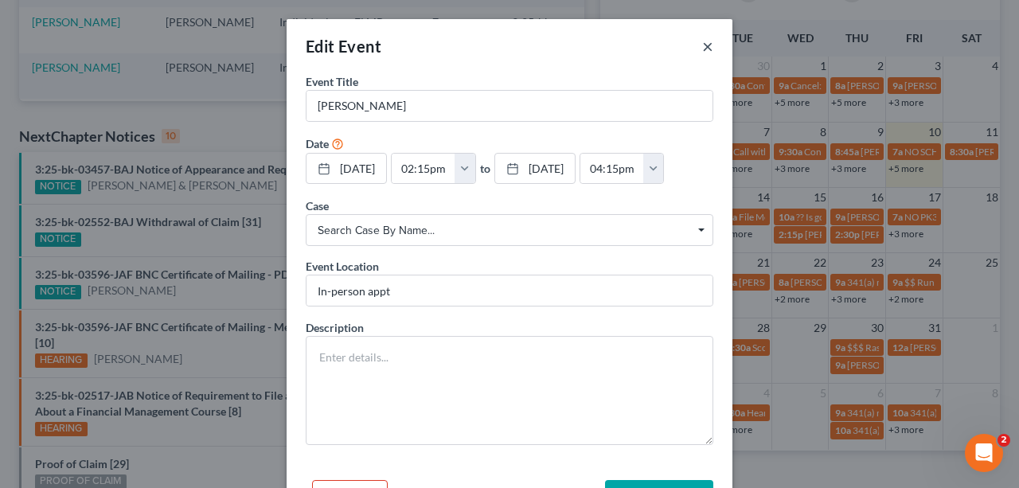
click at [705, 45] on button "×" at bounding box center [707, 46] width 11 height 19
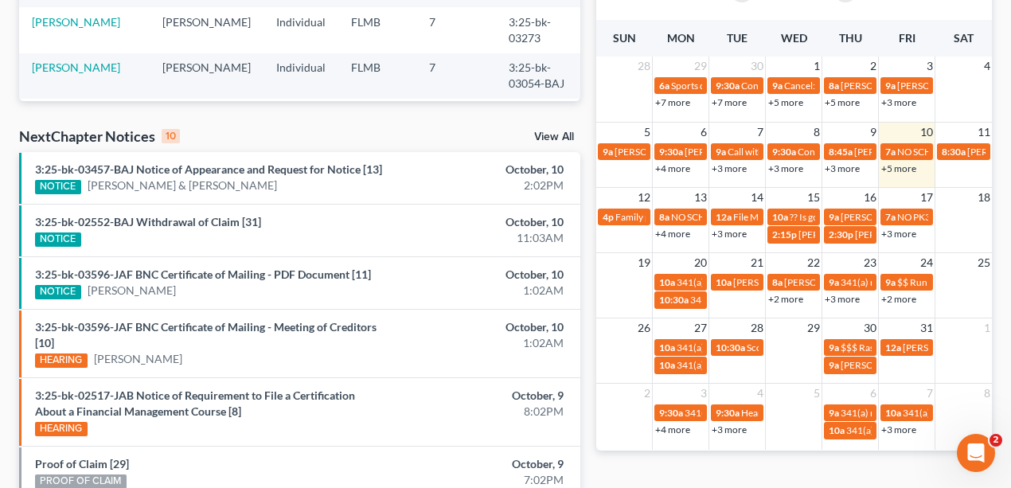
click at [783, 195] on td "15" at bounding box center [794, 197] width 57 height 20
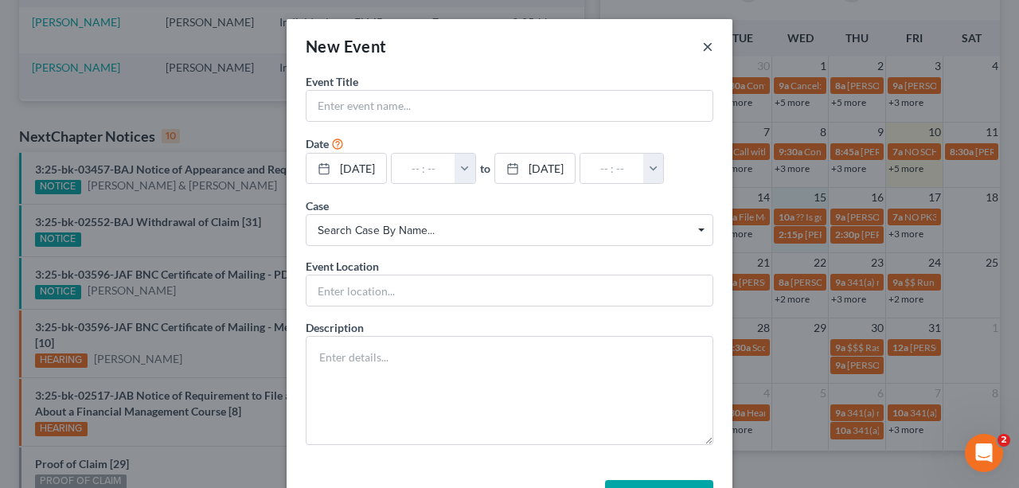
click at [704, 46] on button "×" at bounding box center [707, 46] width 11 height 19
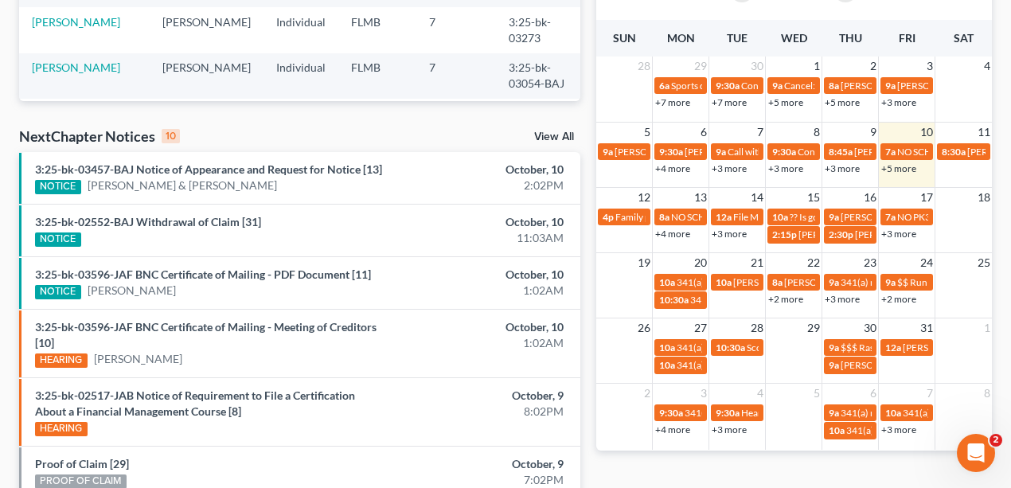
click at [893, 230] on link "+3 more" at bounding box center [898, 234] width 35 height 12
click at [724, 231] on link "+3 more" at bounding box center [729, 234] width 35 height 12
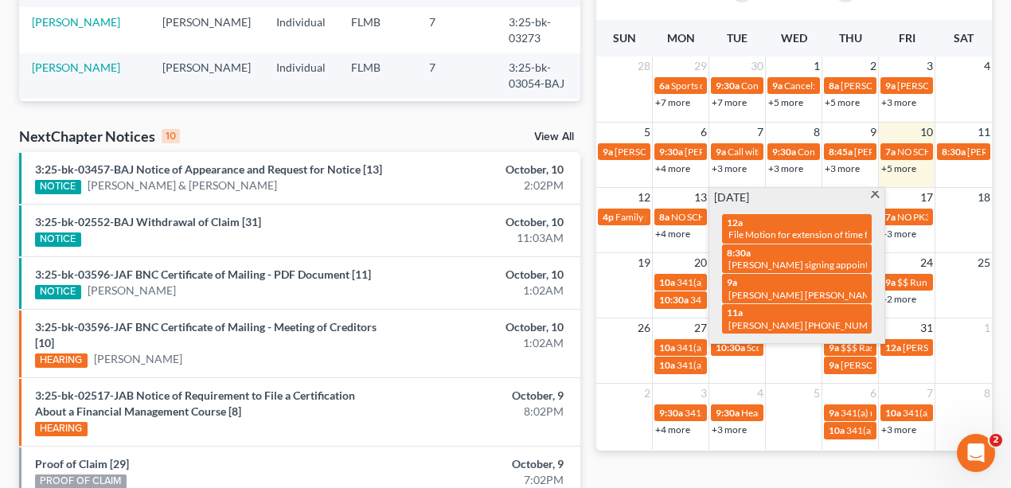
click at [678, 234] on link "+4 more" at bounding box center [672, 234] width 35 height 12
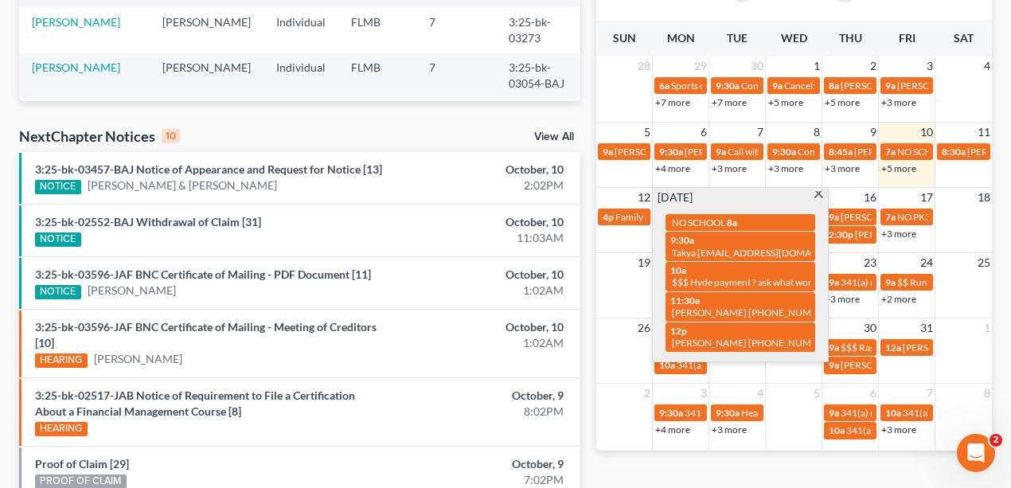
click at [815, 193] on span at bounding box center [819, 196] width 12 height 10
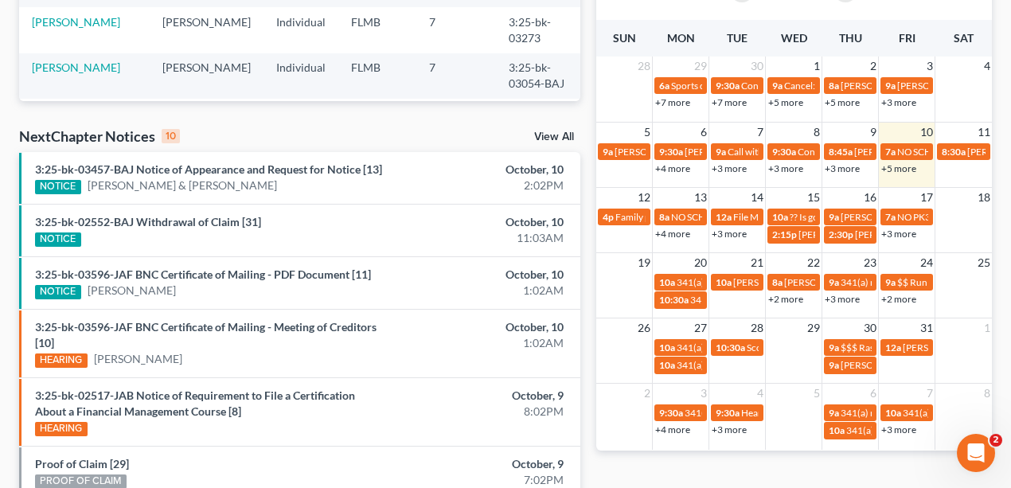
click at [731, 238] on div "+3 more" at bounding box center [737, 233] width 56 height 16
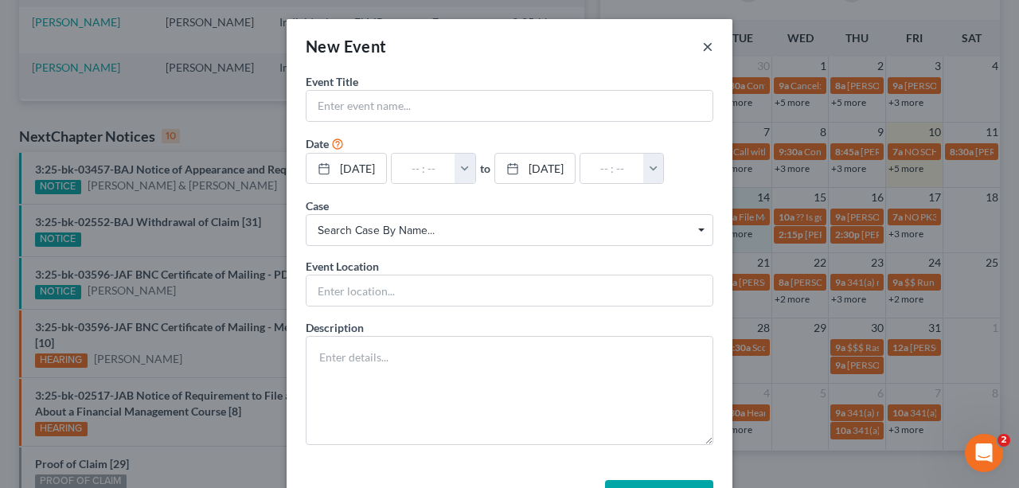
click at [702, 53] on button "×" at bounding box center [707, 46] width 11 height 19
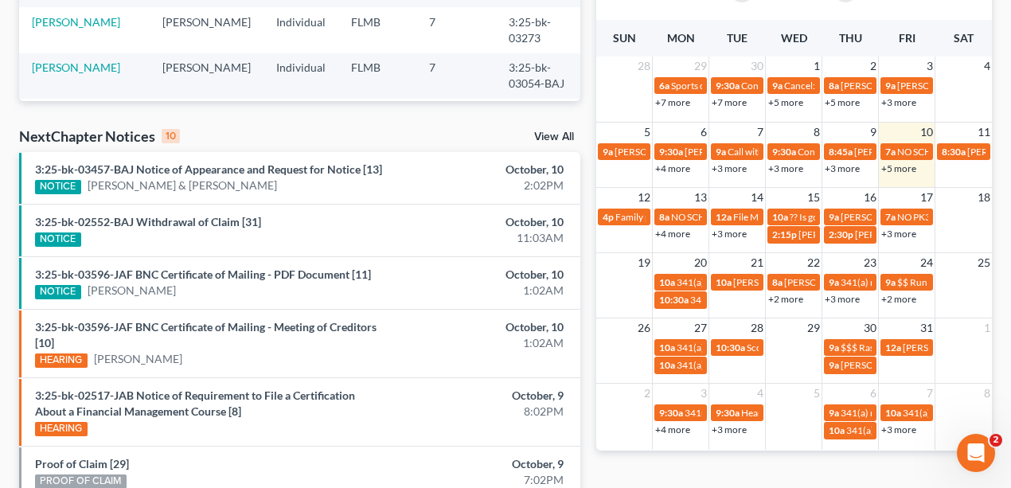
click at [726, 232] on link "+3 more" at bounding box center [729, 234] width 35 height 12
click at [666, 229] on link "+4 more" at bounding box center [672, 234] width 35 height 12
click at [890, 229] on link "+3 more" at bounding box center [898, 234] width 35 height 12
click at [733, 236] on link "+3 more" at bounding box center [729, 234] width 35 height 12
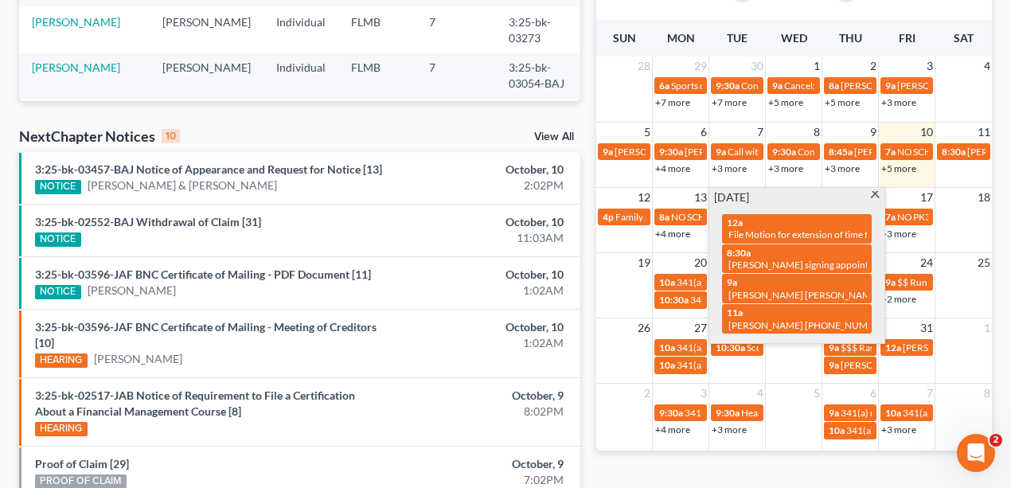
click at [803, 478] on div "Monthly Progress Bankruptcy Bankruptcy October 2025 September 2025 August 2025 …" at bounding box center [794, 219] width 412 height 1062
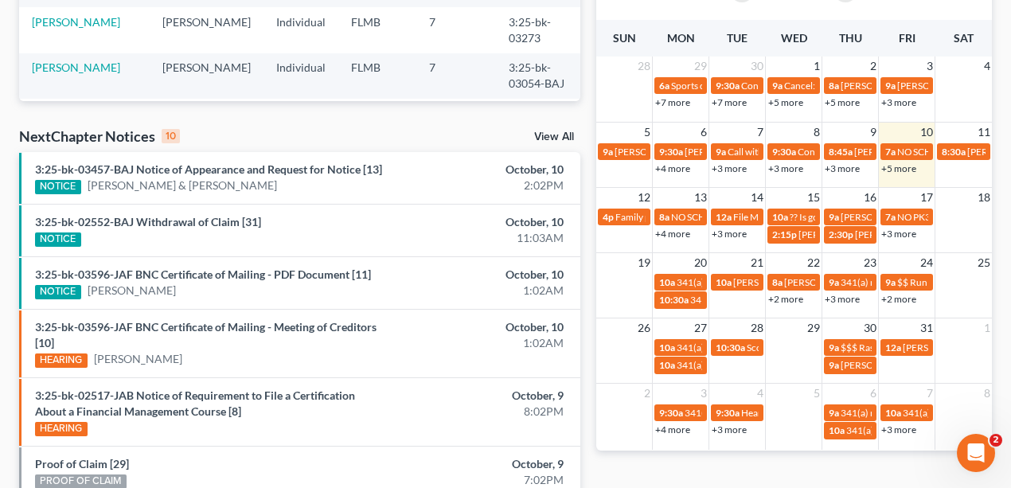
click at [736, 231] on link "+3 more" at bounding box center [729, 234] width 35 height 12
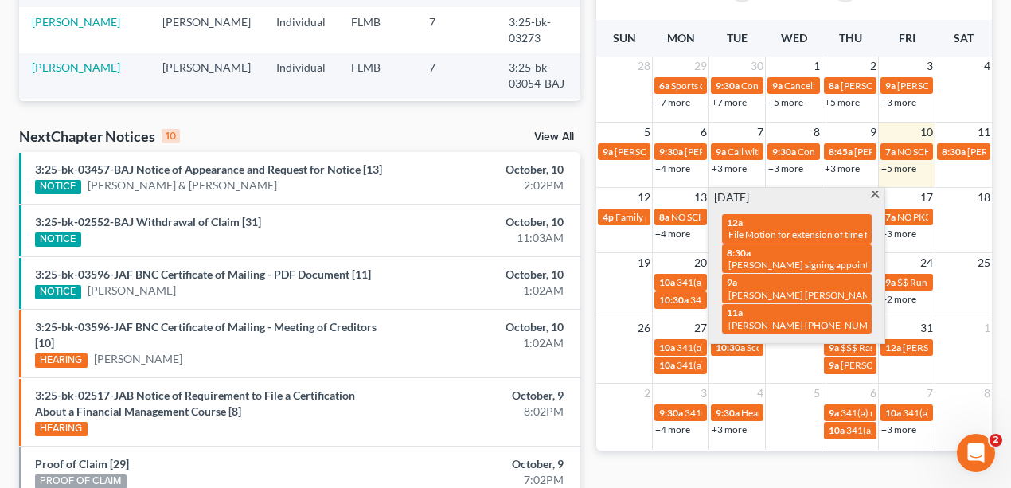
click at [783, 455] on div "Monthly Progress Bankruptcy Bankruptcy October 2025 September 2025 August 2025 …" at bounding box center [794, 219] width 412 height 1062
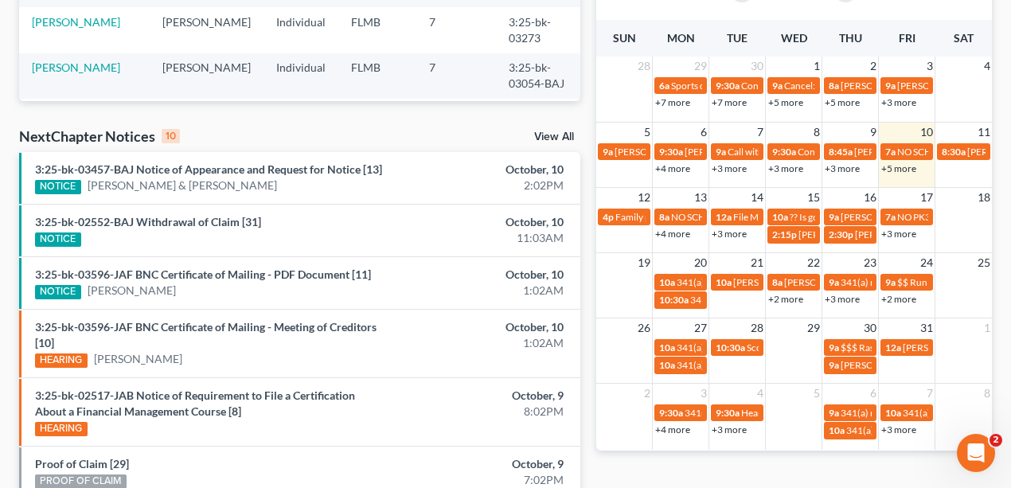
click at [740, 197] on td "14" at bounding box center [737, 197] width 57 height 20
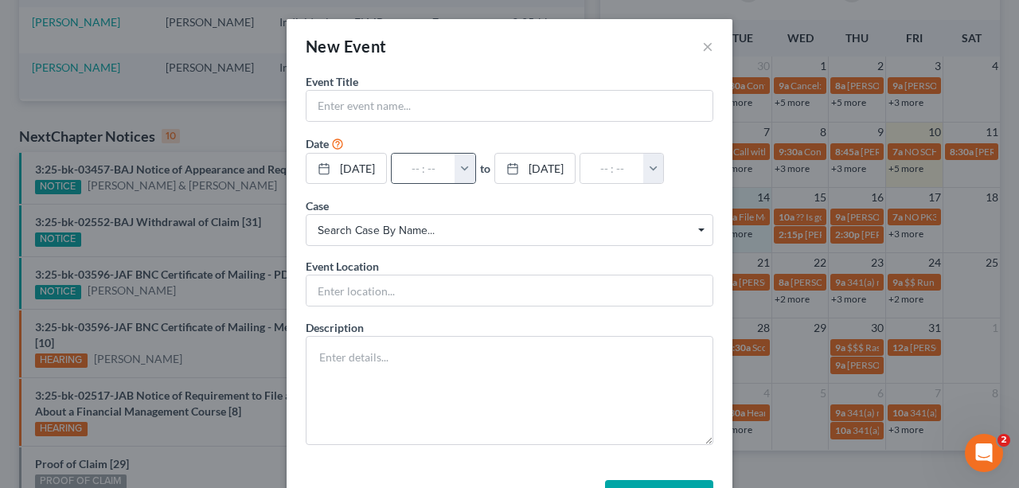
click at [475, 161] on button "button" at bounding box center [465, 169] width 21 height 30
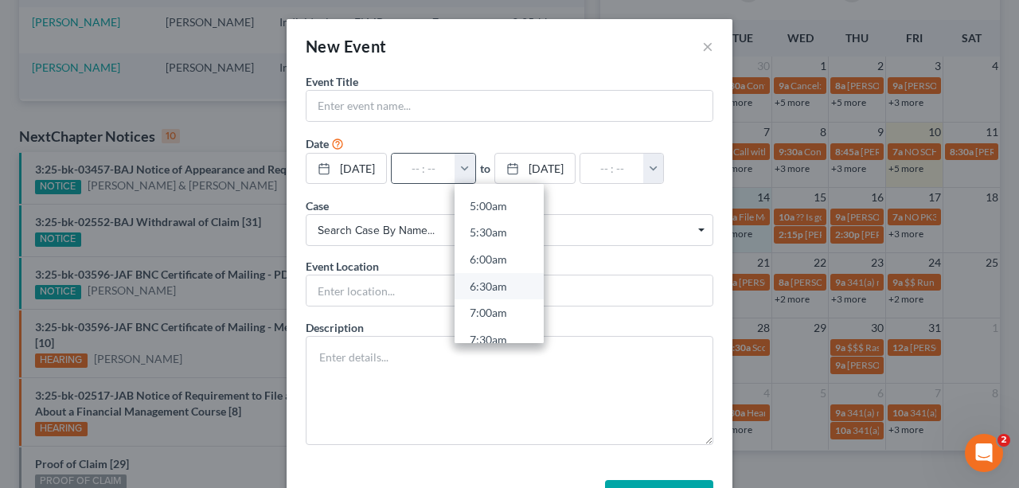
scroll to position [584, 0]
click at [503, 315] on link "1:00pm" at bounding box center [499, 315] width 89 height 27
type input "1:00pm"
type input "02:00pm"
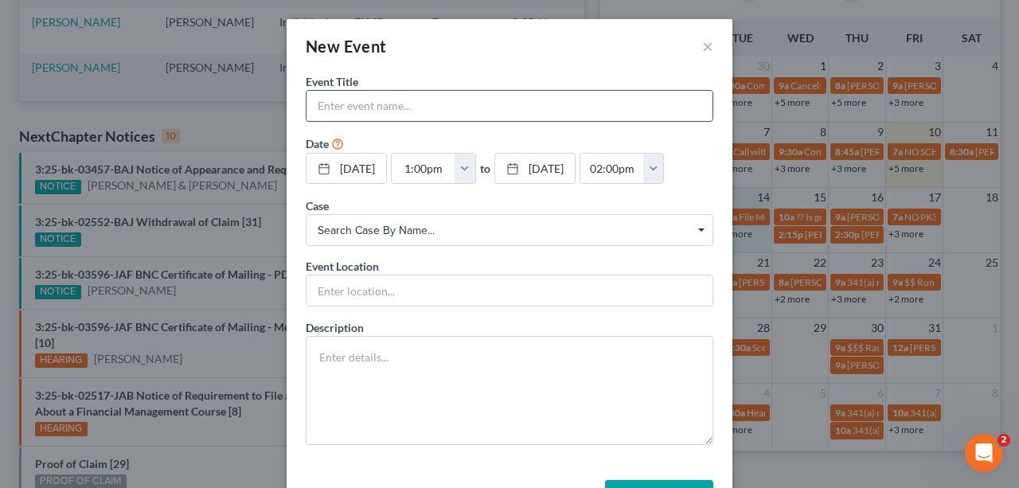
click at [465, 102] on input "text" at bounding box center [510, 106] width 406 height 30
type input "Keishan Jolpin"
click at [482, 135] on div "Date 10/14/2025 close Date 10/14/2025 Time 12:00 AM chevron_left October 2025 c…" at bounding box center [510, 160] width 408 height 51
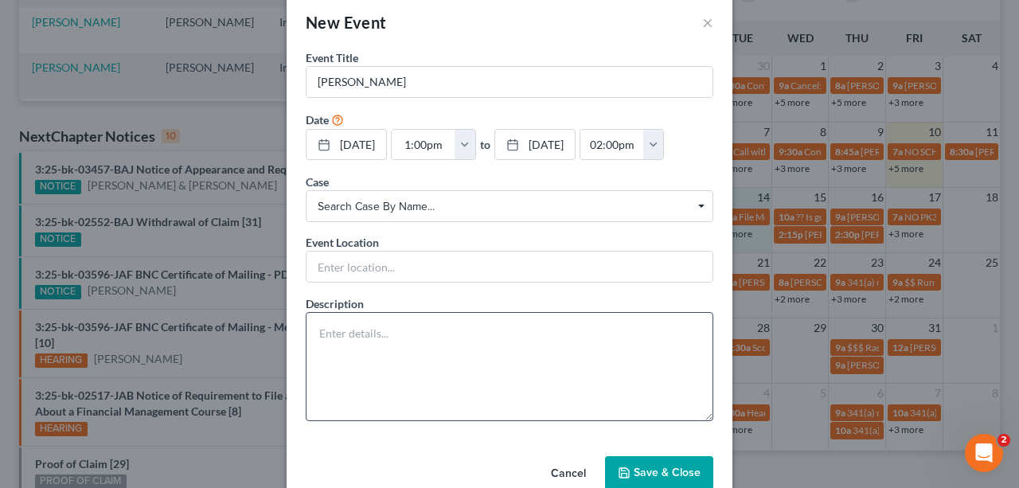
scroll to position [55, 0]
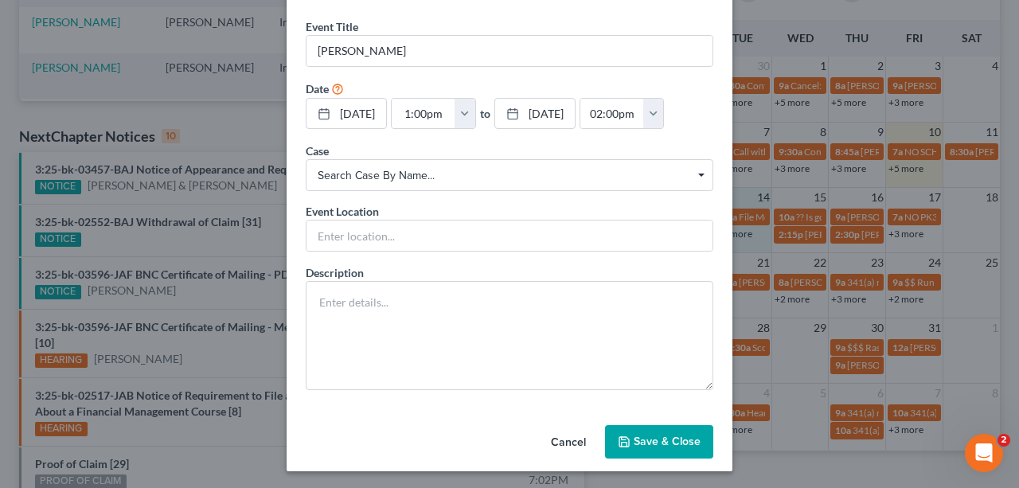
click at [664, 441] on button "Save & Close" at bounding box center [659, 441] width 108 height 33
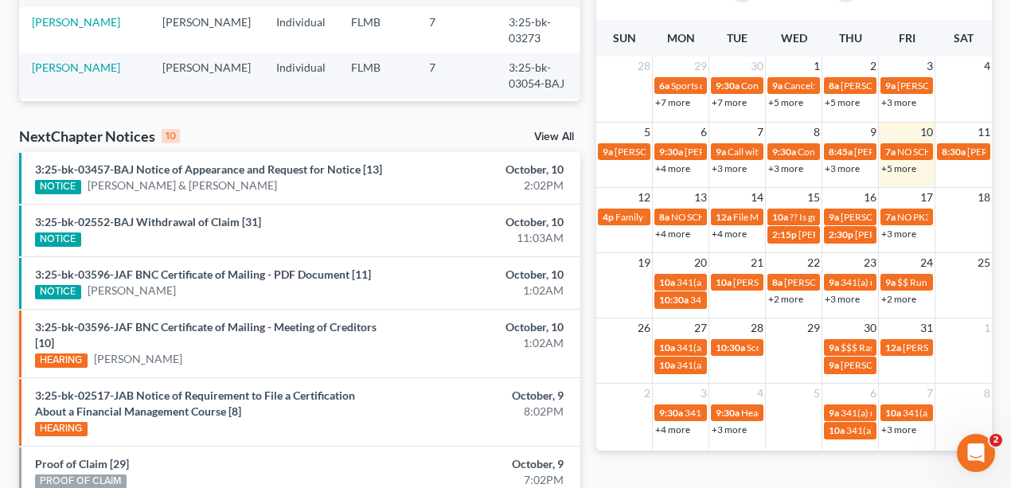
click at [725, 233] on link "+4 more" at bounding box center [729, 234] width 35 height 12
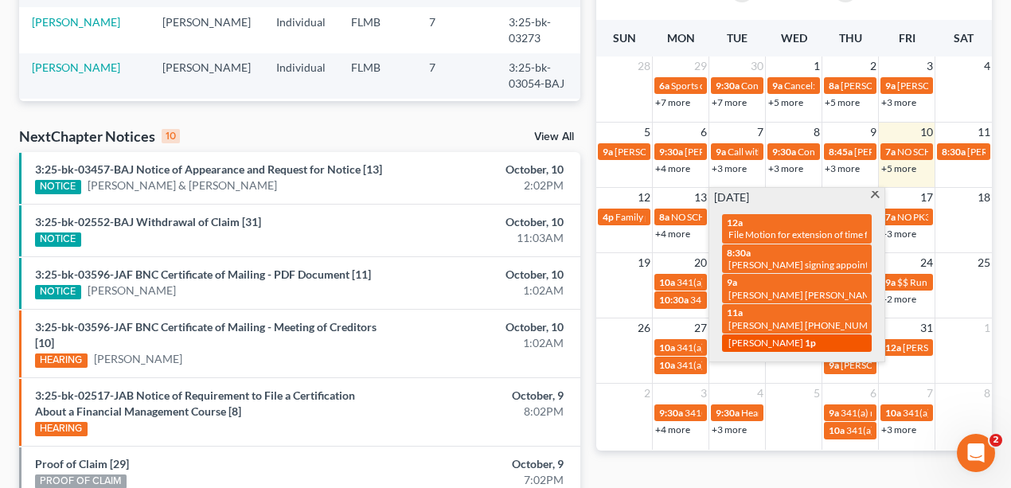
click at [800, 344] on div "1p Keishan Jolpin" at bounding box center [797, 343] width 140 height 12
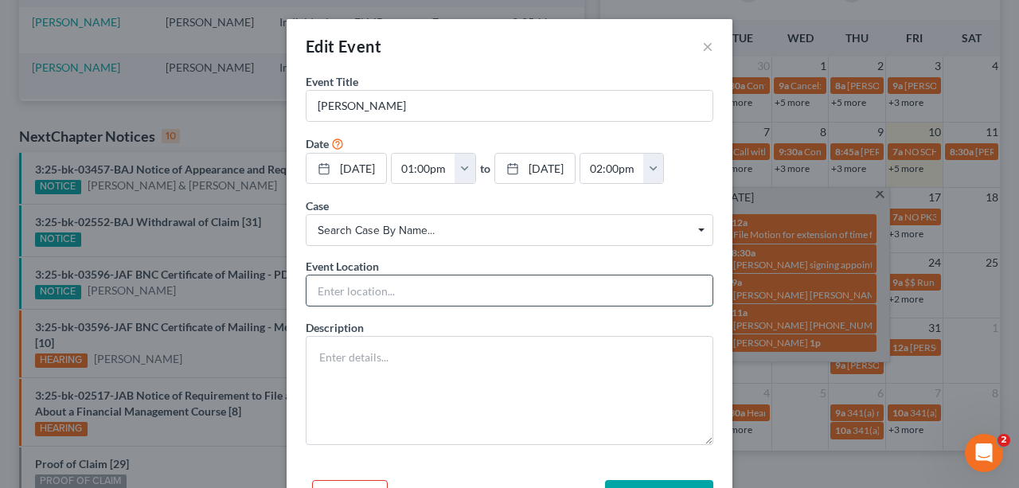
click at [477, 303] on input "text" at bounding box center [510, 290] width 406 height 30
type input "in office consult bankruptcy"
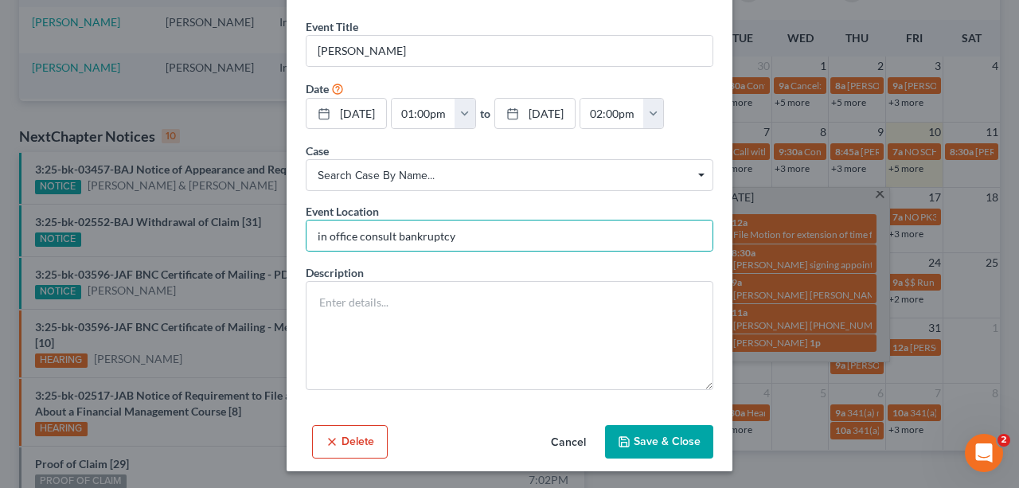
click at [658, 436] on button "Save & Close" at bounding box center [659, 441] width 108 height 33
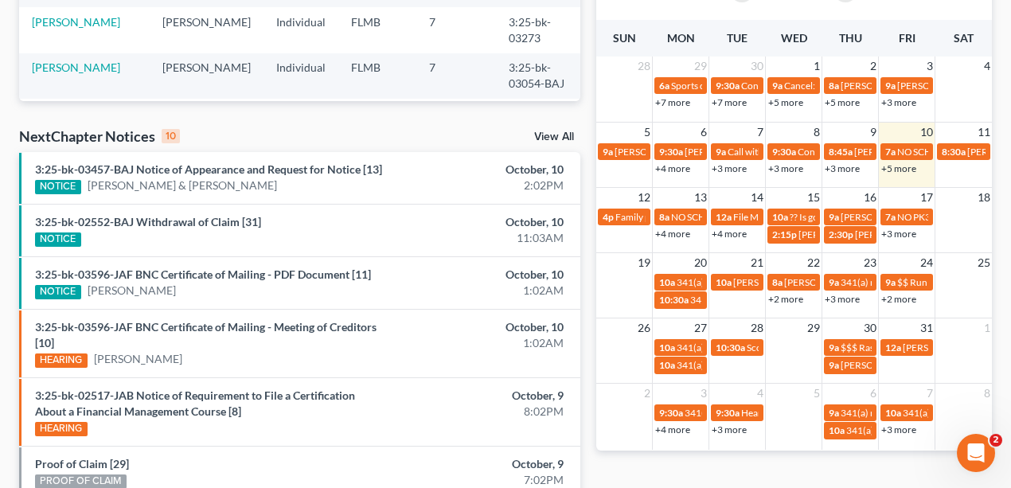
click at [729, 232] on link "+4 more" at bounding box center [729, 234] width 35 height 12
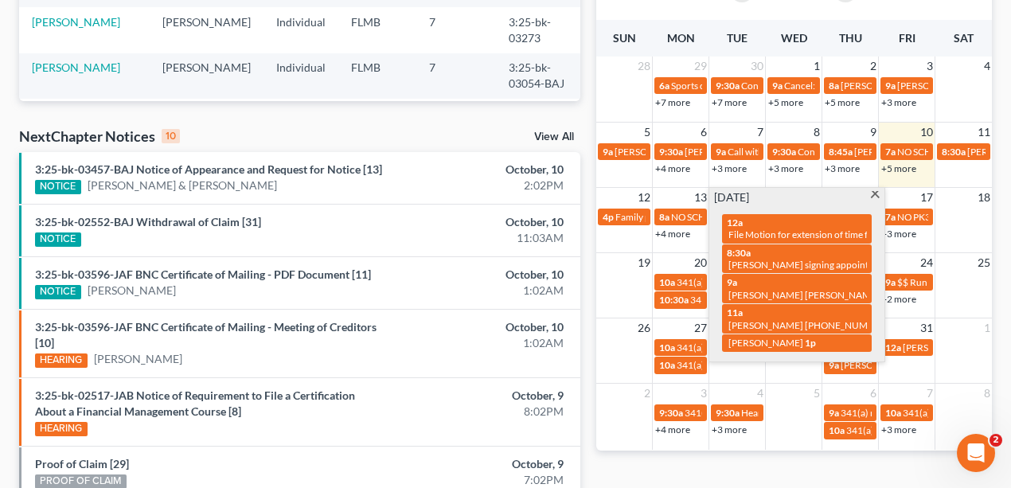
scroll to position [0, 0]
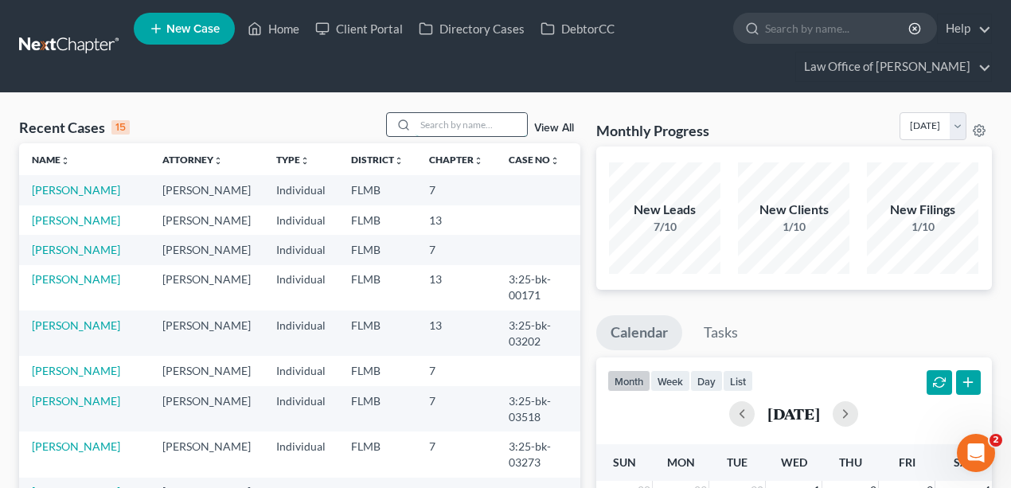
click at [460, 116] on input "search" at bounding box center [471, 124] width 111 height 23
type input "tessa"
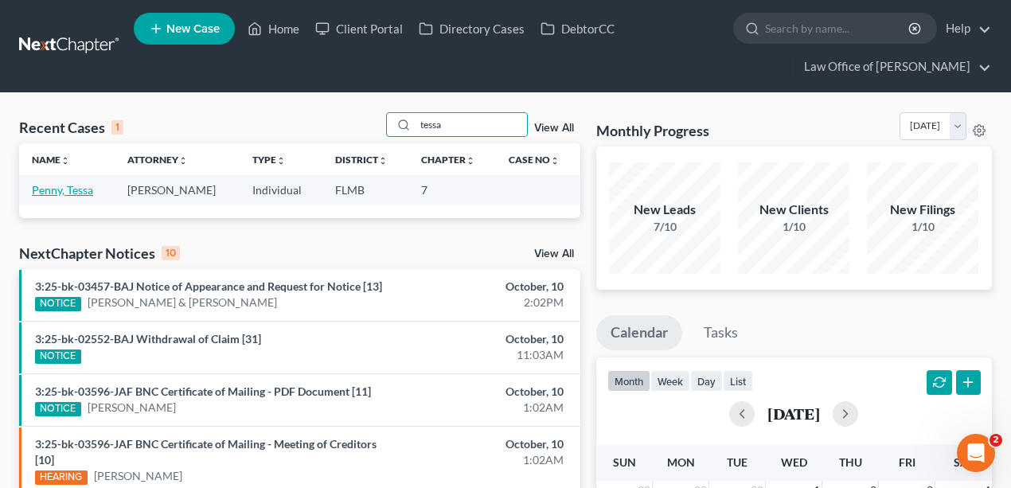
click at [48, 193] on link "Penny, Tessa" at bounding box center [62, 190] width 61 height 14
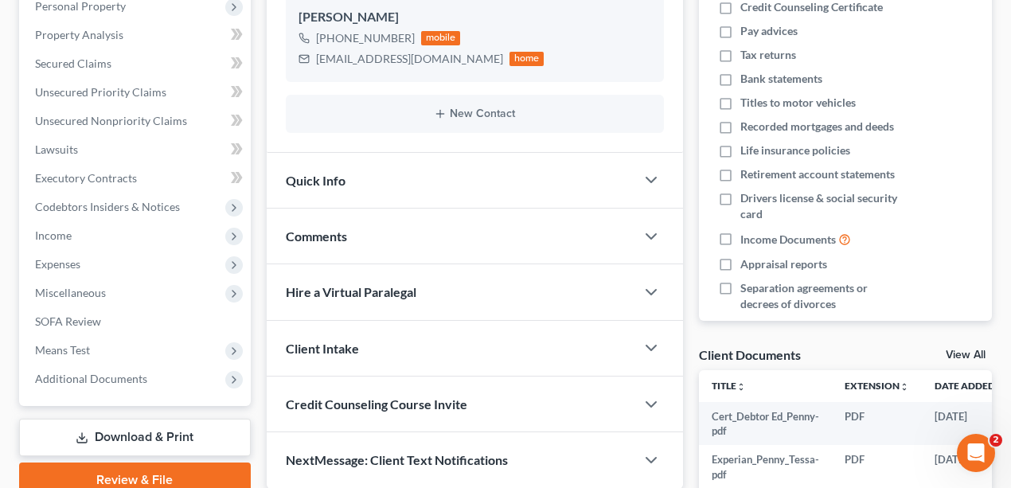
scroll to position [371, 0]
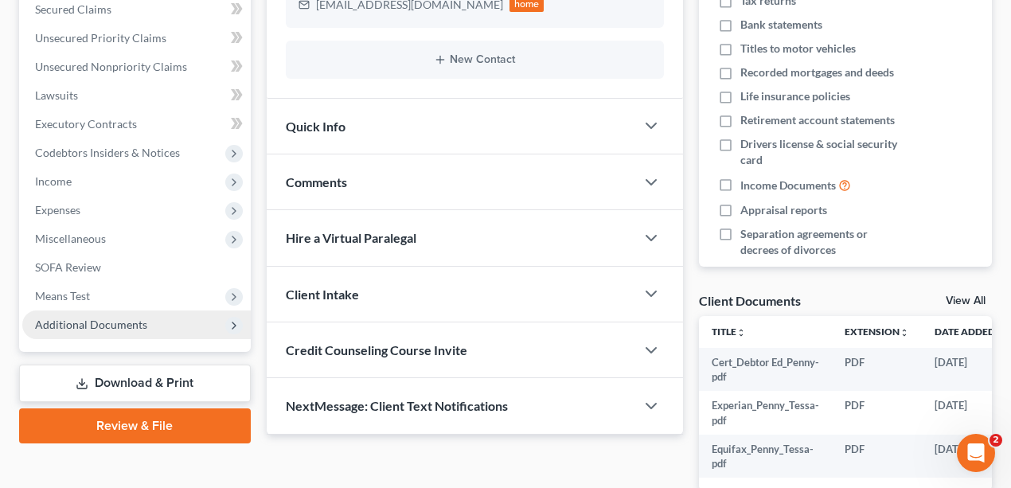
click at [113, 326] on span "Additional Documents" at bounding box center [91, 325] width 112 height 14
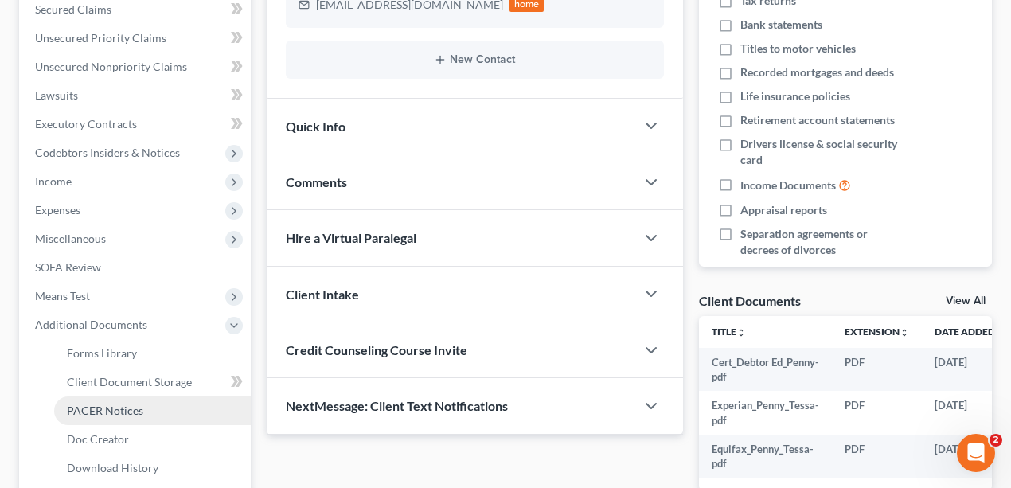
click at [134, 401] on link "PACER Notices" at bounding box center [152, 411] width 197 height 29
